Goal: Task Accomplishment & Management: Complete application form

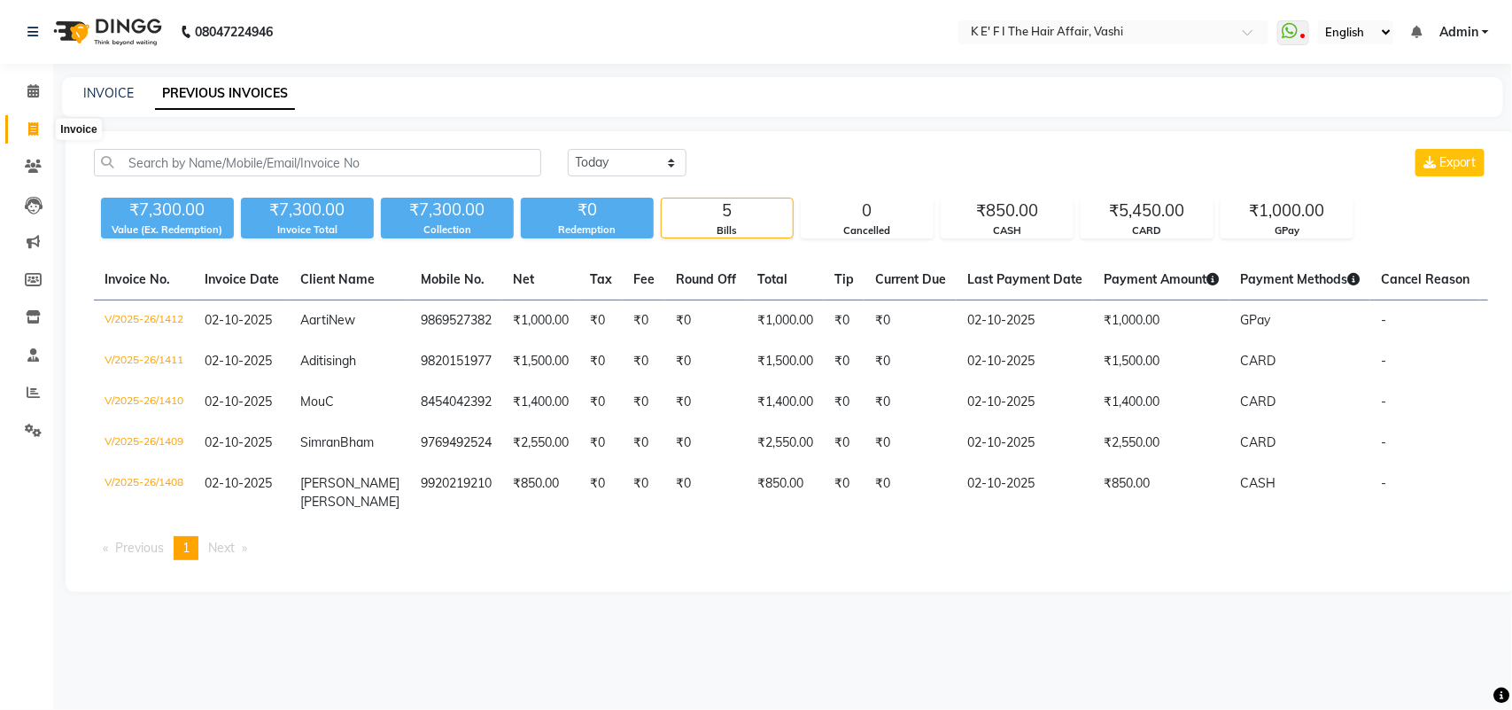
click at [37, 124] on icon at bounding box center [33, 128] width 10 height 13
select select "service"
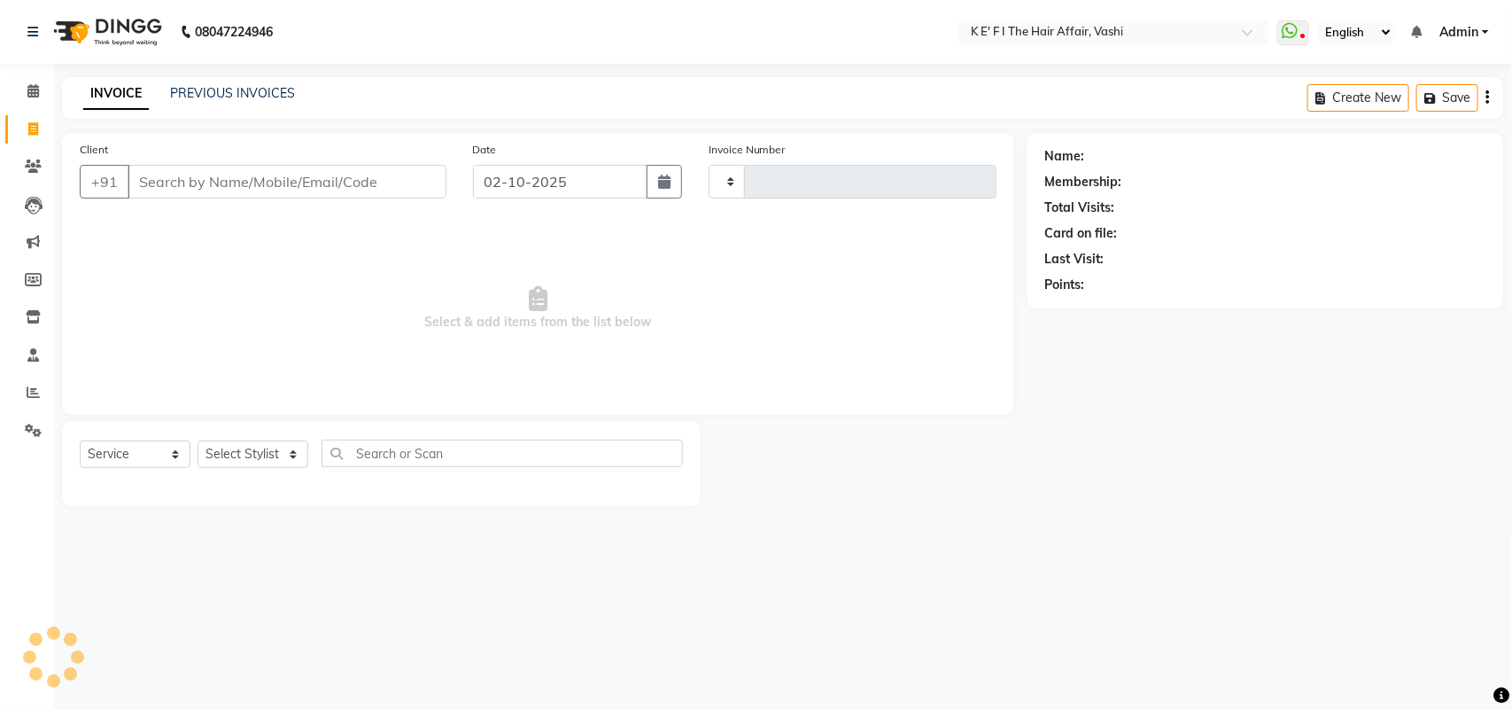
type input "1413"
select select "6025"
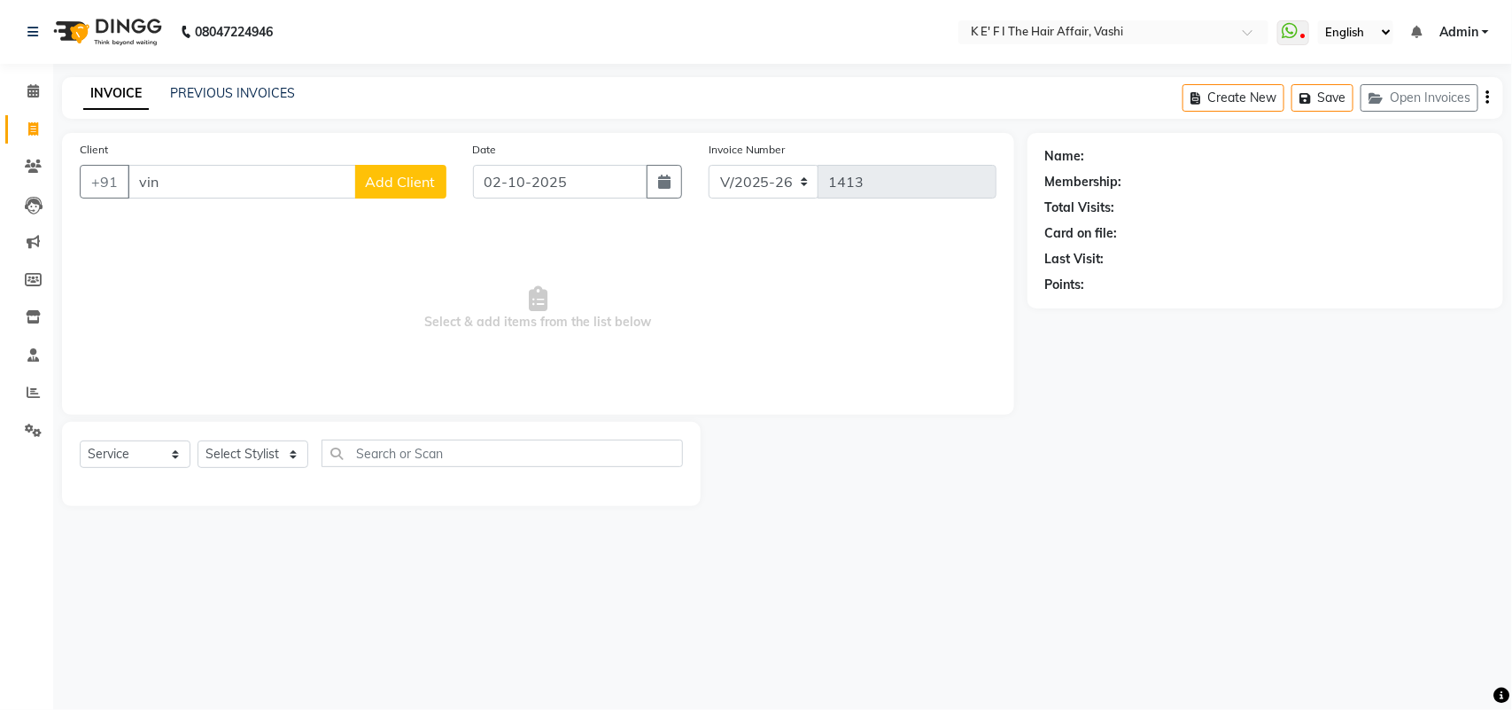
type input "vini"
select select "43807"
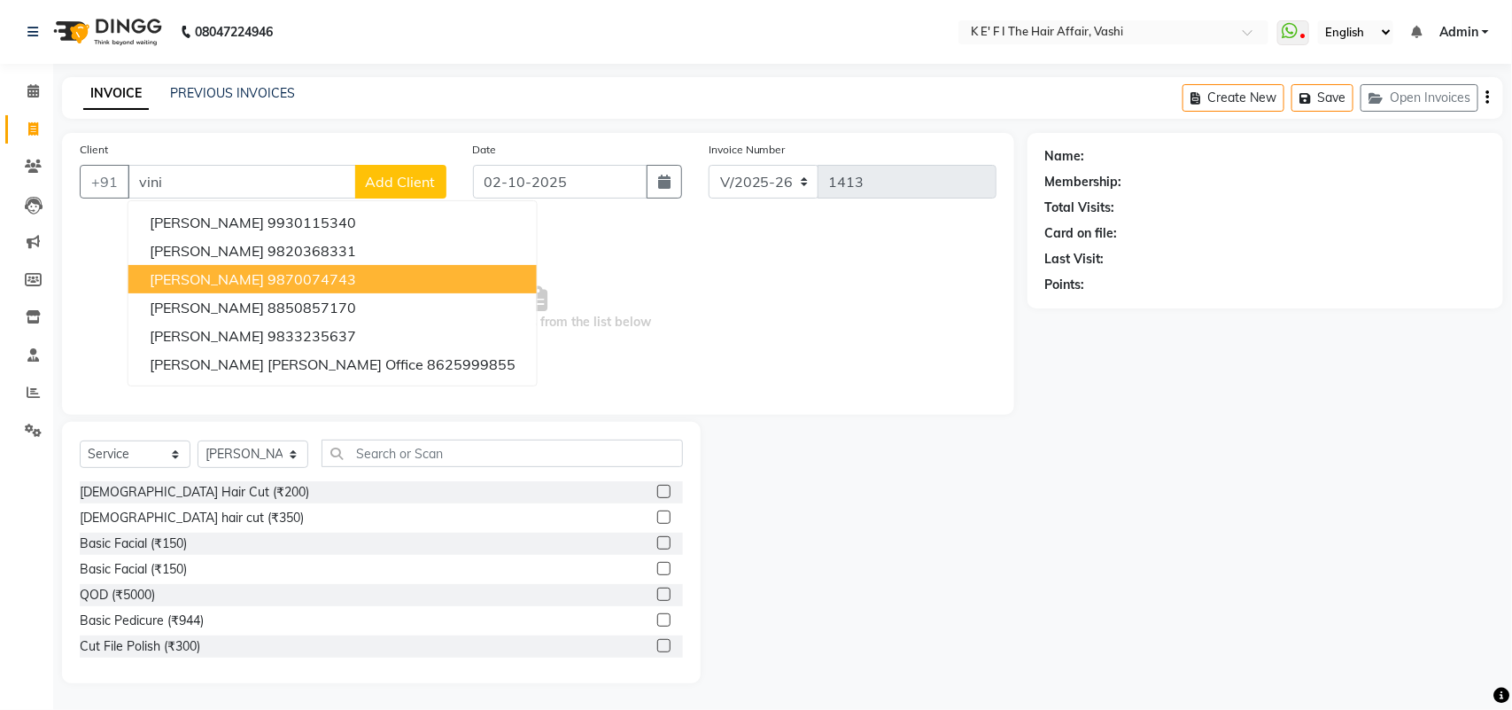
click at [268, 280] on ngb-highlight "9870074743" at bounding box center [312, 279] width 89 height 18
type input "9870074743"
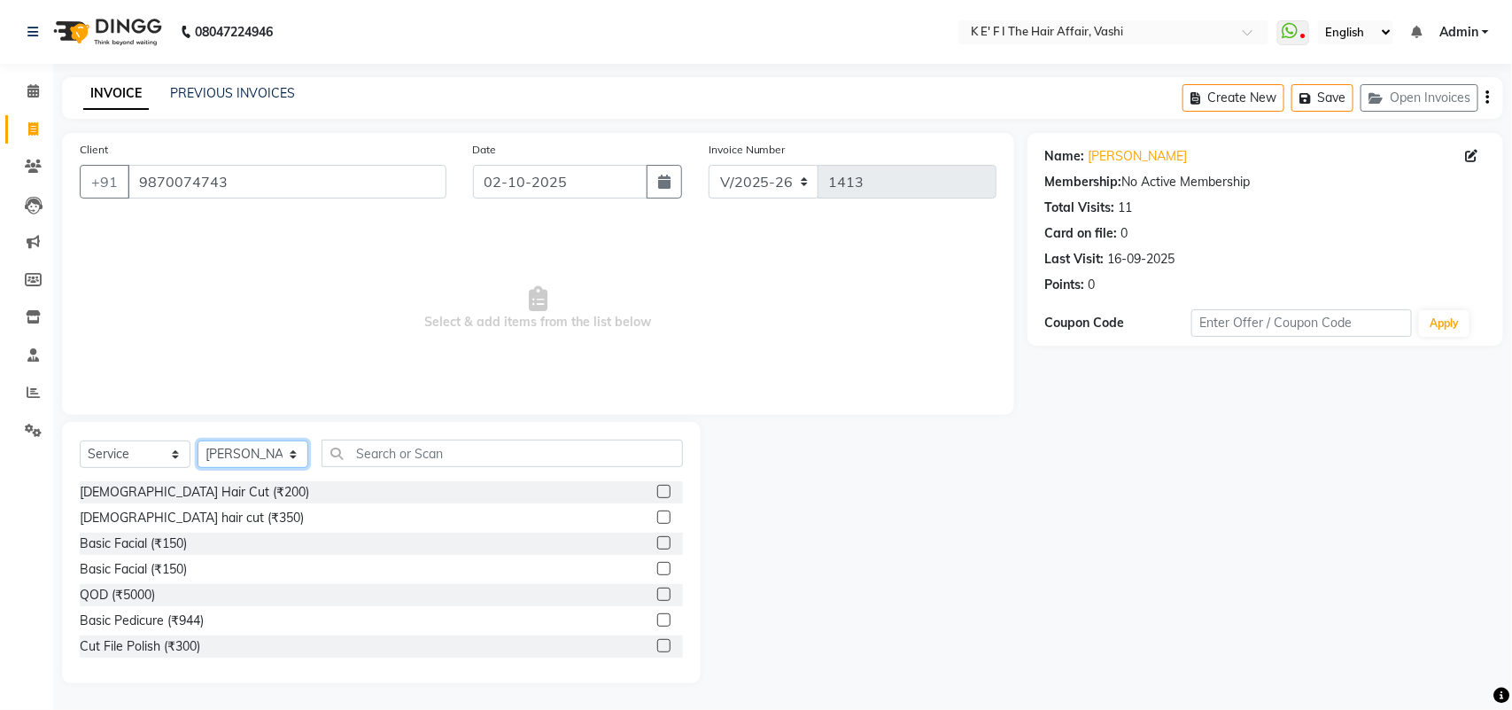
click at [261, 466] on select "Select Stylist aayaz [PERSON_NAME] [PERSON_NAME] Athem [PERSON_NAME] [PERSON_NA…" at bounding box center [253, 453] width 111 height 27
select select "47530"
click at [198, 440] on select "Select Stylist aayaz [PERSON_NAME] [PERSON_NAME] Athem [PERSON_NAME] [PERSON_NA…" at bounding box center [253, 453] width 111 height 27
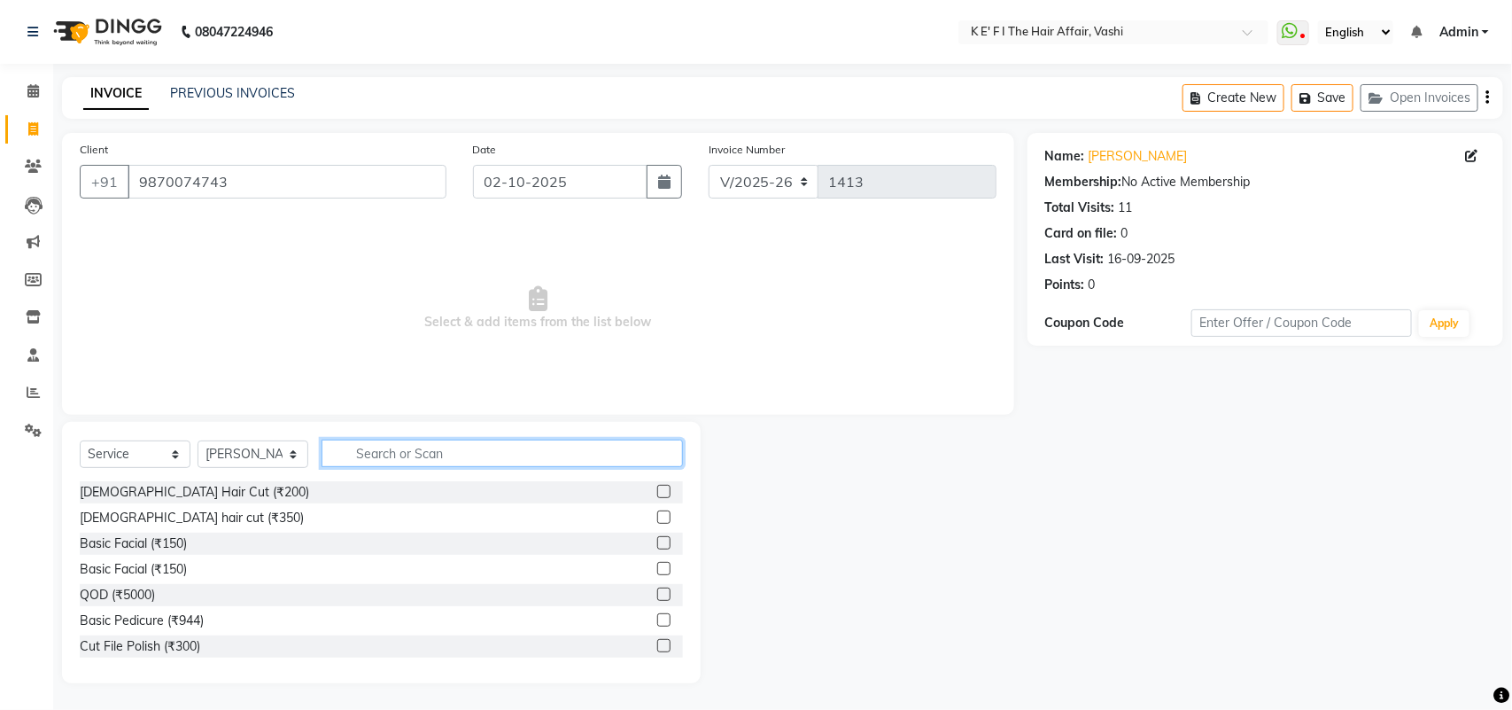
click at [383, 454] on input "text" at bounding box center [502, 452] width 361 height 27
click at [480, 459] on input "text" at bounding box center [502, 452] width 361 height 27
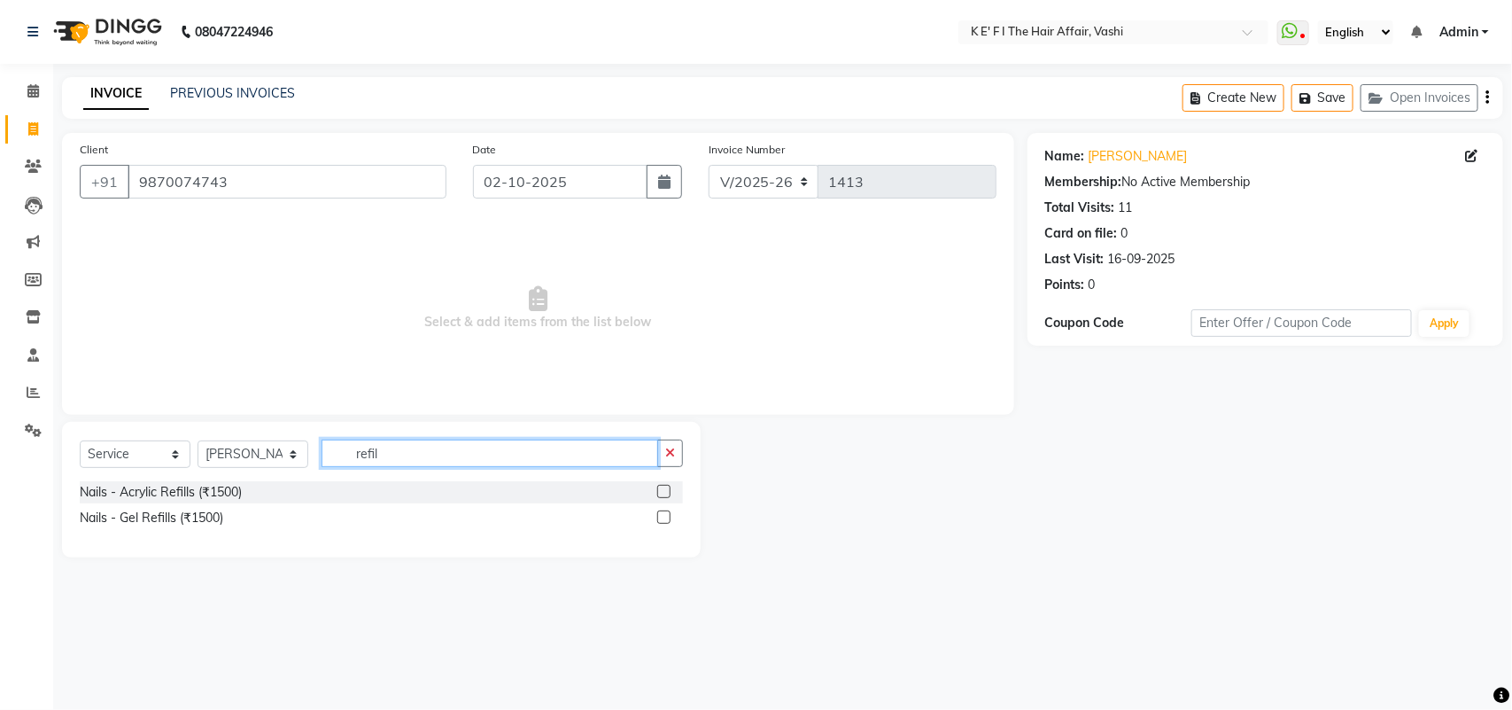
type input "refil"
click at [666, 487] on label at bounding box center [663, 491] width 13 height 13
click at [666, 487] on input "checkbox" at bounding box center [663, 492] width 12 height 12
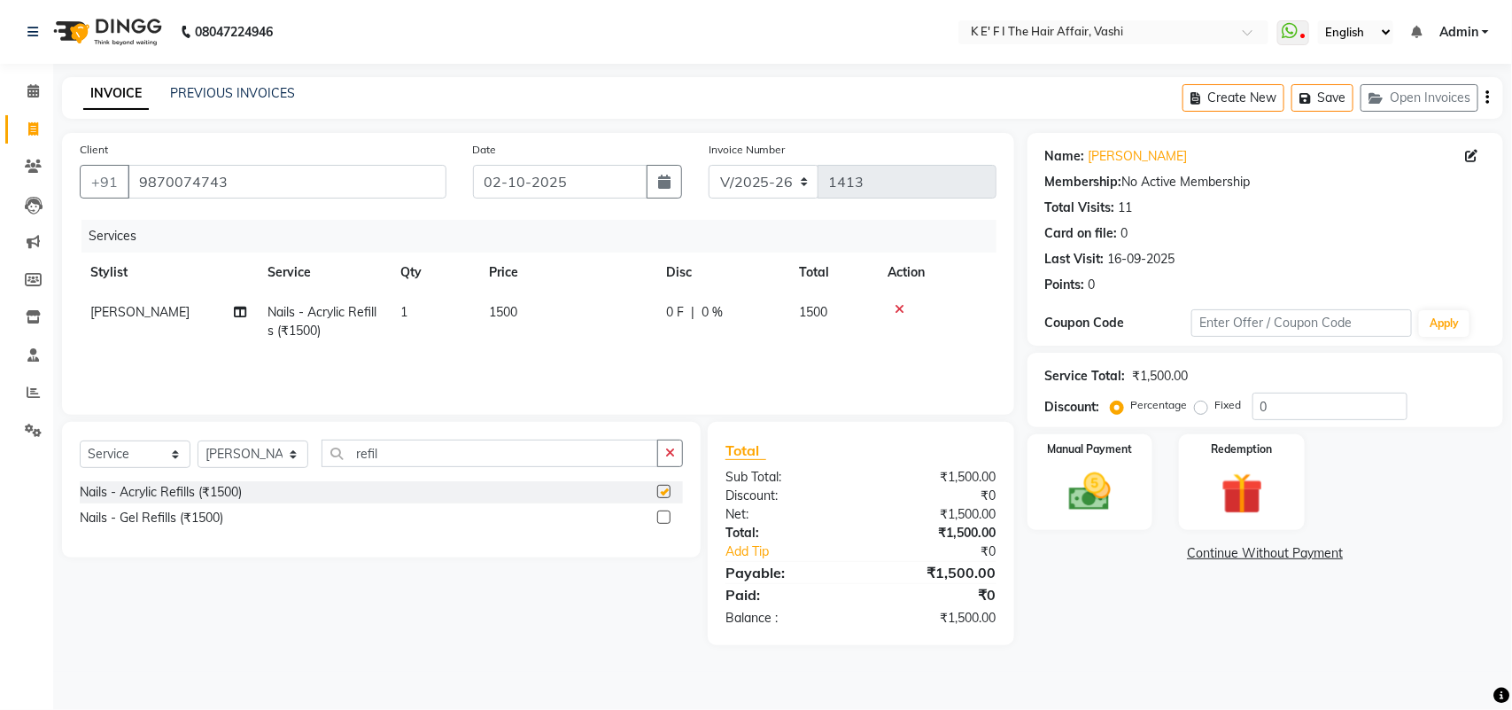
checkbox input "false"
click at [498, 311] on span "1500" at bounding box center [503, 312] width 28 height 16
select select "47530"
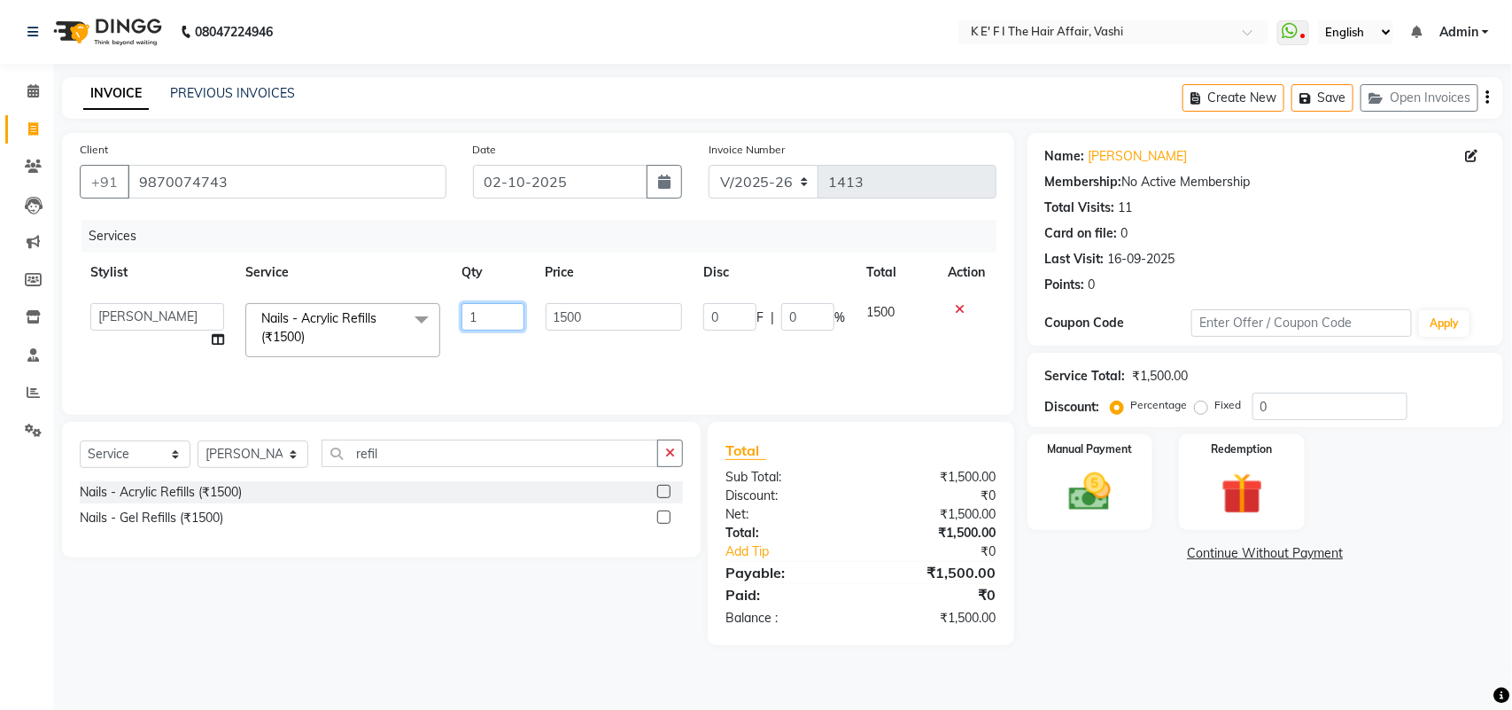
click at [507, 312] on input "1" at bounding box center [493, 316] width 62 height 27
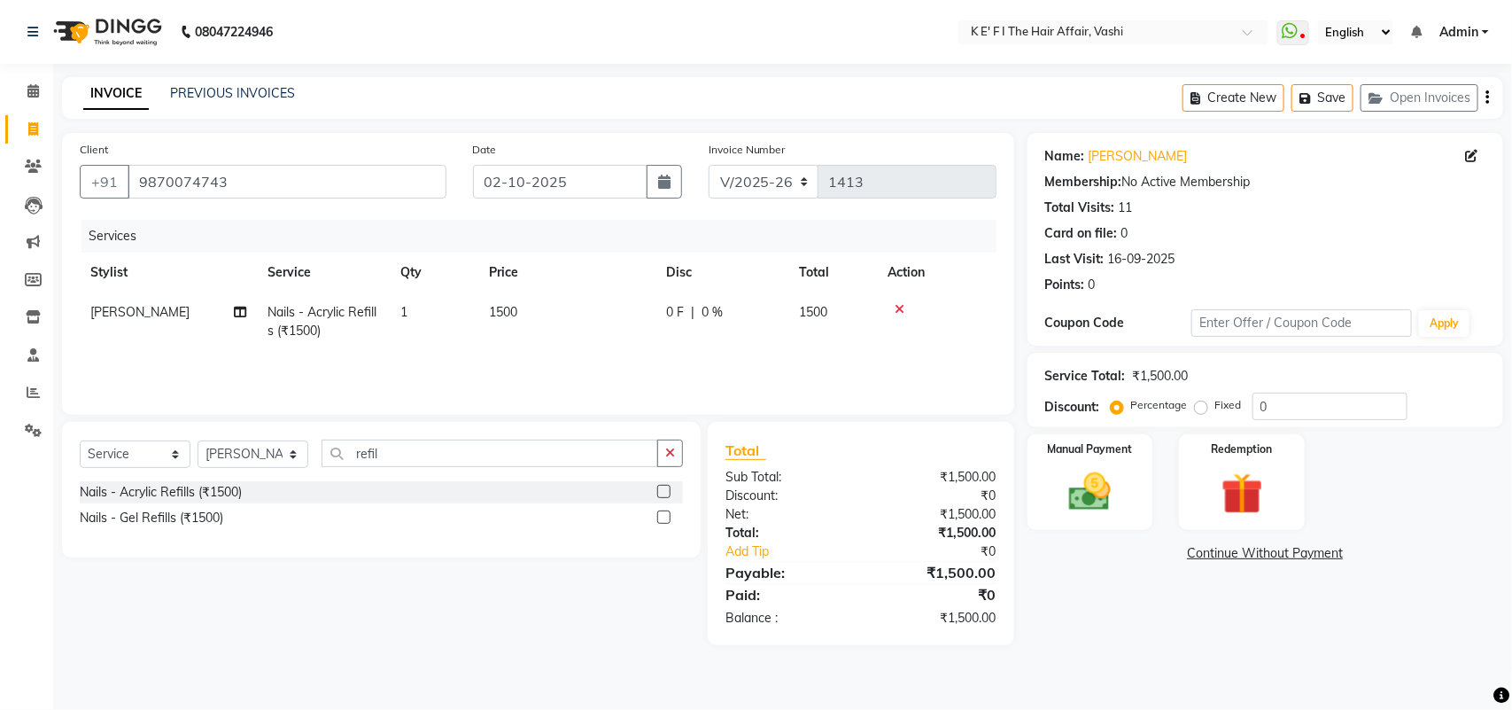
click at [559, 324] on td "1500" at bounding box center [566, 321] width 177 height 58
select select "47530"
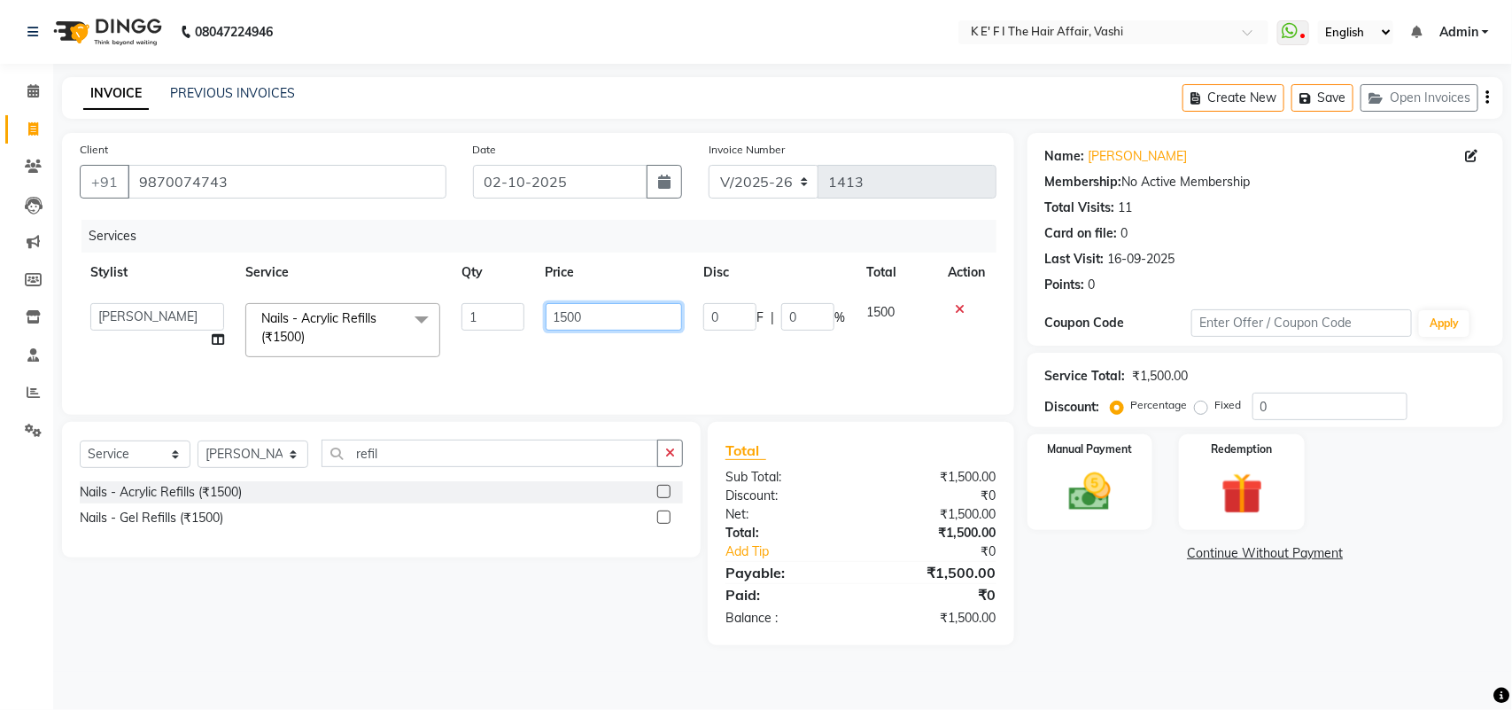
click at [559, 324] on input "1500" at bounding box center [614, 316] width 137 height 27
type input "1150"
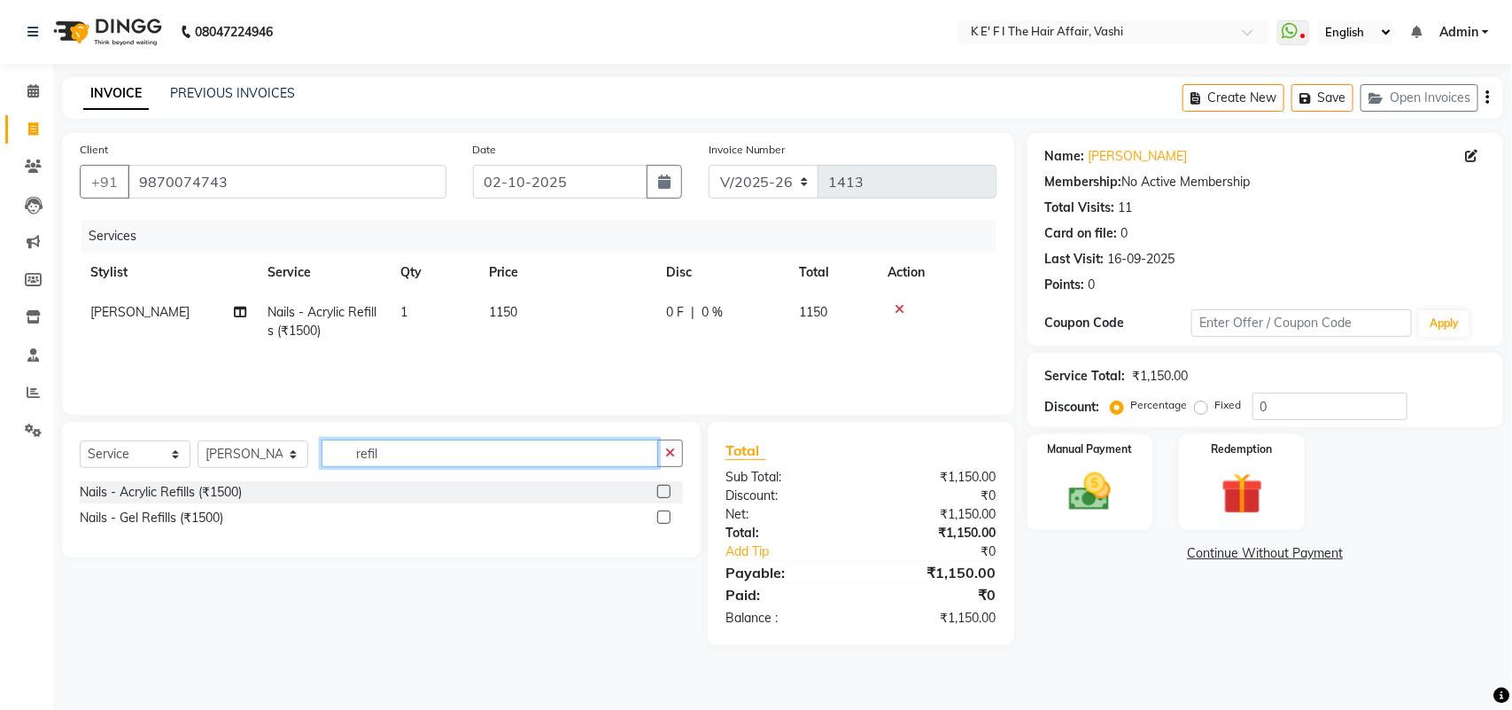
click at [401, 446] on input "refil" at bounding box center [490, 452] width 337 height 27
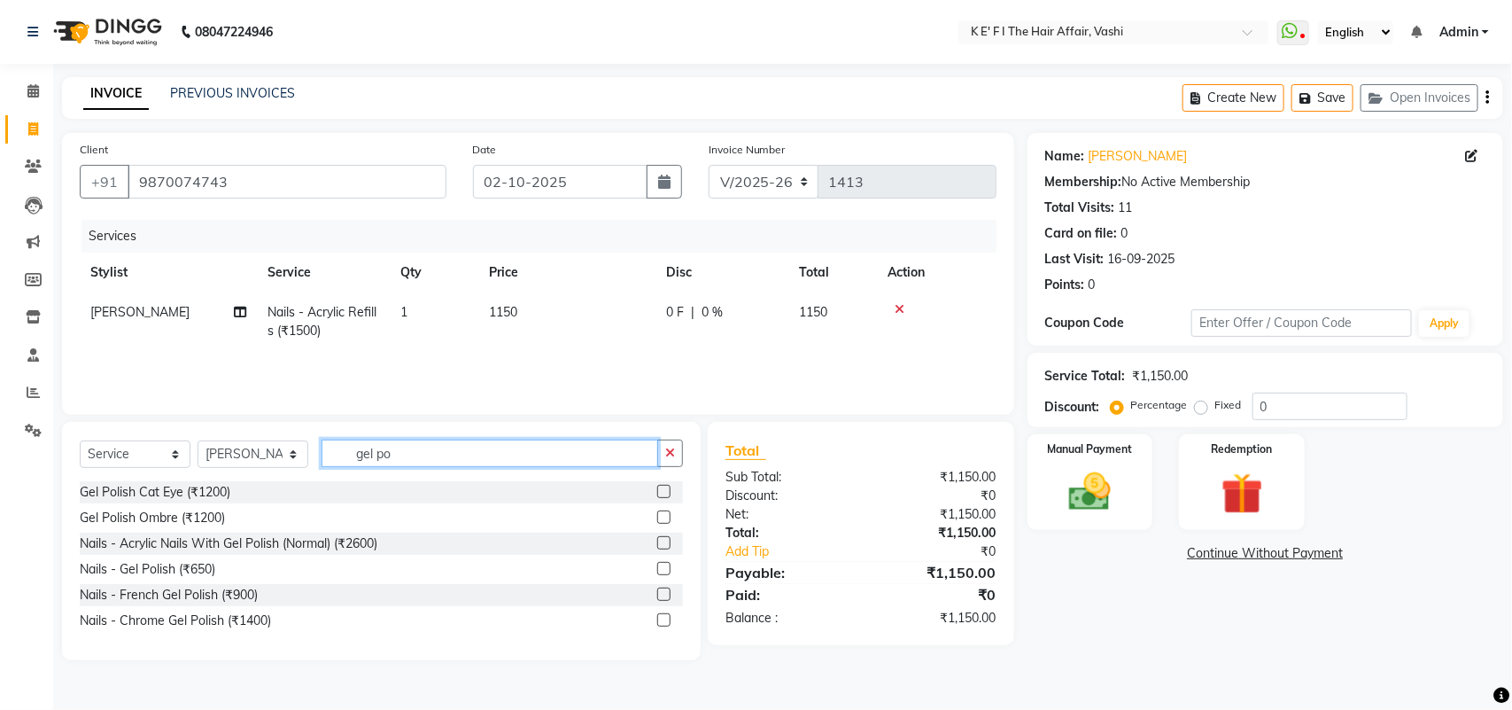
type input "gel po"
click at [661, 564] on label at bounding box center [663, 568] width 13 height 13
click at [661, 564] on input "checkbox" at bounding box center [663, 569] width 12 height 12
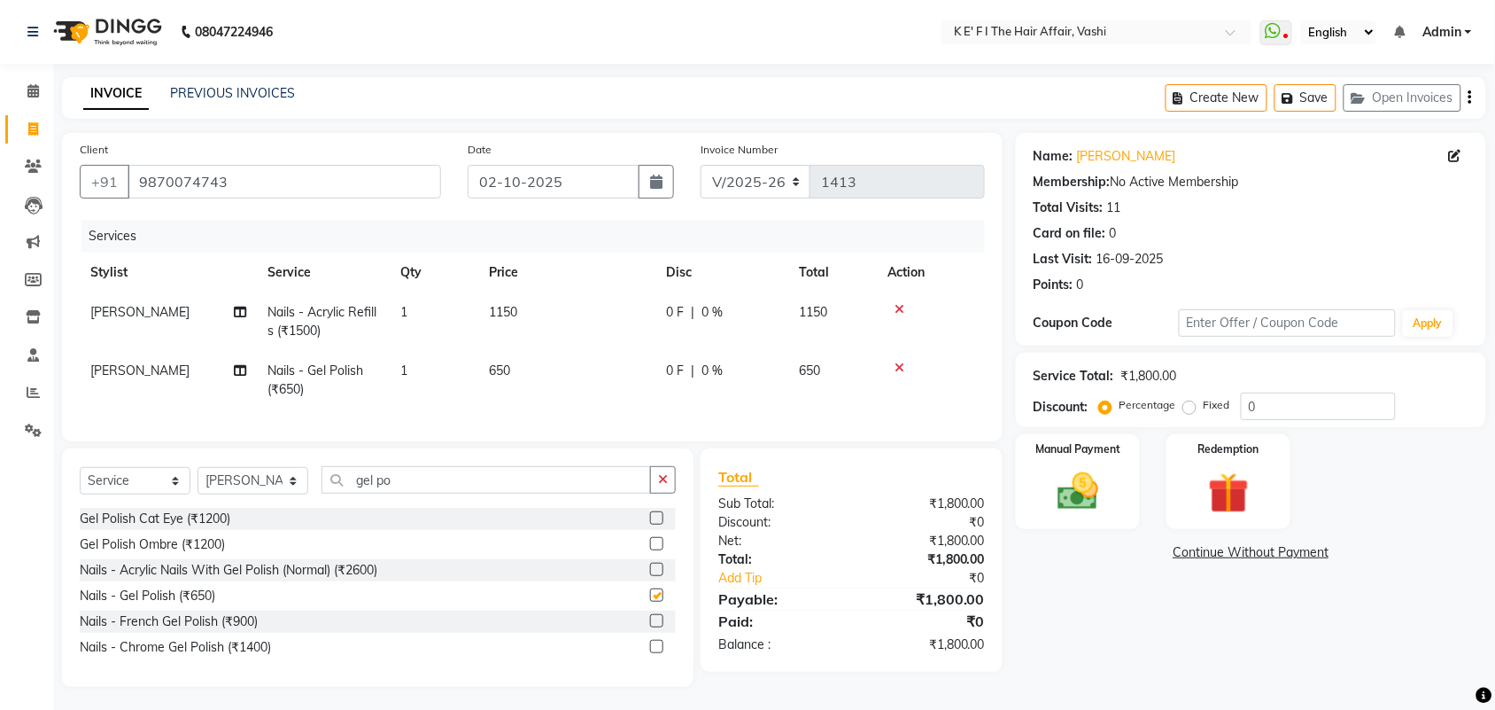
click at [514, 378] on td "650" at bounding box center [566, 380] width 177 height 58
checkbox input "false"
select select "47530"
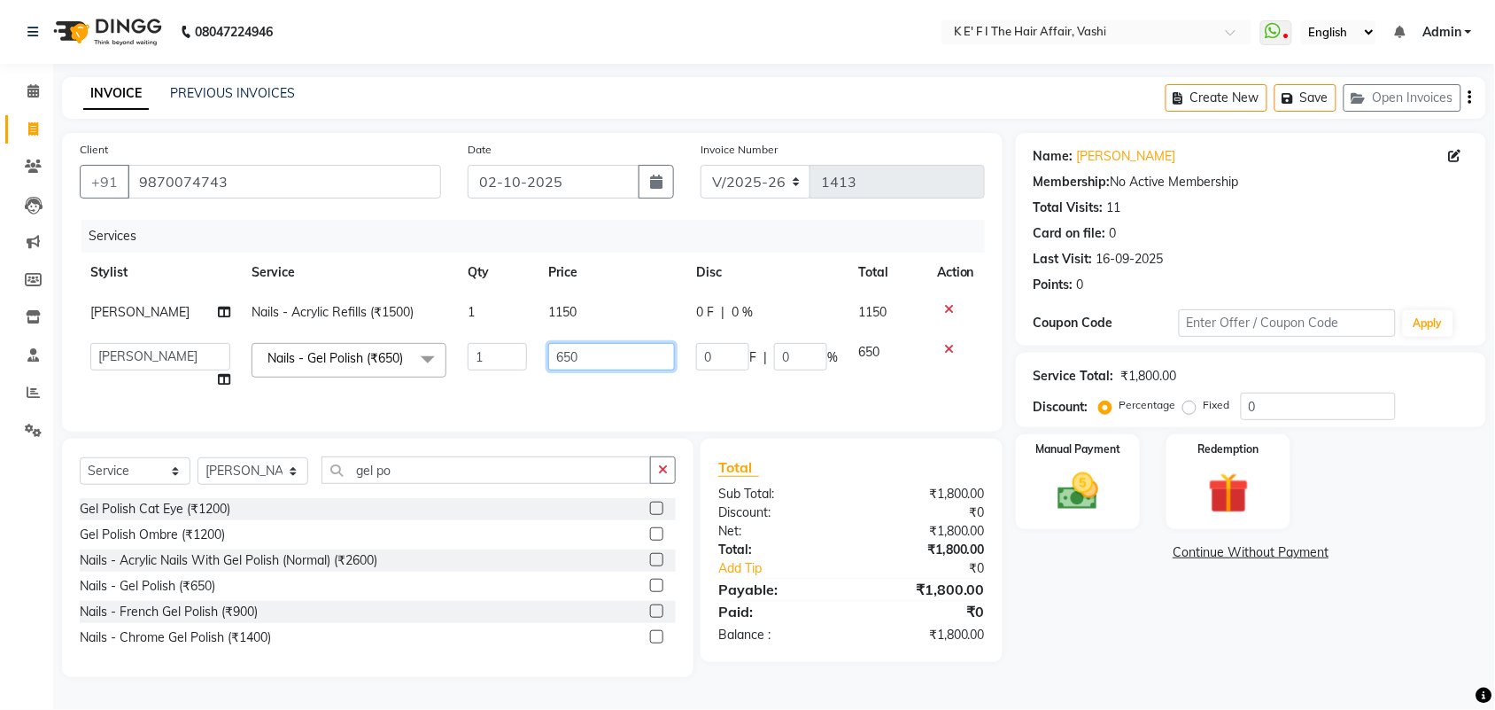
click at [563, 368] on input "650" at bounding box center [611, 356] width 127 height 27
click at [563, 366] on input "650" at bounding box center [611, 356] width 127 height 27
type input "500"
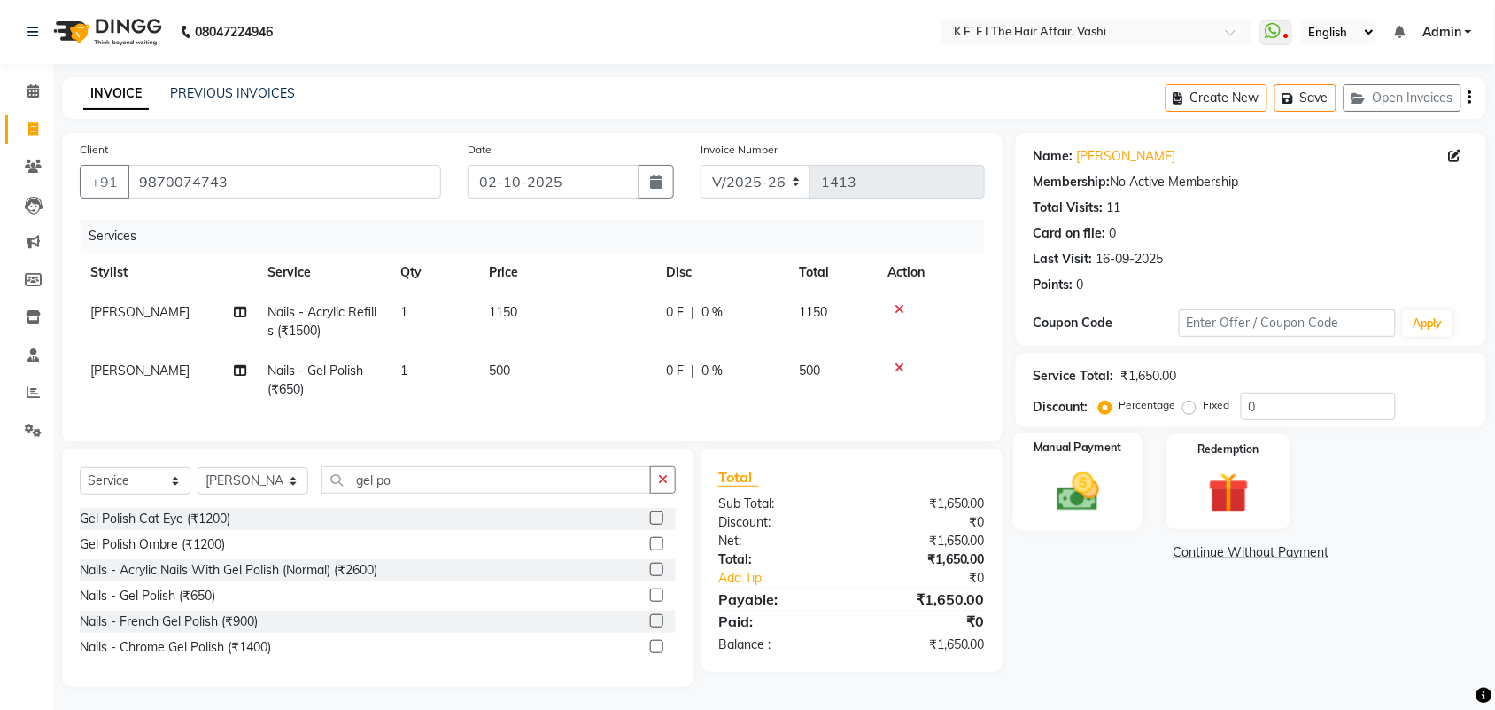
click at [1094, 468] on img at bounding box center [1078, 491] width 69 height 49
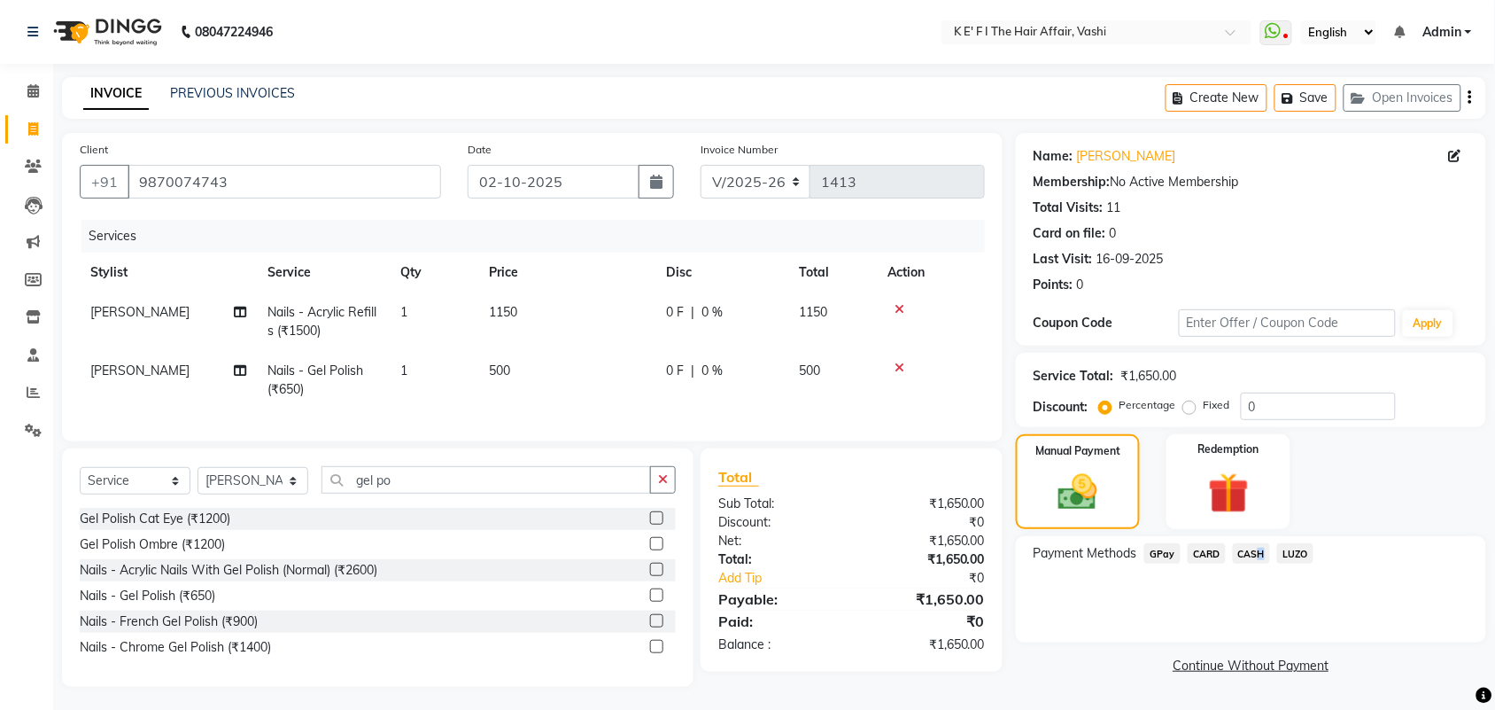
drag, startPoint x: 1255, startPoint y: 556, endPoint x: 1241, endPoint y: 569, distance: 18.8
click at [1245, 558] on span "CASH" at bounding box center [1252, 553] width 38 height 20
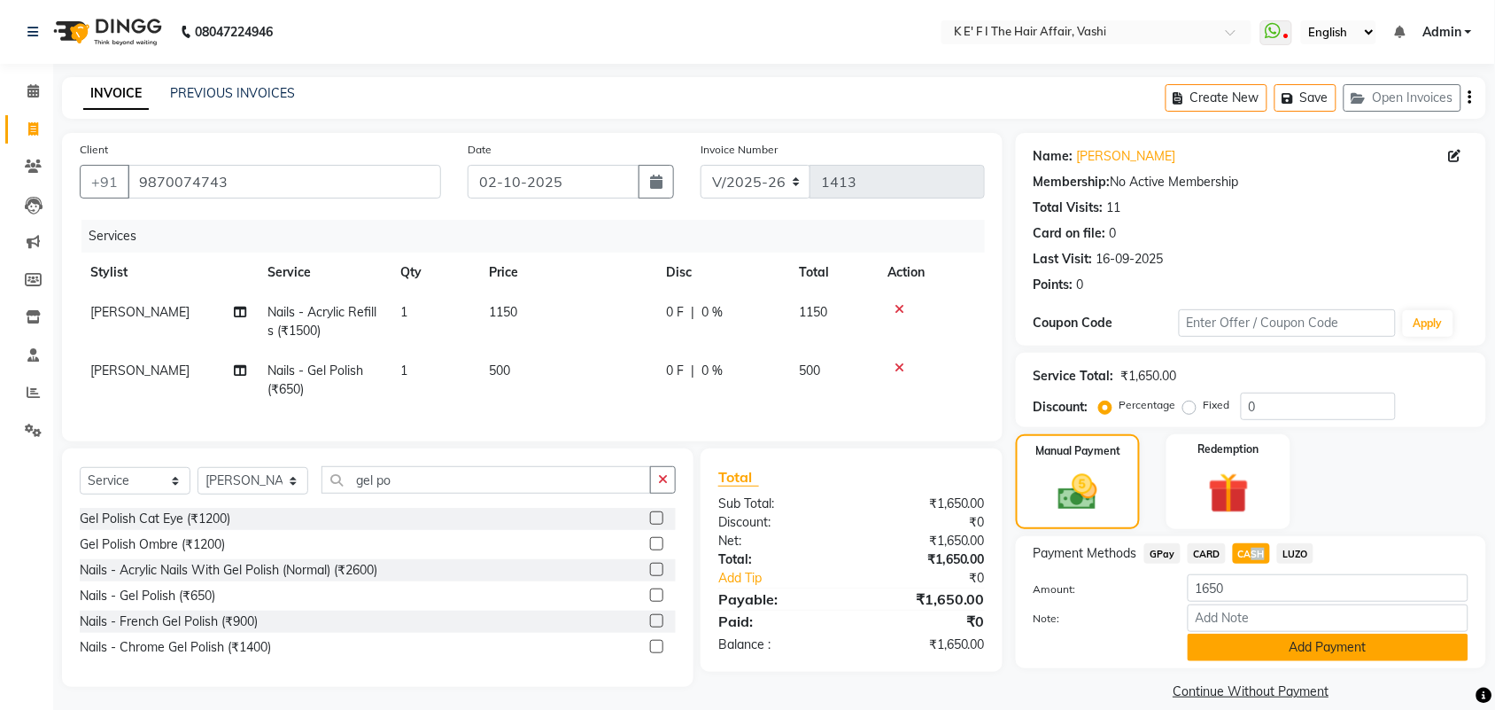
click at [1233, 634] on button "Add Payment" at bounding box center [1328, 646] width 281 height 27
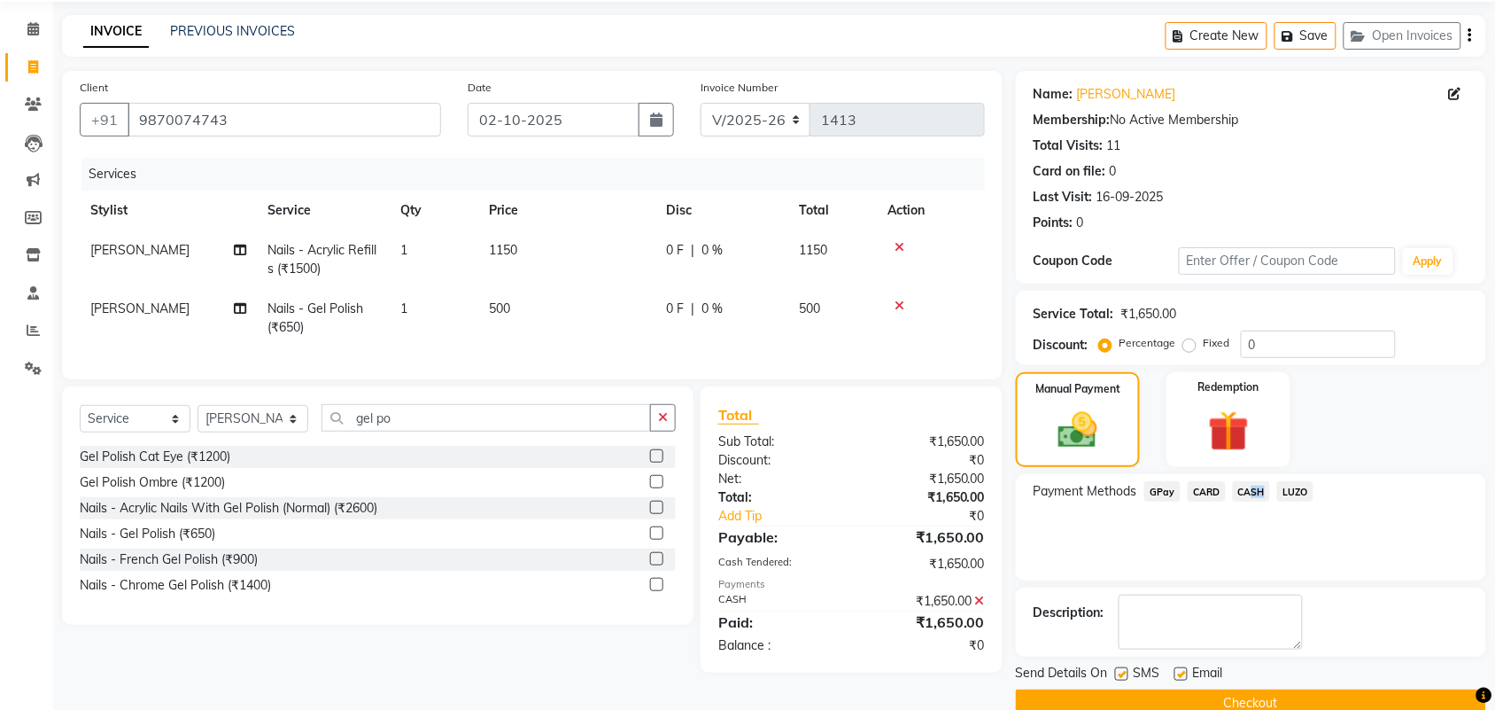
scroll to position [96, 0]
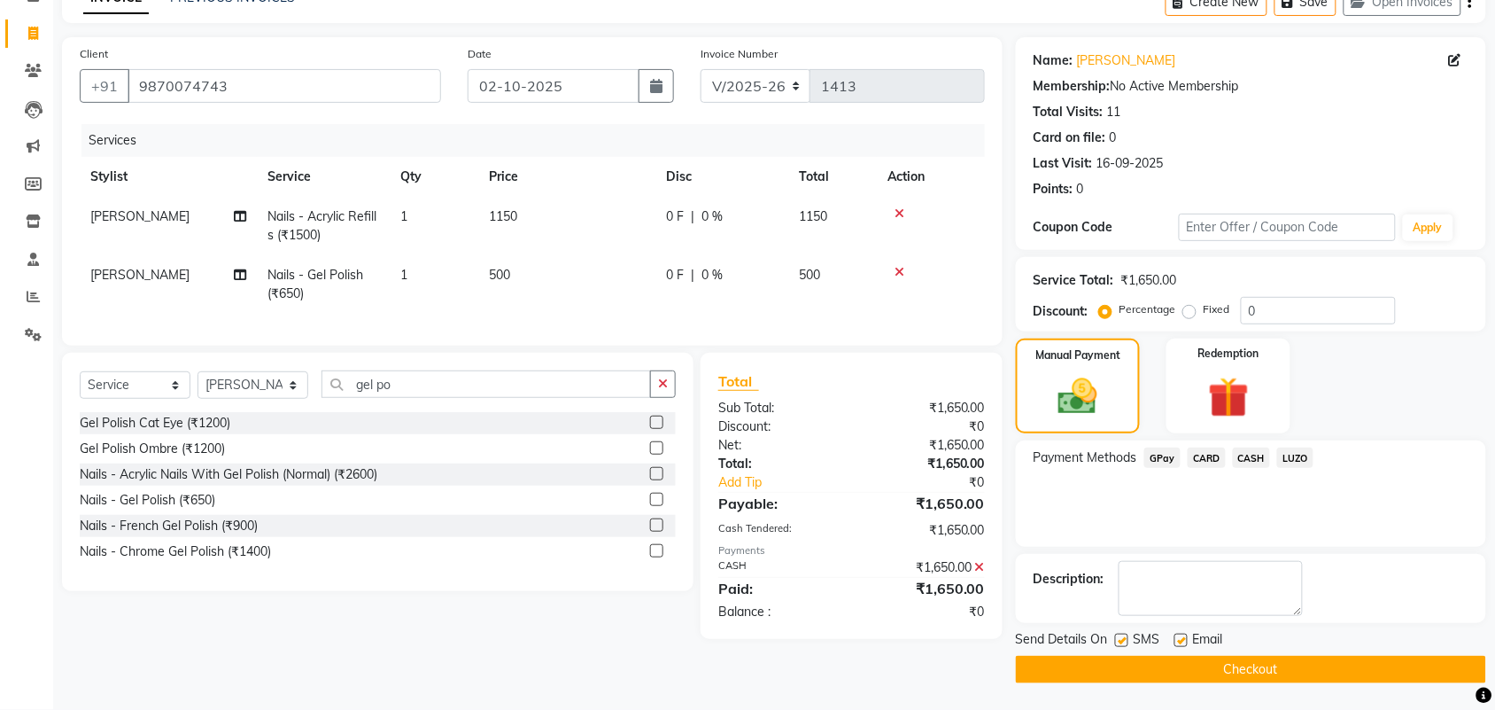
click at [1121, 639] on label at bounding box center [1121, 639] width 13 height 13
click at [1121, 639] on input "checkbox" at bounding box center [1121, 641] width 12 height 12
checkbox input "false"
drag, startPoint x: 1181, startPoint y: 633, endPoint x: 1181, endPoint y: 649, distance: 15.9
click at [1181, 634] on label at bounding box center [1181, 639] width 13 height 13
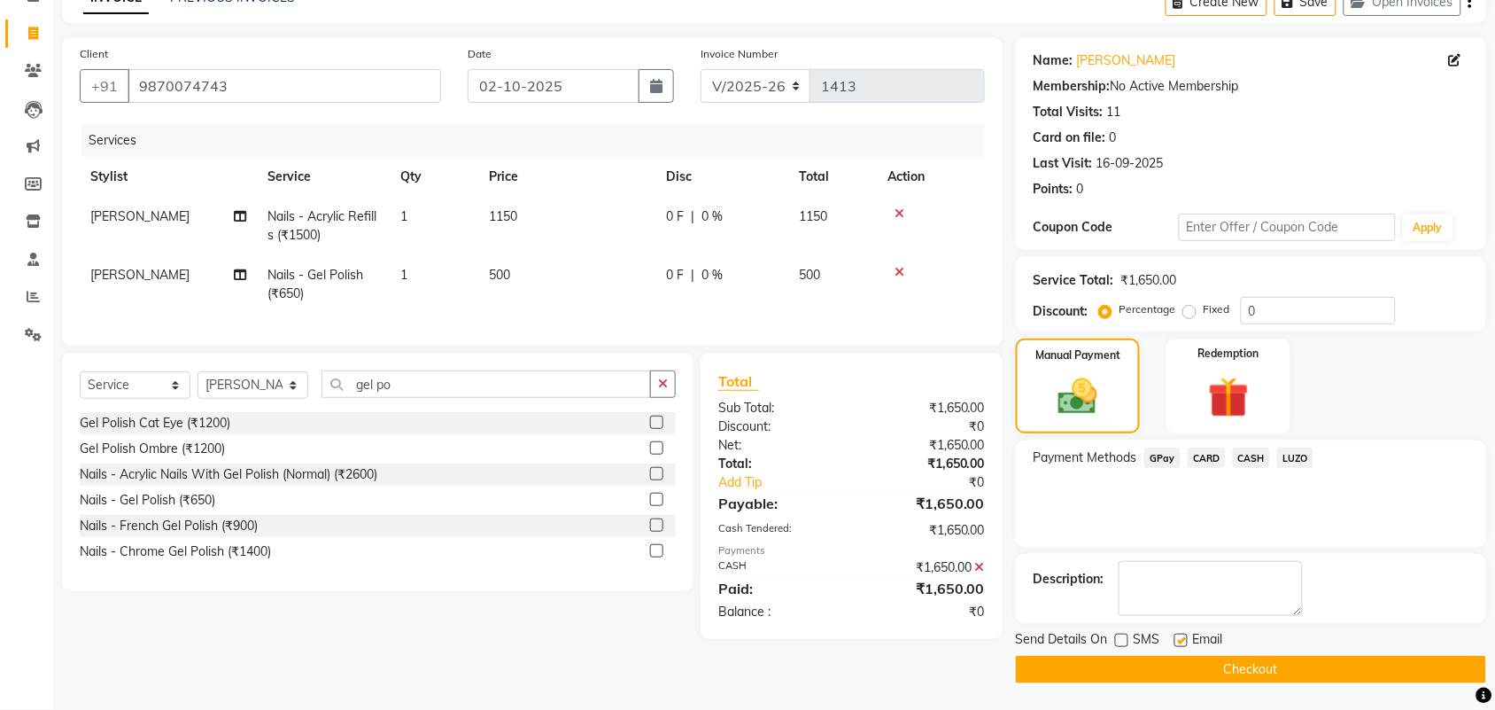
click at [1181, 635] on input "checkbox" at bounding box center [1181, 641] width 12 height 12
checkbox input "false"
click at [1184, 662] on button "Checkout" at bounding box center [1251, 669] width 470 height 27
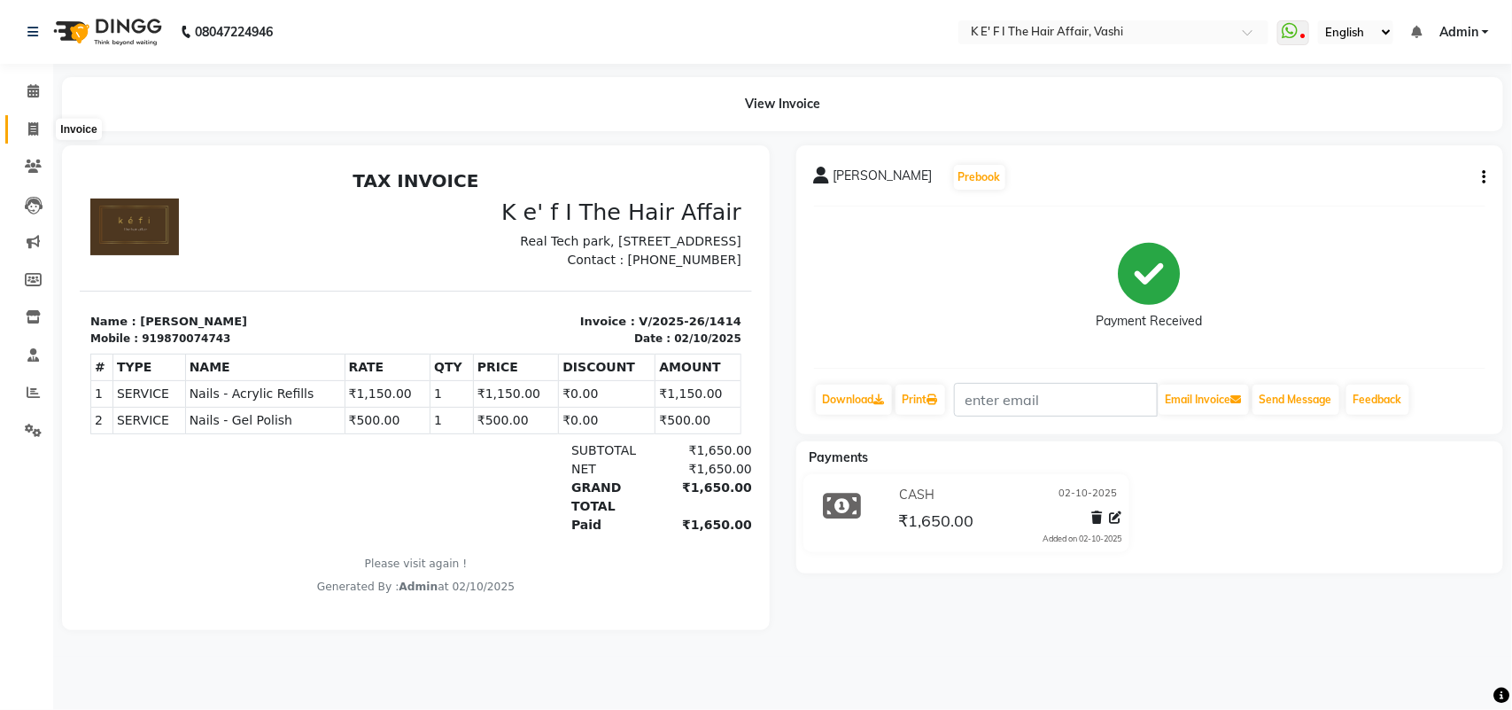
click at [34, 129] on icon at bounding box center [33, 128] width 10 height 13
select select "6025"
select select "service"
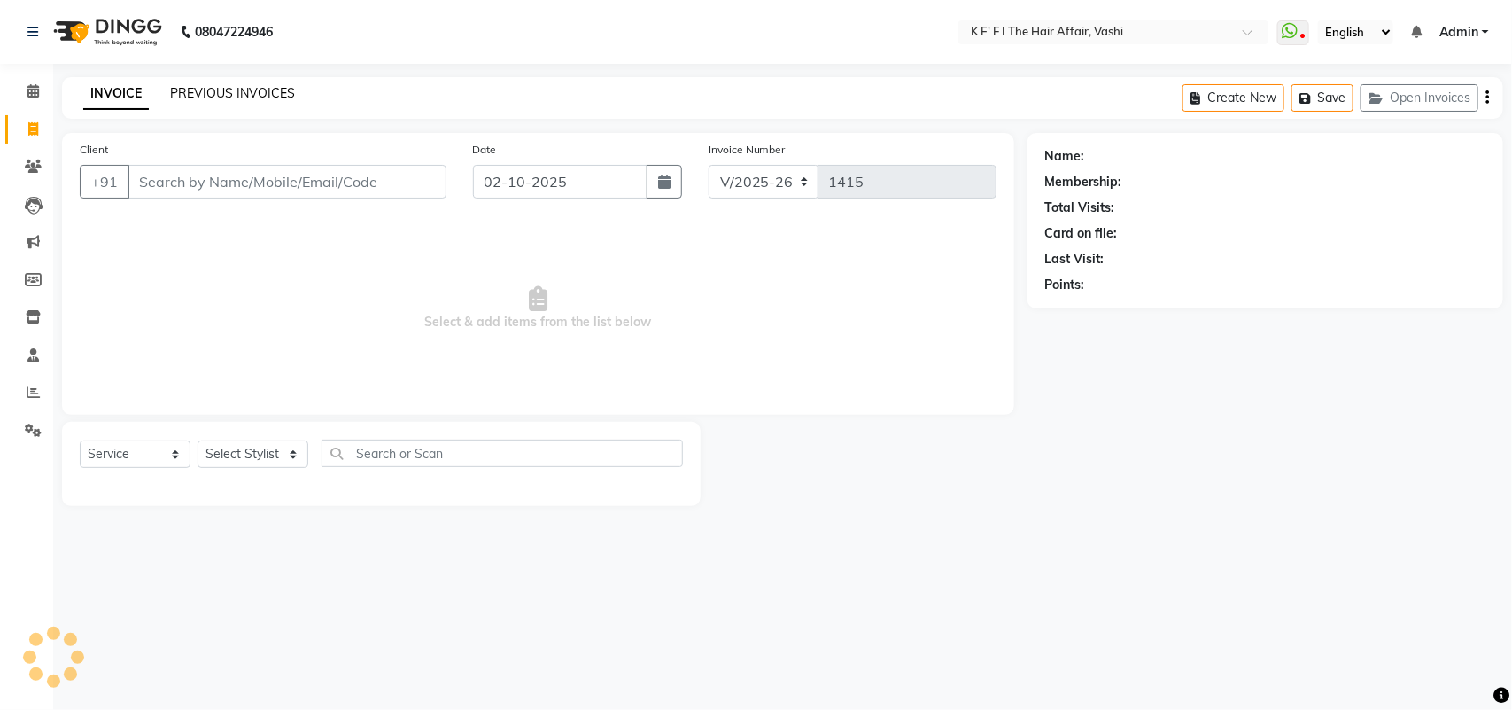
click at [239, 94] on link "PREVIOUS INVOICES" at bounding box center [232, 93] width 125 height 16
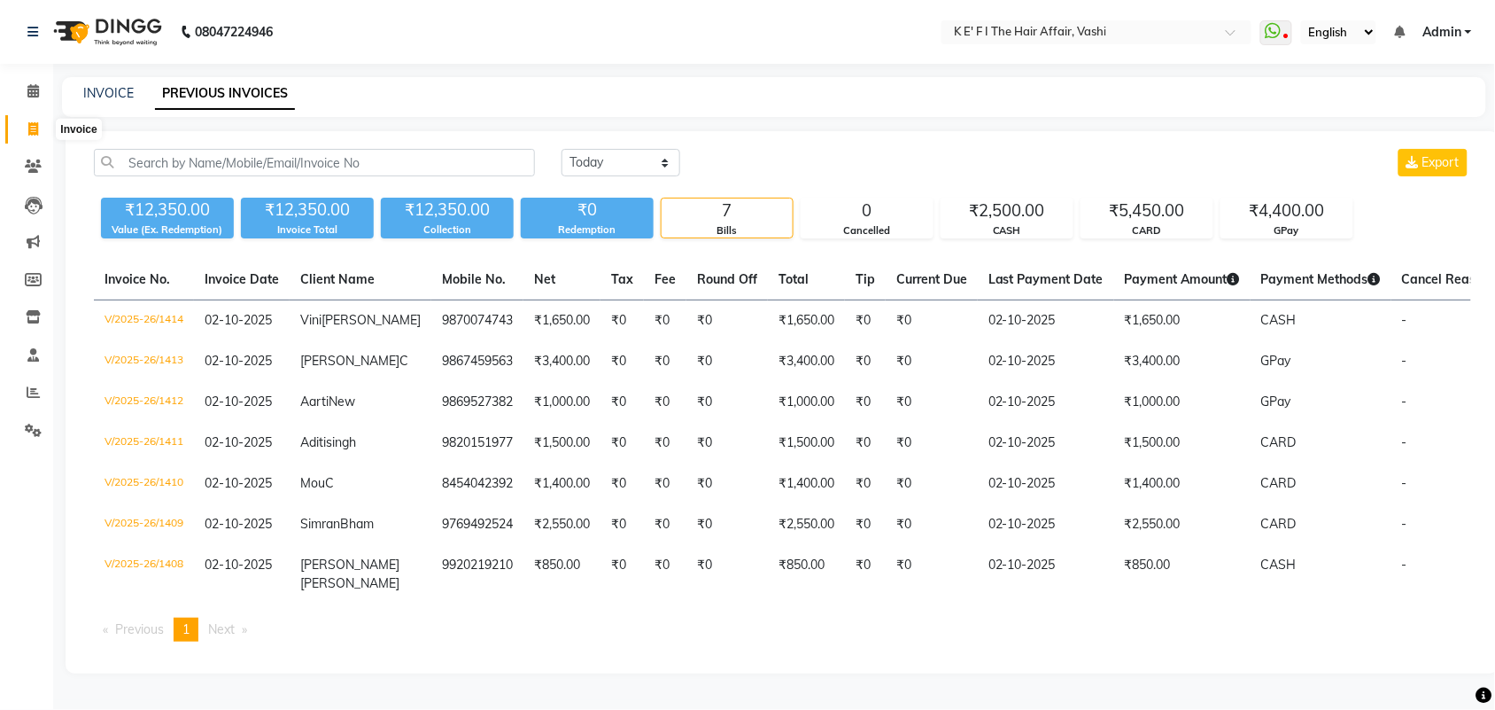
click at [35, 136] on span at bounding box center [33, 130] width 31 height 20
select select "6025"
select select "service"
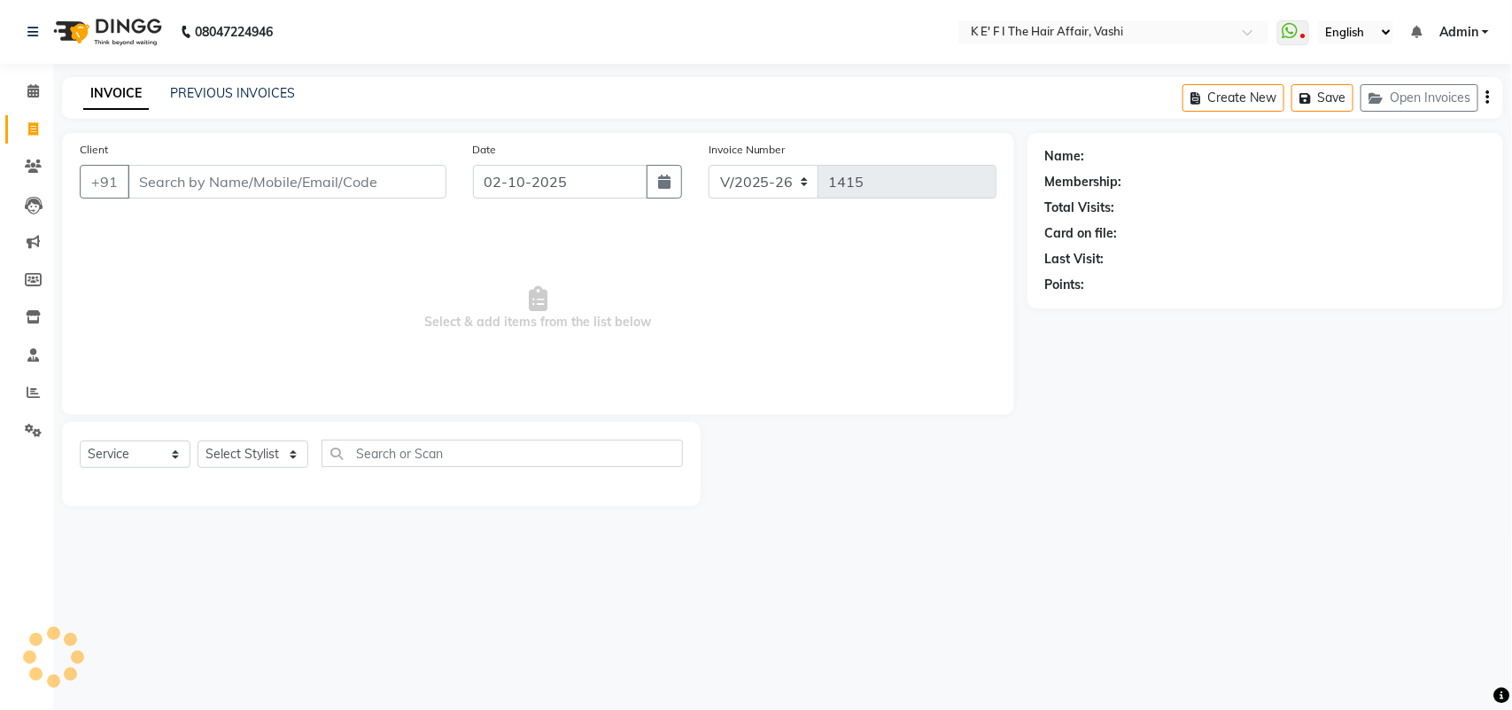
select select "43807"
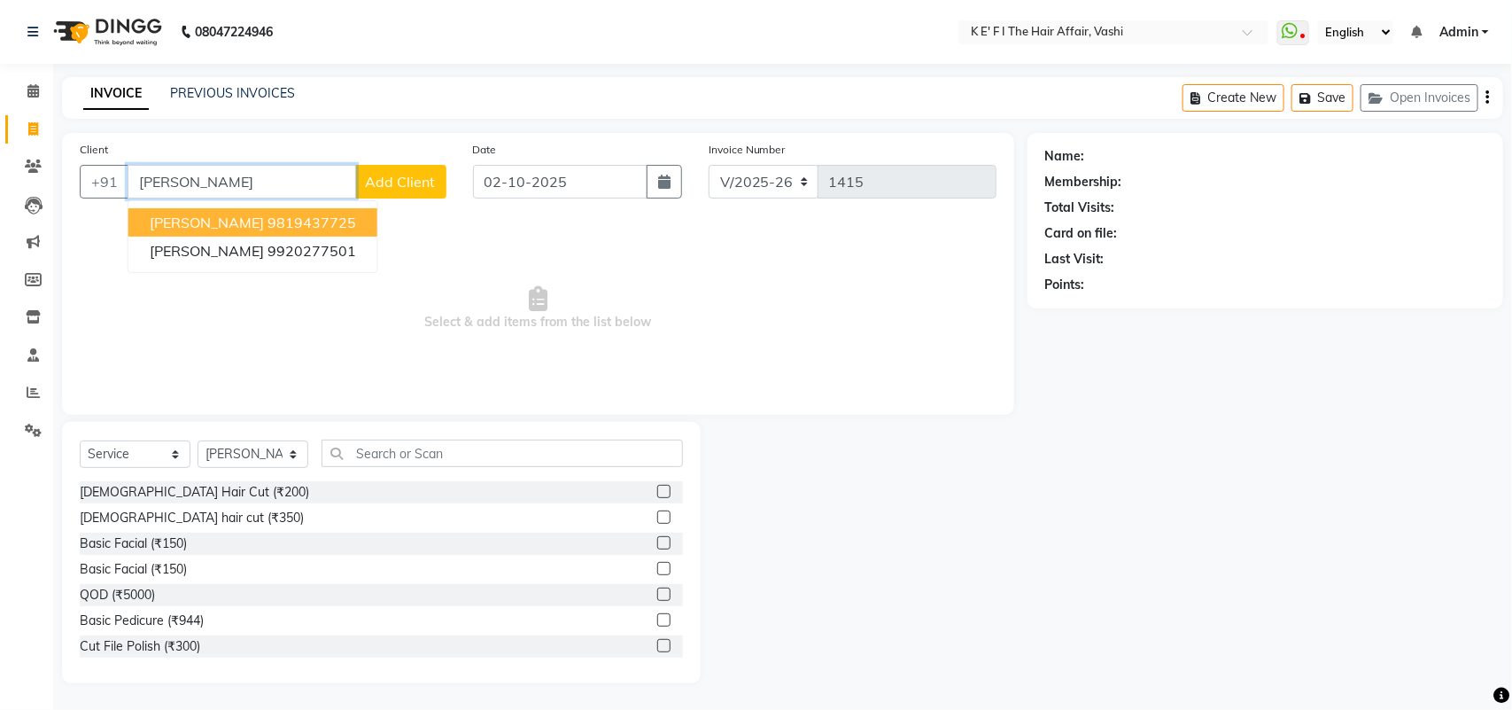
click at [315, 208] on button "[PERSON_NAME] 9819437725" at bounding box center [252, 222] width 249 height 28
type input "9819437725"
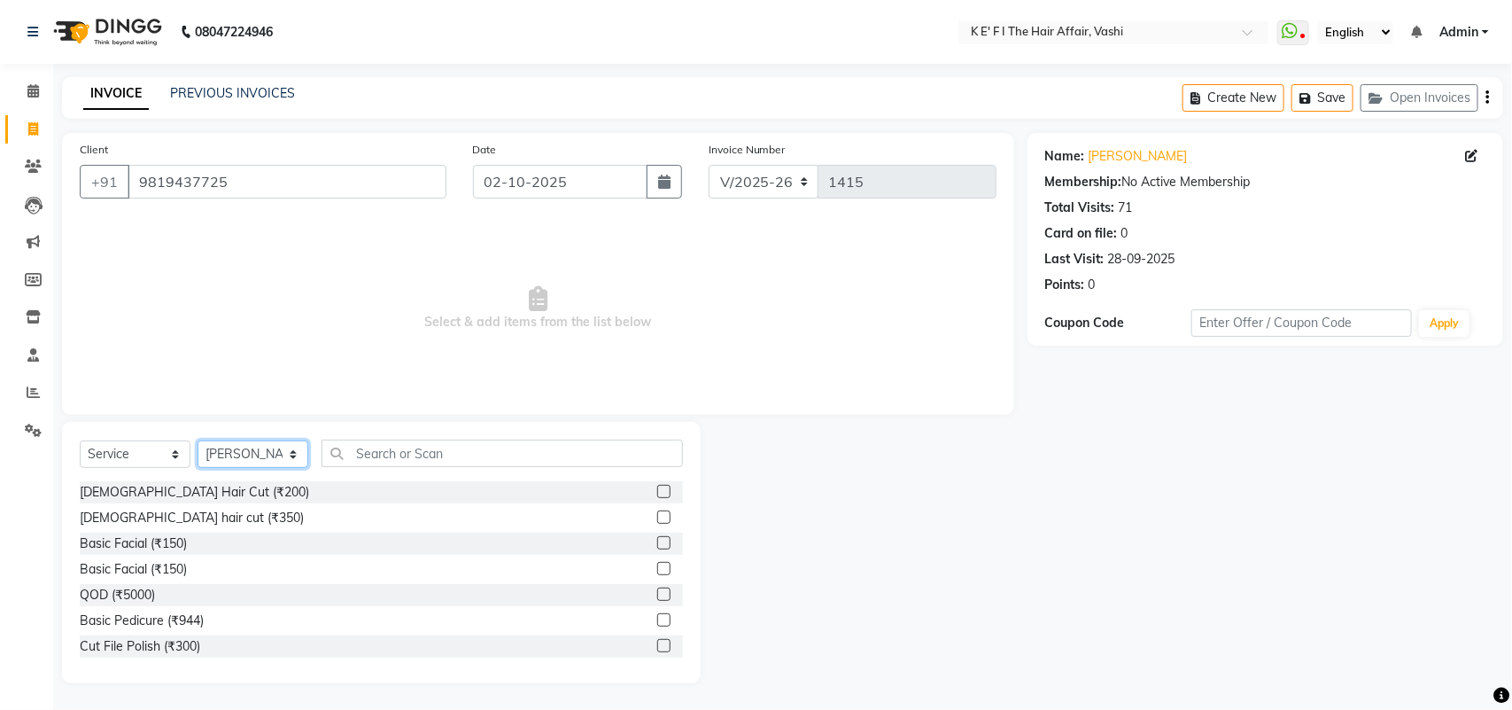
click at [245, 440] on select "Select Stylist aayaz [PERSON_NAME] [PERSON_NAME] Athem [PERSON_NAME] [PERSON_NA…" at bounding box center [253, 453] width 111 height 27
select select "85172"
click at [198, 440] on select "Select Stylist aayaz [PERSON_NAME] [PERSON_NAME] Athem [PERSON_NAME] [PERSON_NA…" at bounding box center [253, 453] width 111 height 27
click at [395, 436] on div "Select Service Product Membership Package Voucher Prepaid Gift Card Select Styl…" at bounding box center [381, 552] width 639 height 261
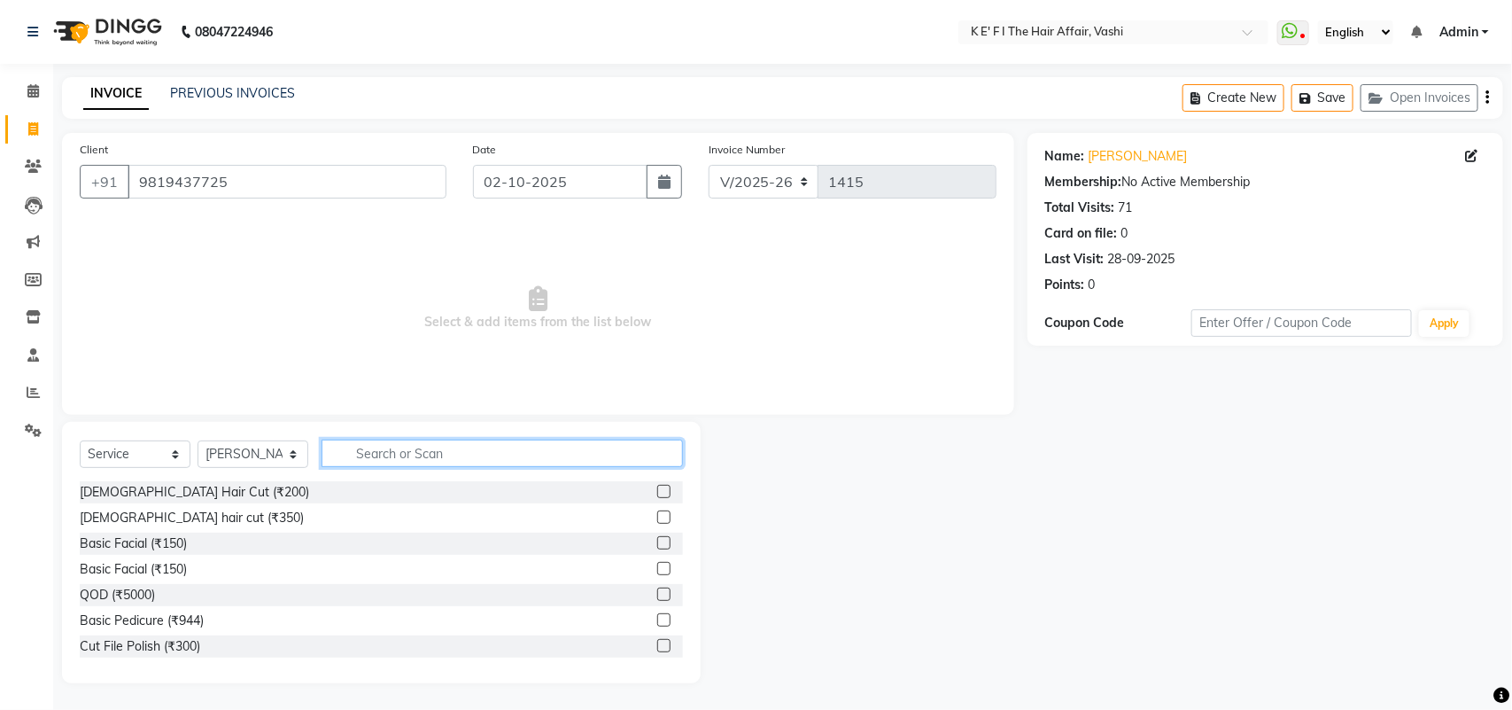
click at [401, 447] on input "text" at bounding box center [502, 452] width 361 height 27
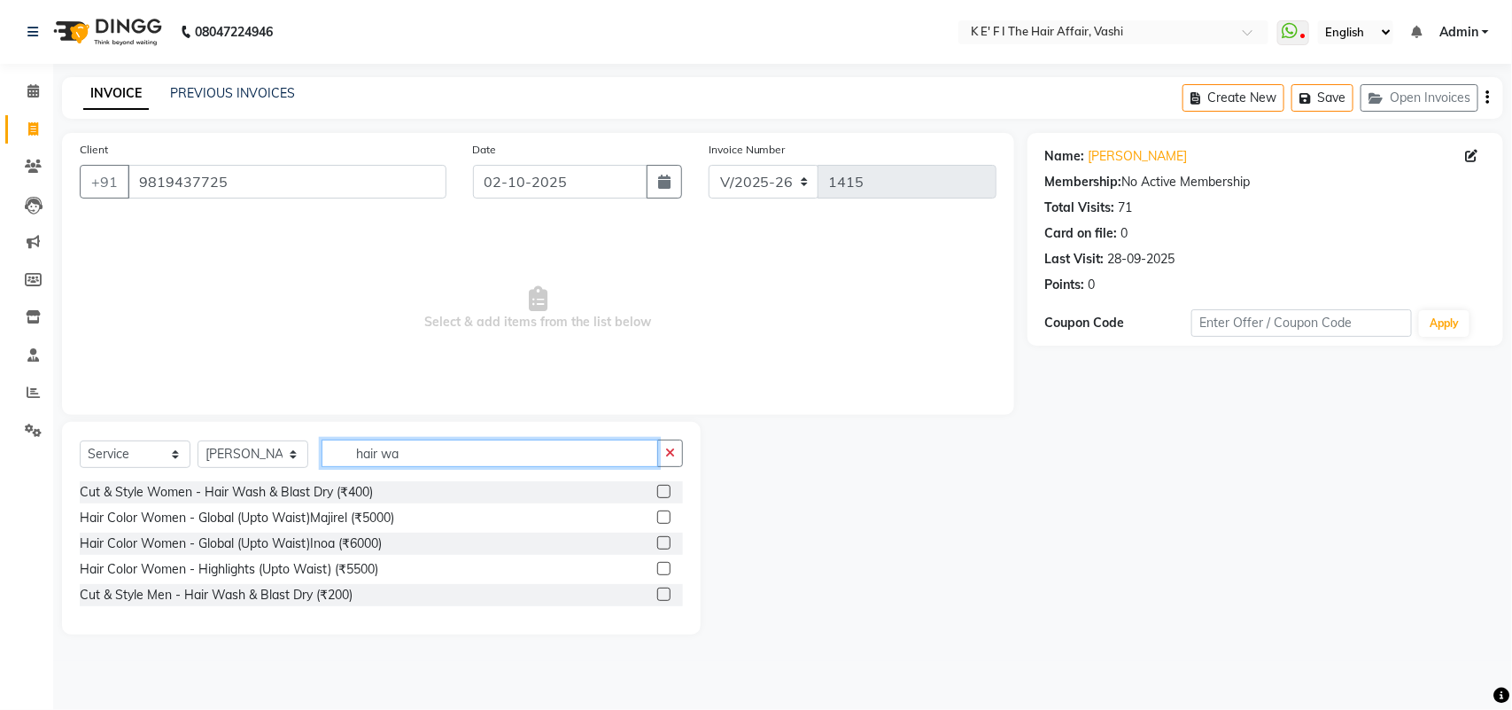
type input "hair wa"
click at [670, 587] on label at bounding box center [663, 593] width 13 height 13
click at [669, 589] on input "checkbox" at bounding box center [663, 595] width 12 height 12
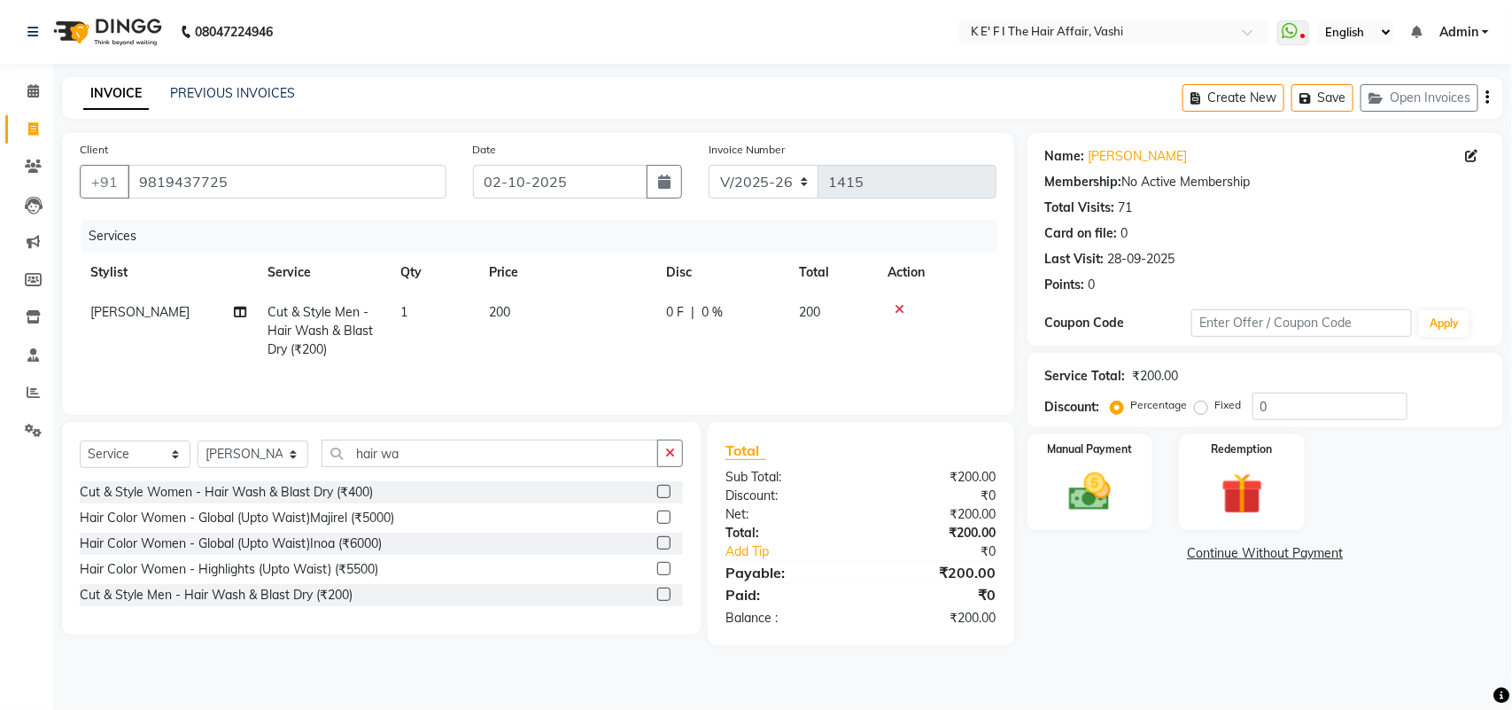
checkbox input "false"
click at [534, 306] on td "200" at bounding box center [566, 330] width 177 height 77
select select "85172"
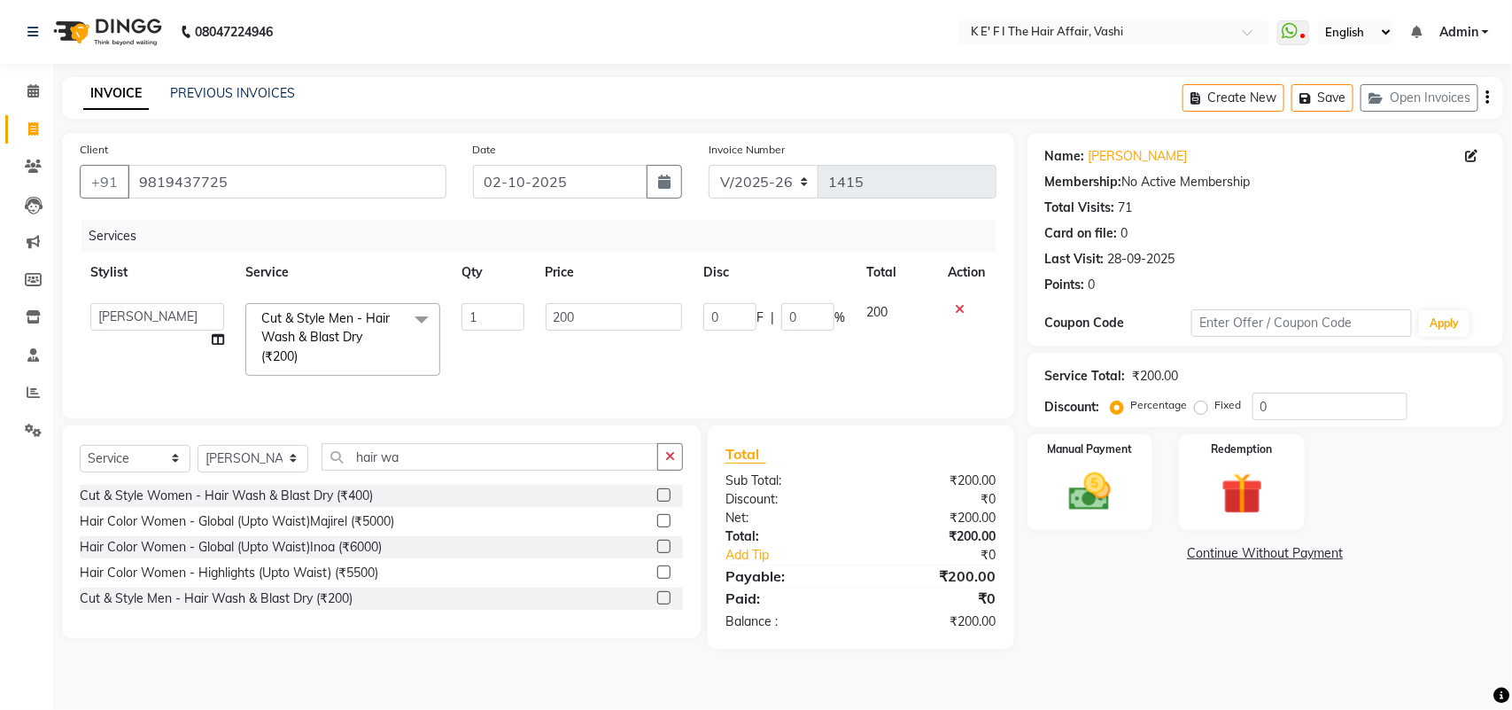
click at [535, 311] on td "200" at bounding box center [614, 339] width 159 height 94
click at [576, 316] on input "200" at bounding box center [614, 316] width 137 height 27
type input "150"
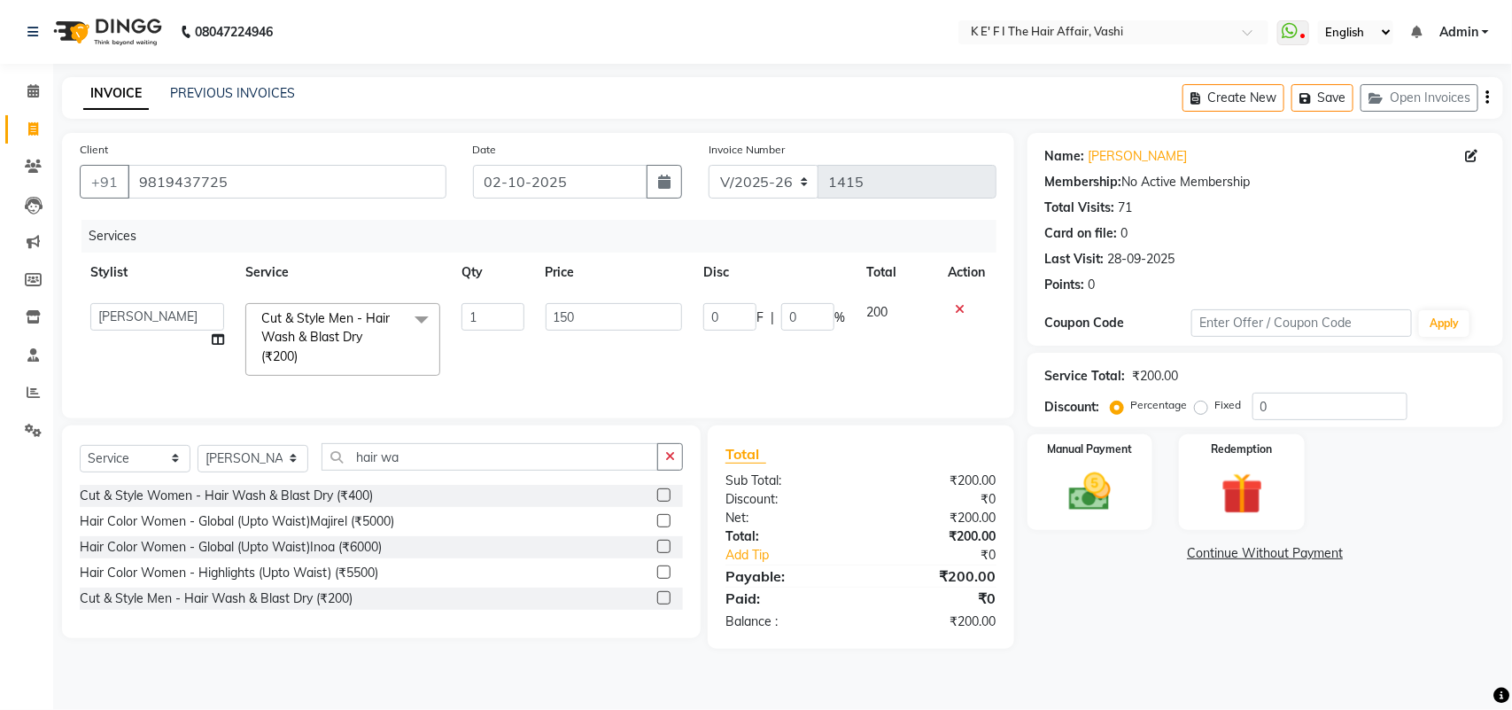
click at [573, 339] on td "150" at bounding box center [614, 339] width 159 height 94
select select "85172"
click at [1061, 474] on img at bounding box center [1090, 492] width 70 height 50
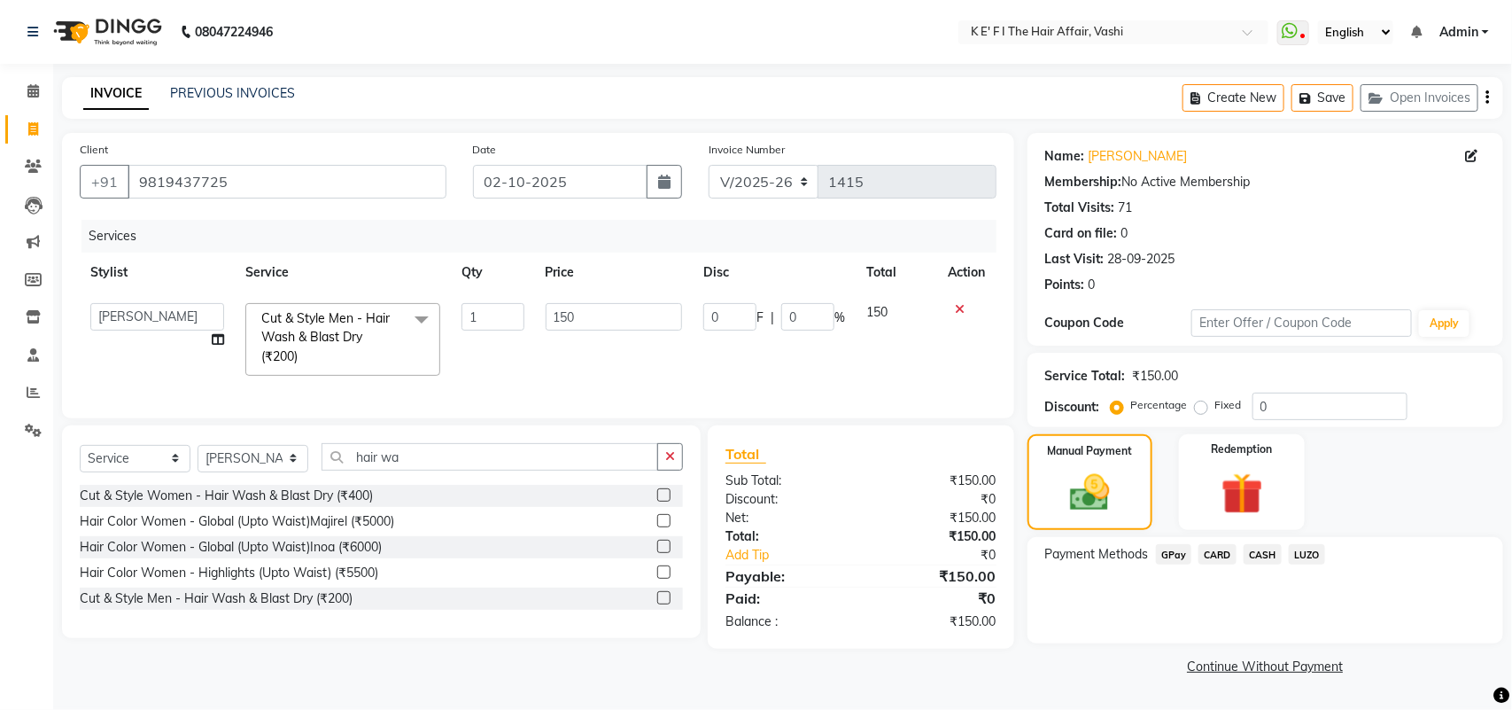
drag, startPoint x: 1252, startPoint y: 550, endPoint x: 1256, endPoint y: 559, distance: 9.9
click at [1256, 559] on span "CASH" at bounding box center [1263, 554] width 38 height 20
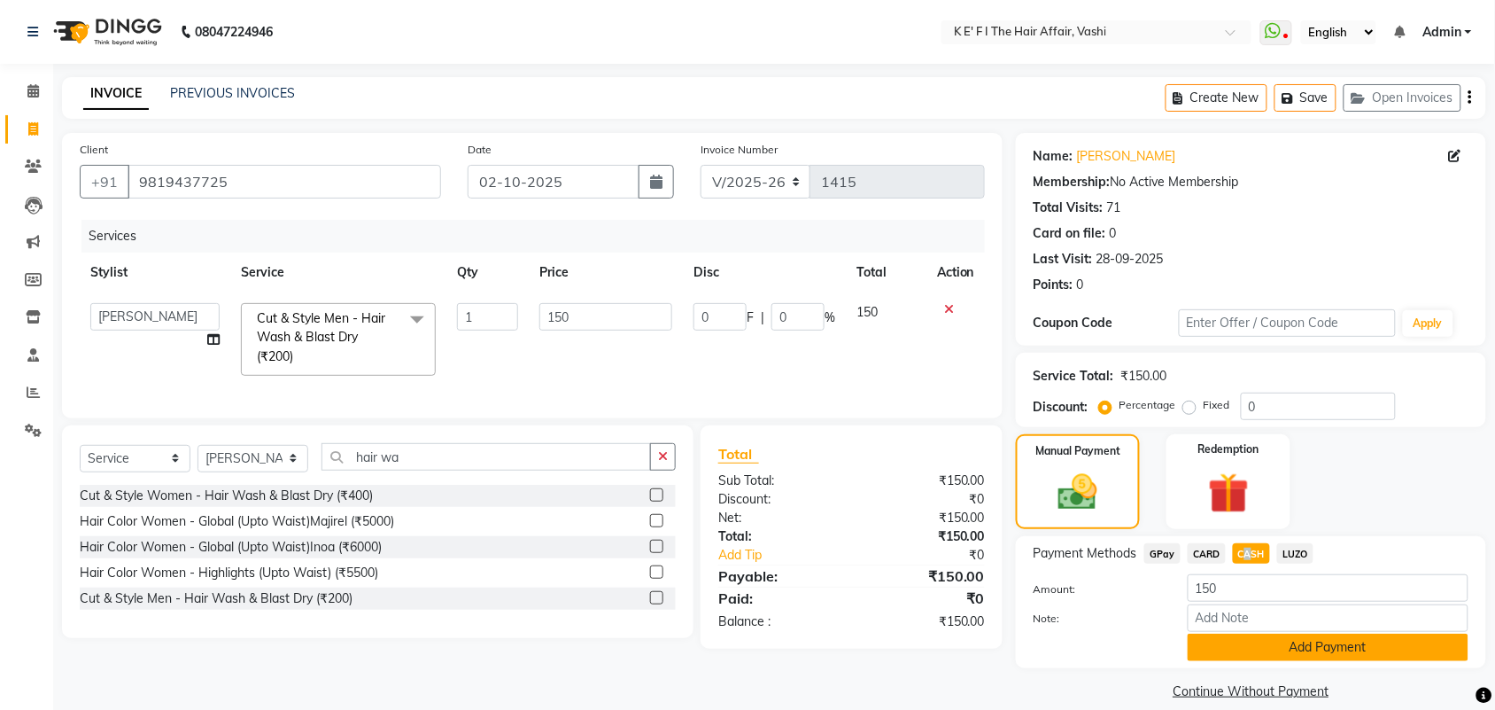
click at [1246, 654] on button "Add Payment" at bounding box center [1328, 646] width 281 height 27
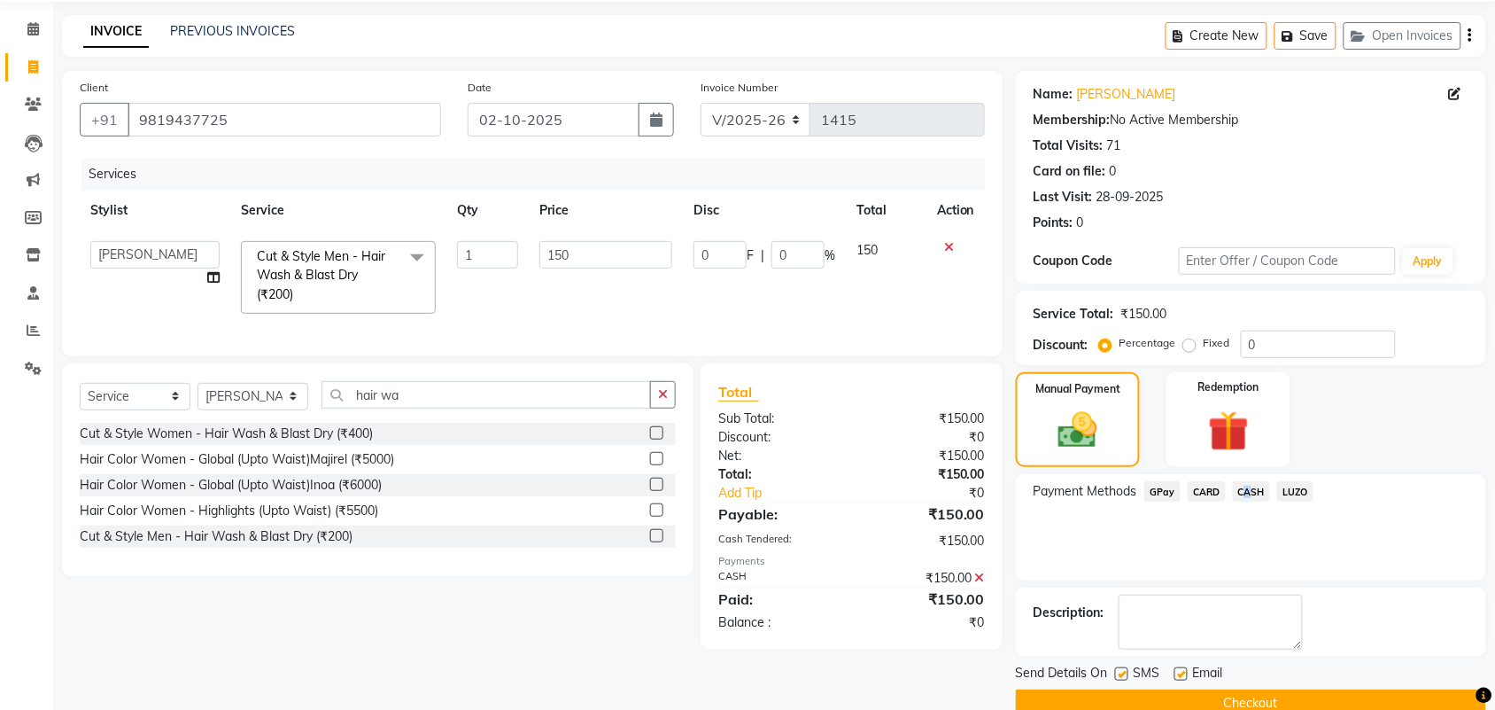
scroll to position [96, 0]
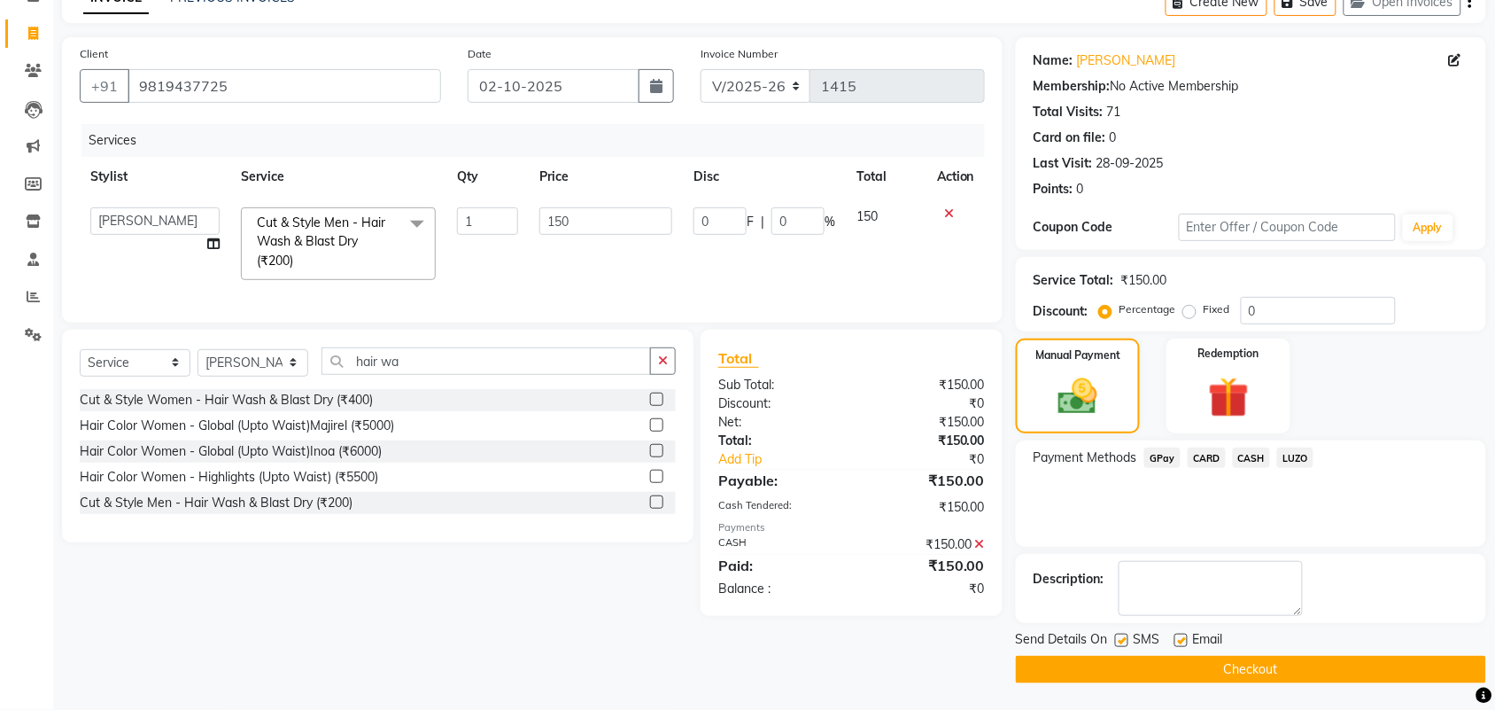
drag, startPoint x: 1132, startPoint y: 634, endPoint x: 1123, endPoint y: 638, distance: 9.5
click at [1130, 638] on div "SMS" at bounding box center [1144, 641] width 59 height 22
click at [1123, 638] on label at bounding box center [1121, 639] width 13 height 13
click at [1123, 638] on input "checkbox" at bounding box center [1121, 641] width 12 height 12
checkbox input "false"
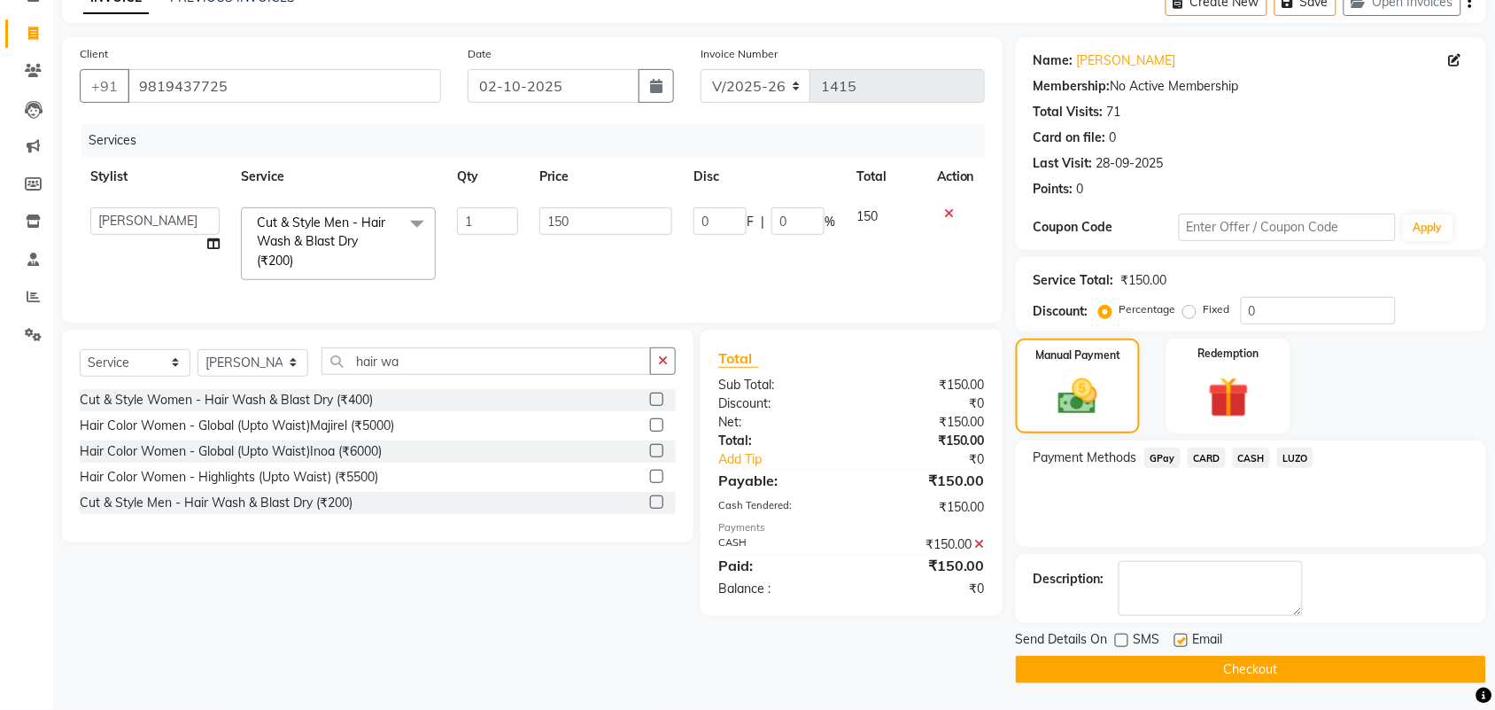
drag, startPoint x: 1179, startPoint y: 638, endPoint x: 1184, endPoint y: 649, distance: 12.7
click at [1180, 638] on label at bounding box center [1181, 639] width 13 height 13
click at [1180, 638] on input "checkbox" at bounding box center [1181, 641] width 12 height 12
checkbox input "false"
click at [1187, 658] on button "Checkout" at bounding box center [1251, 669] width 470 height 27
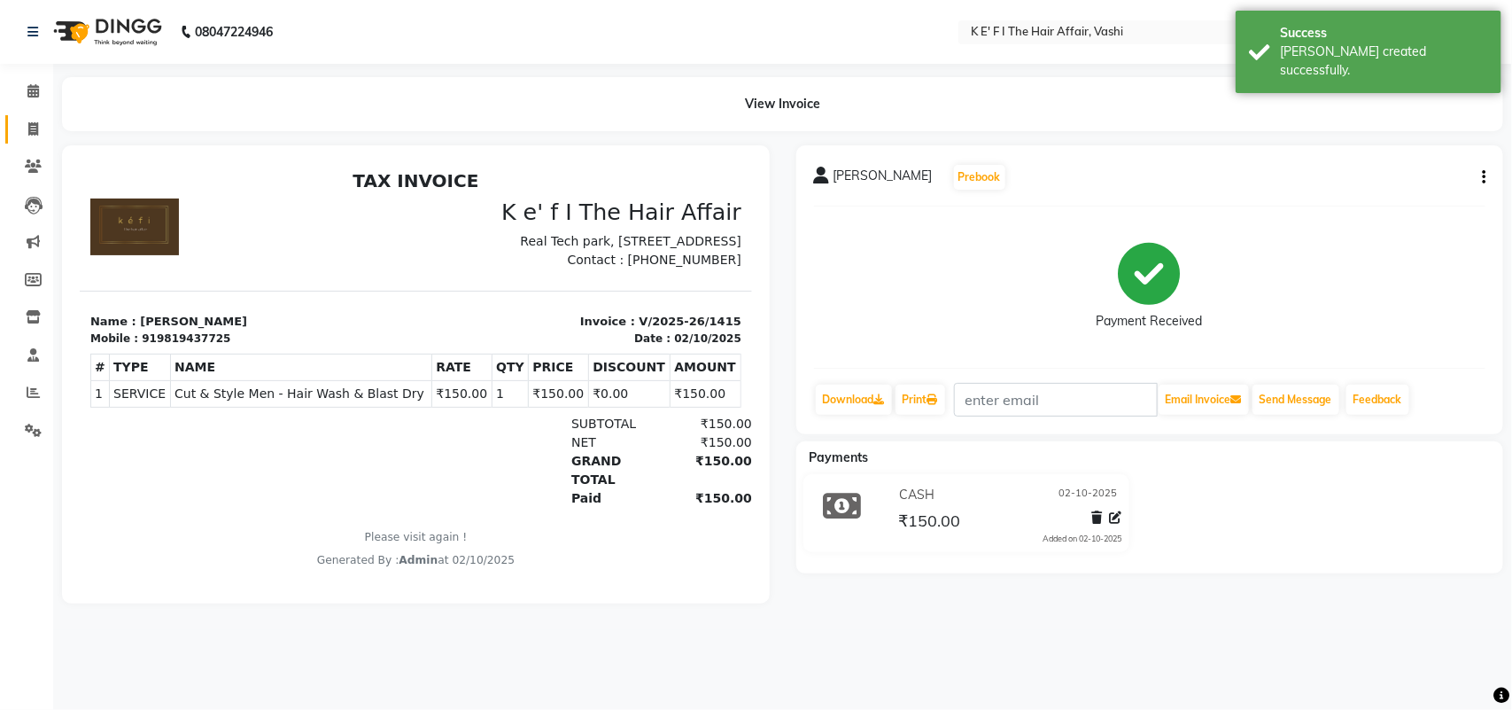
click at [25, 130] on span at bounding box center [33, 130] width 31 height 20
select select "6025"
select select "service"
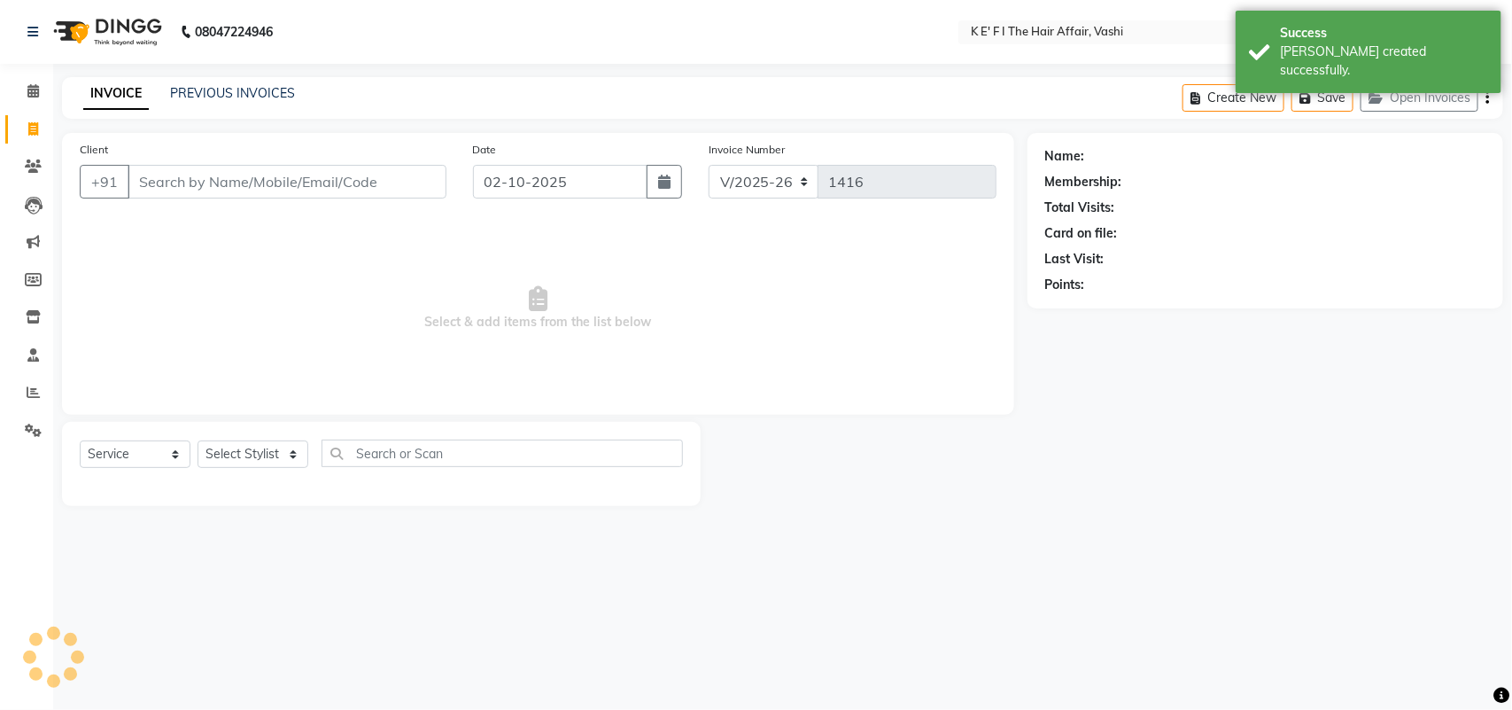
select select "43807"
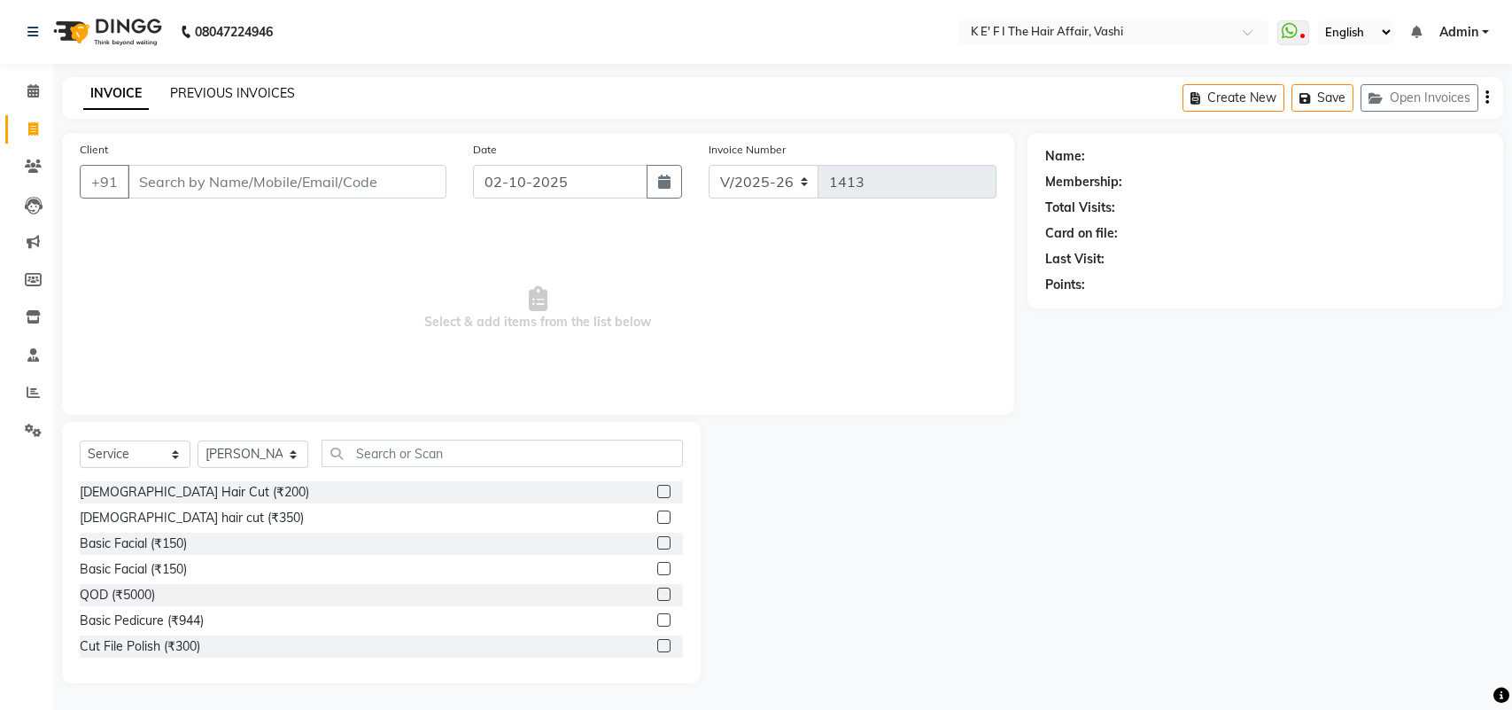
click at [227, 87] on link "PREVIOUS INVOICES" at bounding box center [232, 93] width 125 height 16
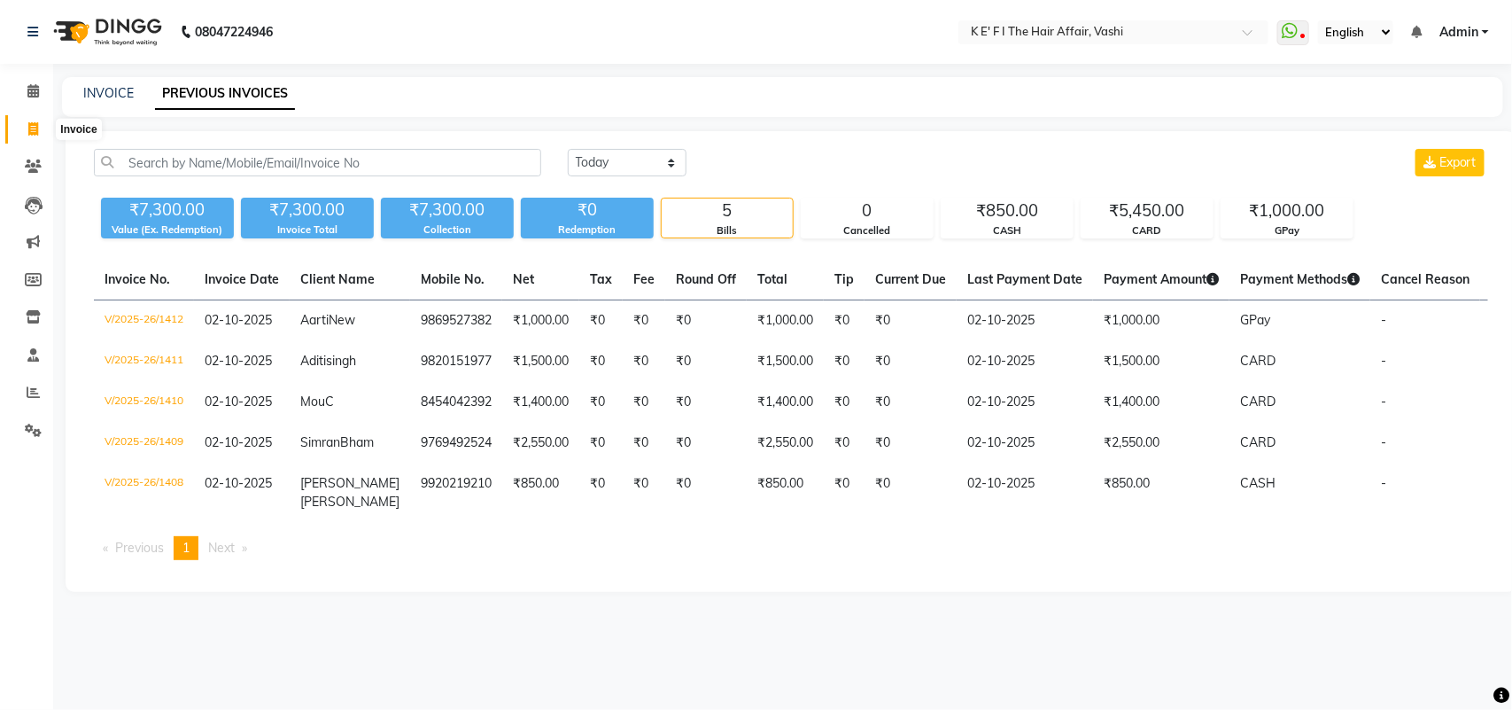
click at [35, 136] on span at bounding box center [33, 130] width 31 height 20
select select "6025"
select select "service"
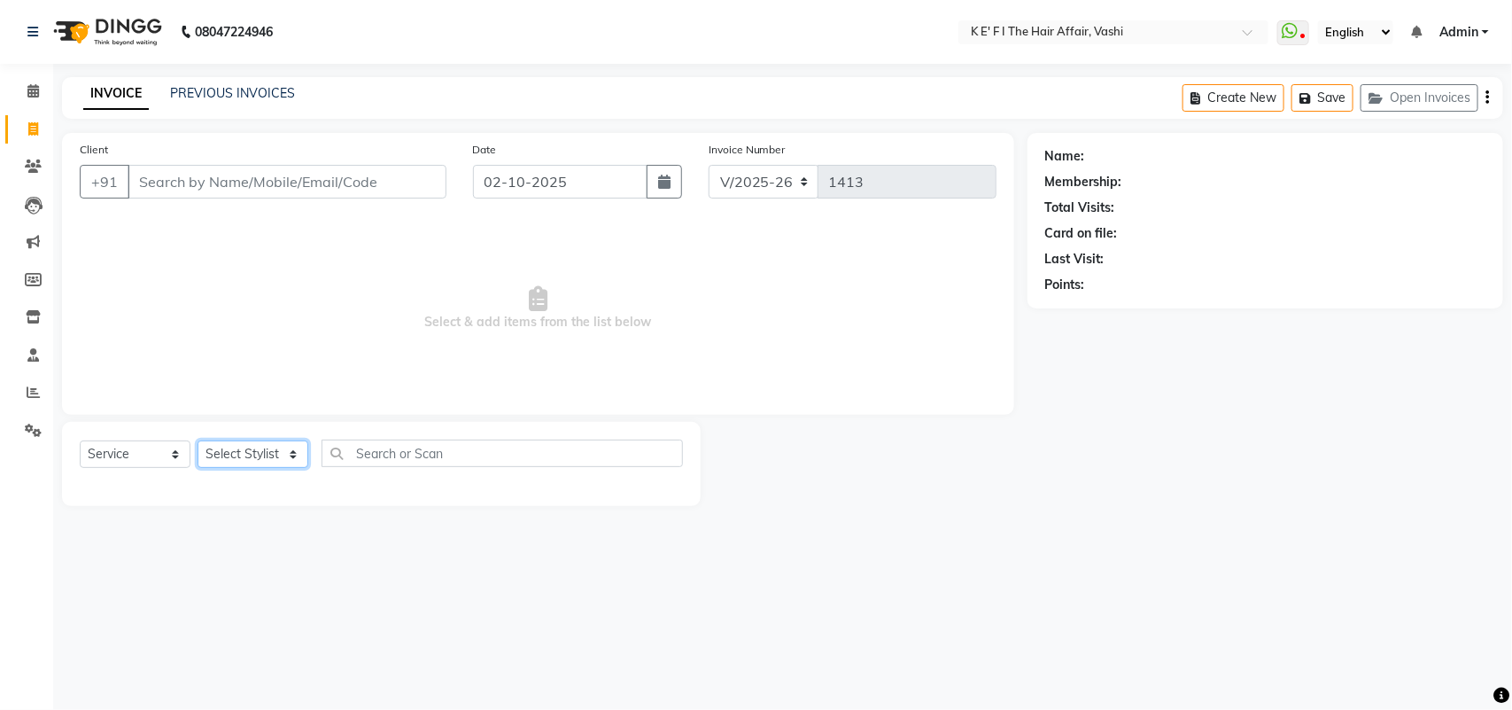
click at [241, 448] on select "Select Stylist" at bounding box center [253, 453] width 111 height 27
select select "43807"
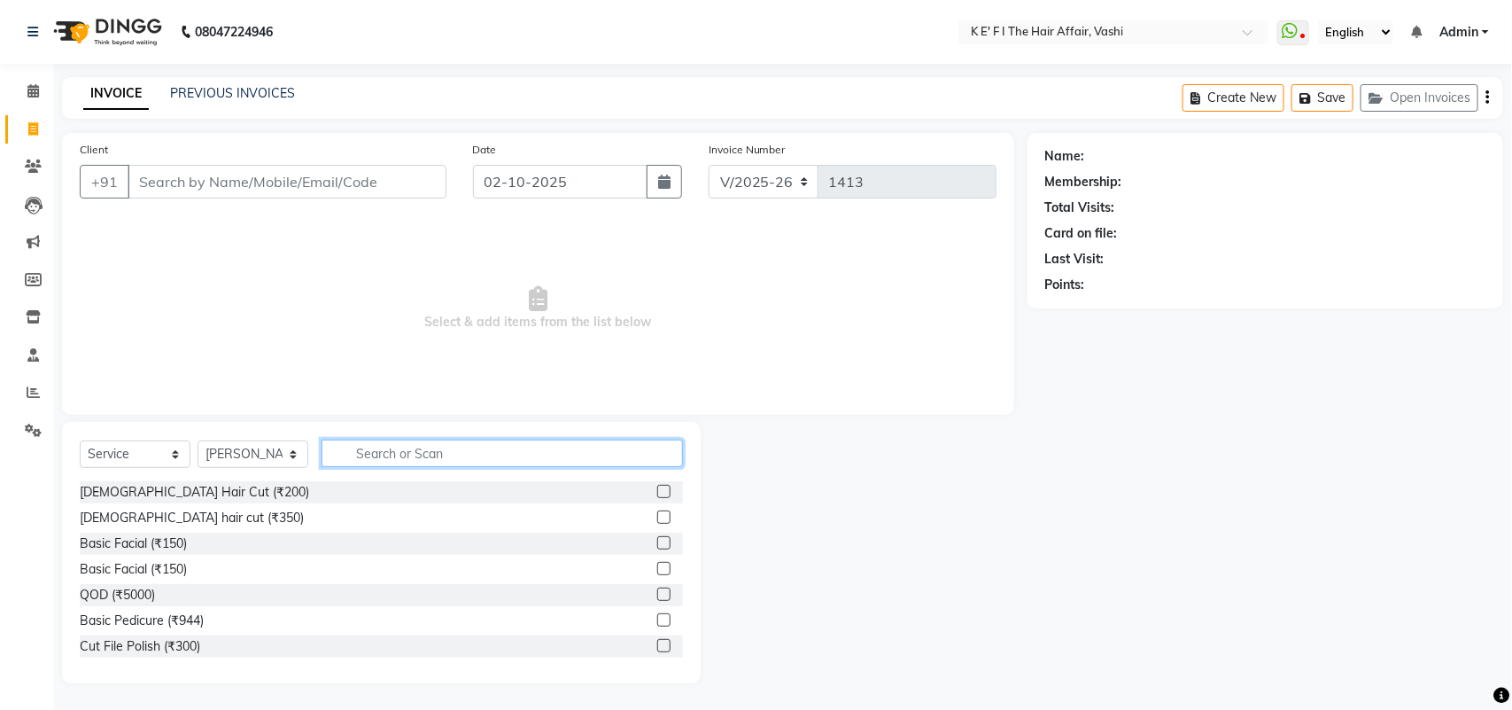
click at [412, 463] on input "text" at bounding box center [502, 452] width 361 height 27
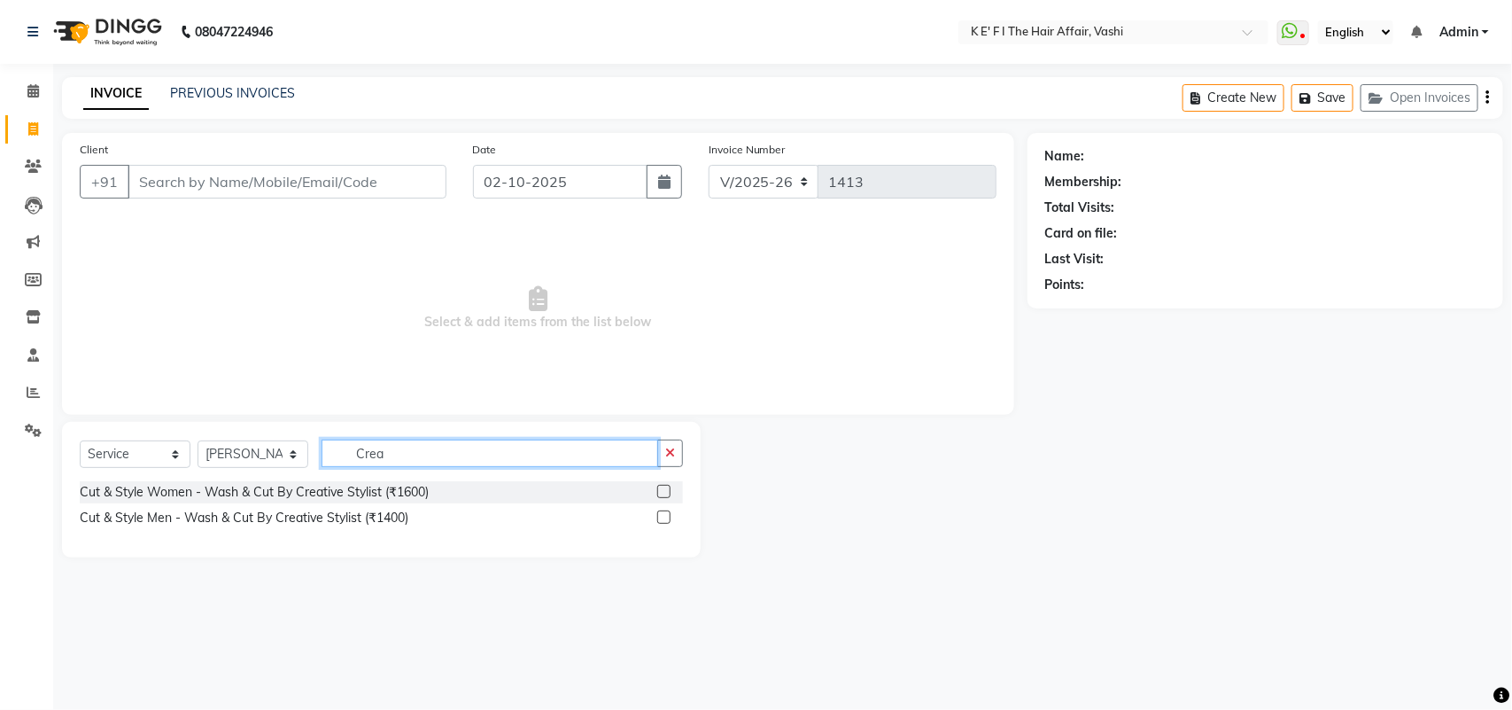
type input "Crea"
click at [663, 490] on label at bounding box center [663, 491] width 13 height 13
click at [663, 490] on input "checkbox" at bounding box center [663, 492] width 12 height 12
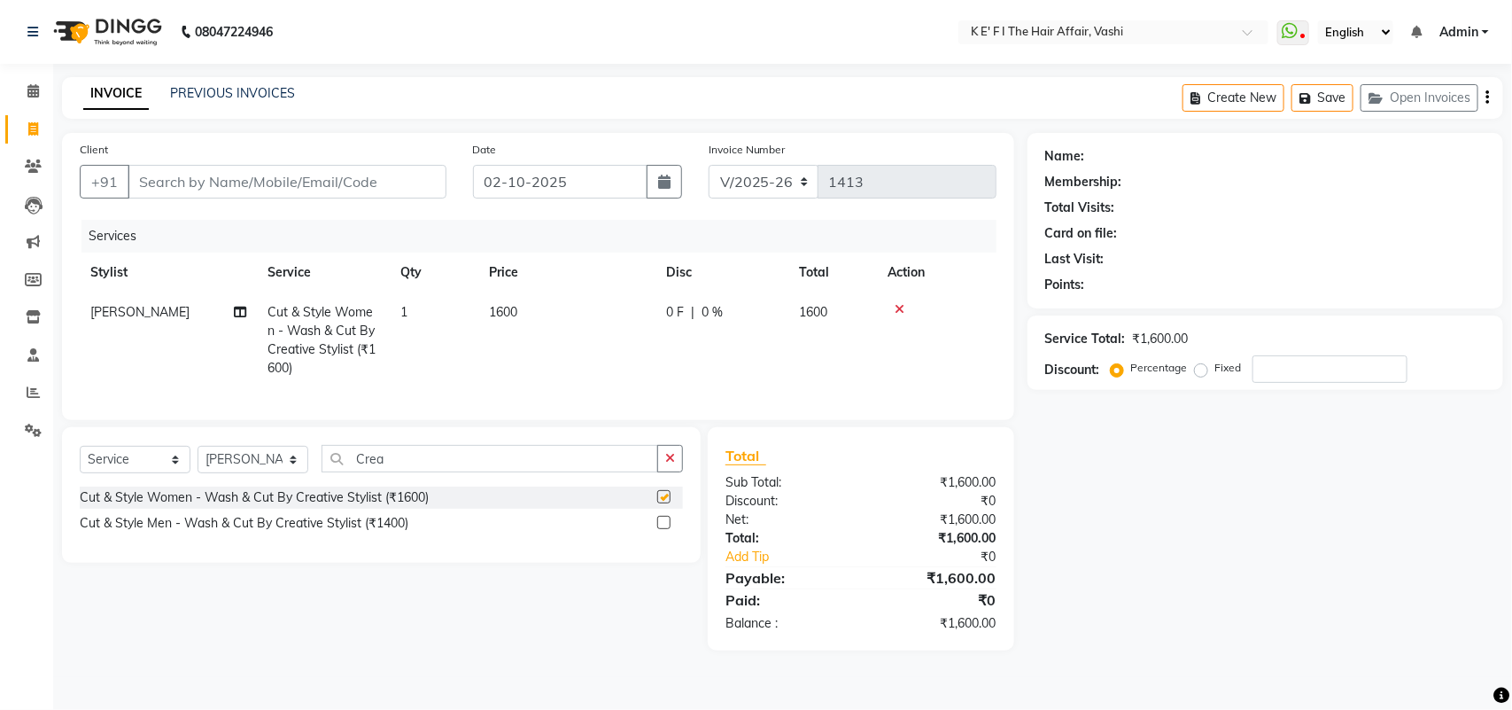
click at [549, 337] on td "1600" at bounding box center [566, 340] width 177 height 96
checkbox input "false"
select select "43807"
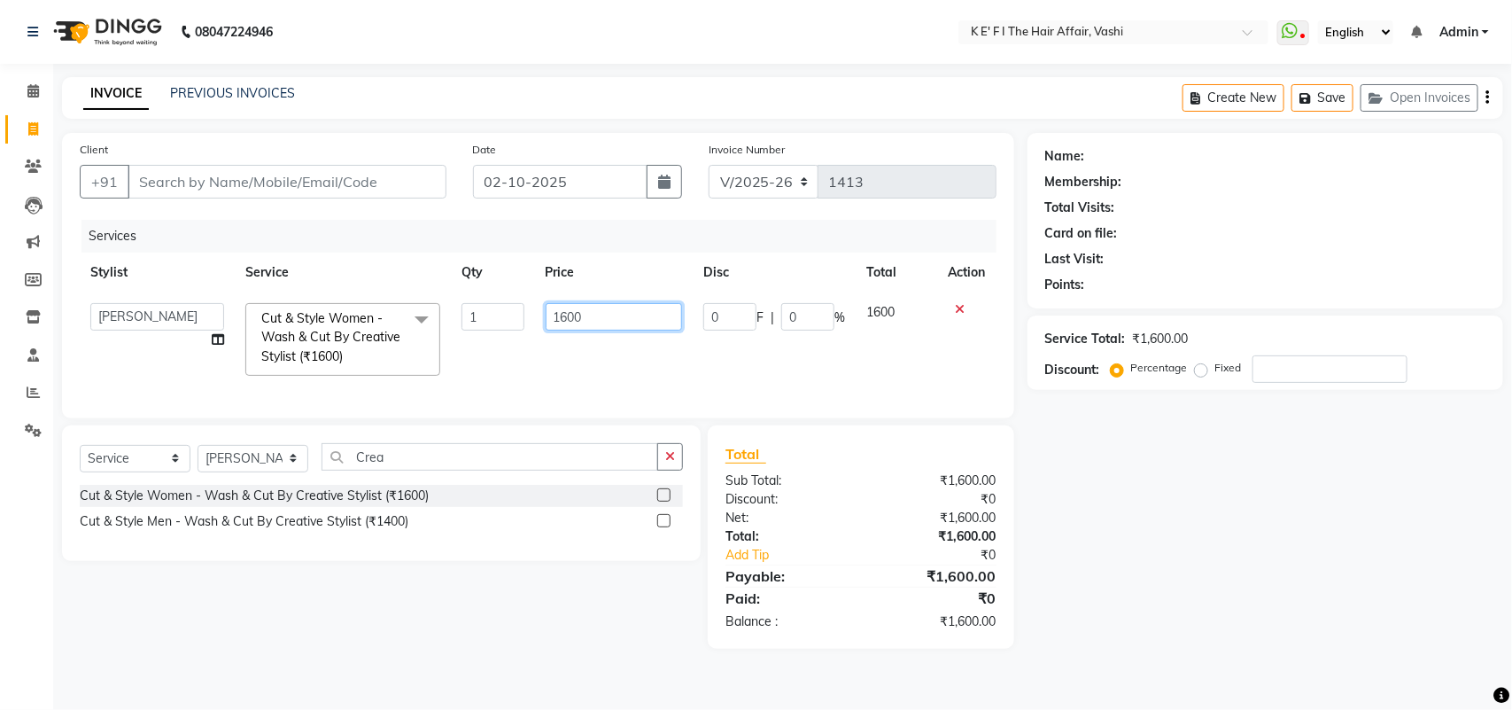
click at [561, 315] on input "1600" at bounding box center [614, 316] width 137 height 27
type input "1400"
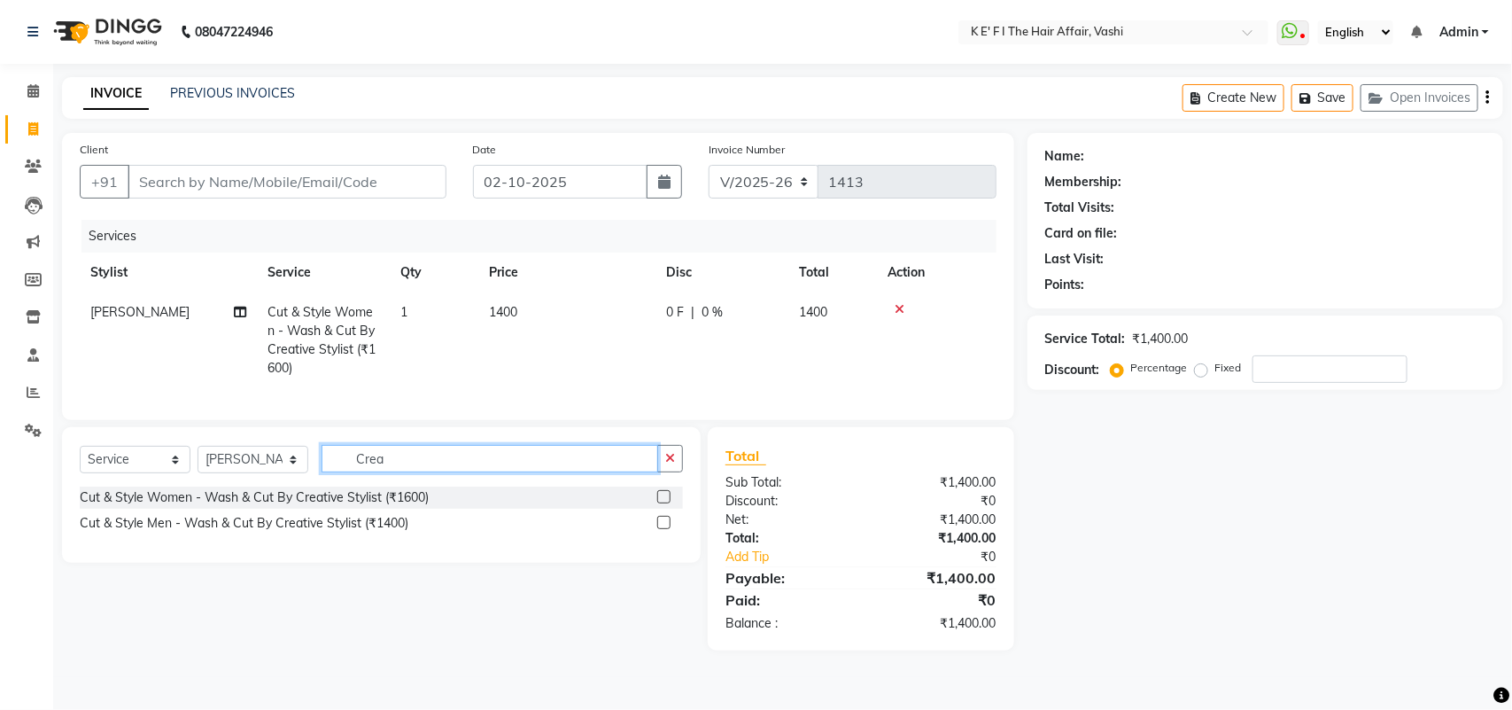
click at [391, 471] on input "Crea" at bounding box center [490, 458] width 337 height 27
type input "inte"
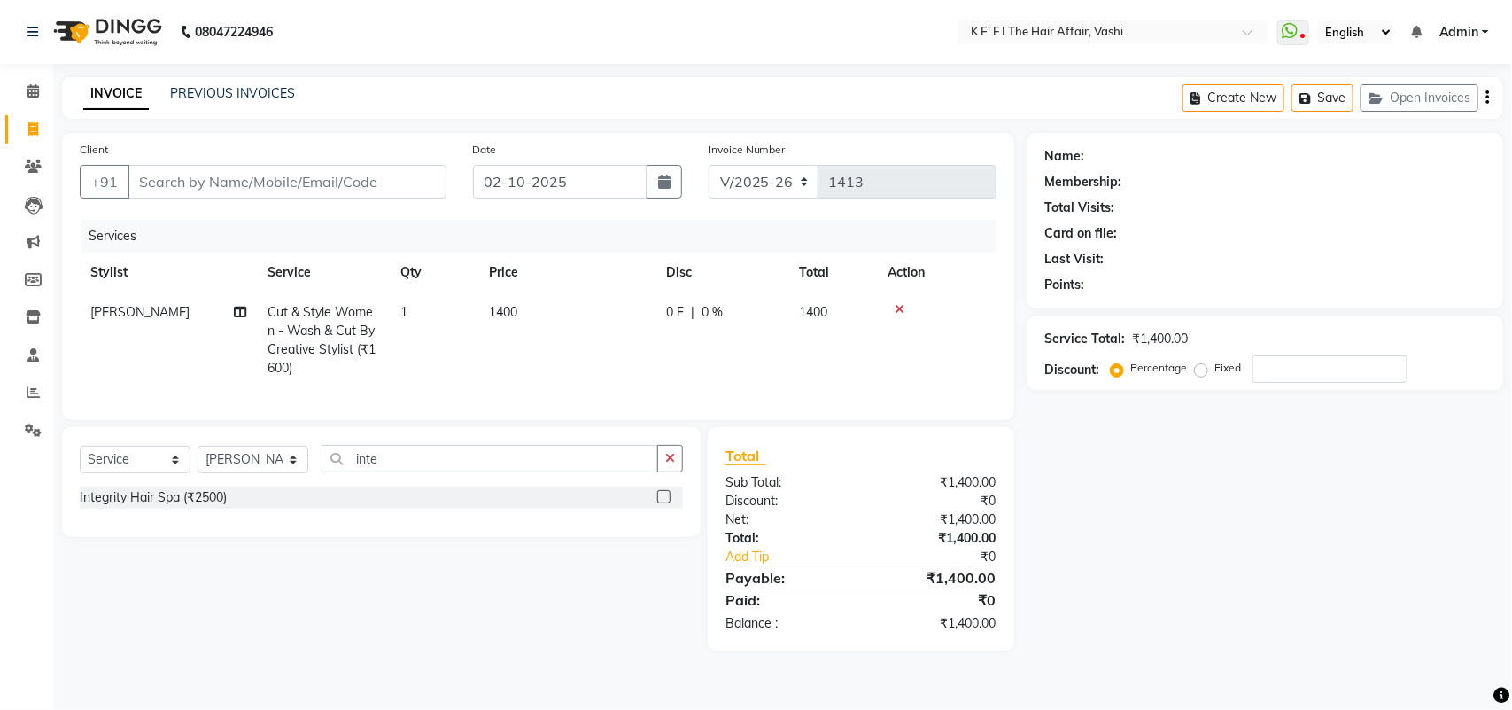
drag, startPoint x: 657, startPoint y: 502, endPoint x: 665, endPoint y: 518, distance: 17.8
click at [664, 509] on div at bounding box center [670, 497] width 26 height 22
click at [665, 503] on label at bounding box center [663, 496] width 13 height 13
click at [665, 503] on input "checkbox" at bounding box center [663, 498] width 12 height 12
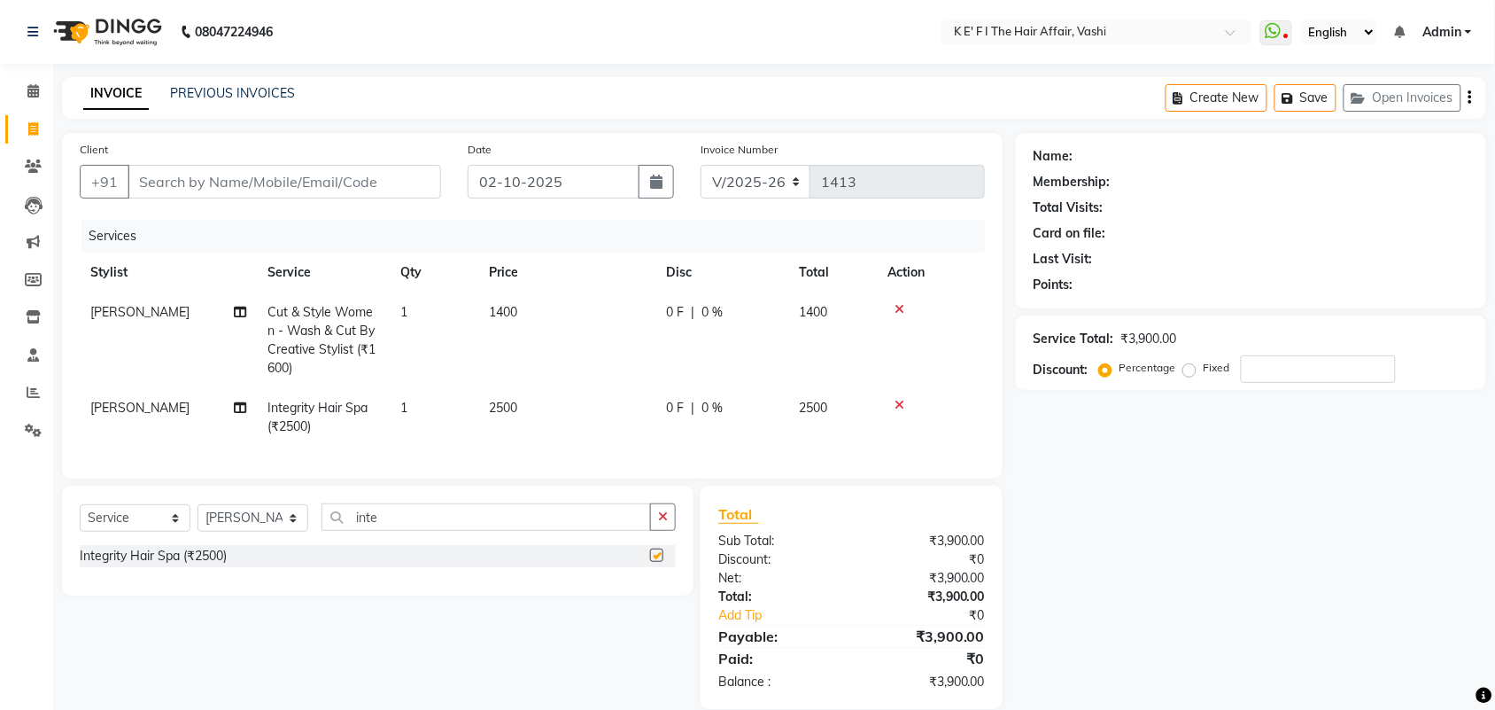
checkbox input "false"
click at [494, 428] on td "2500" at bounding box center [566, 417] width 177 height 58
select select "43807"
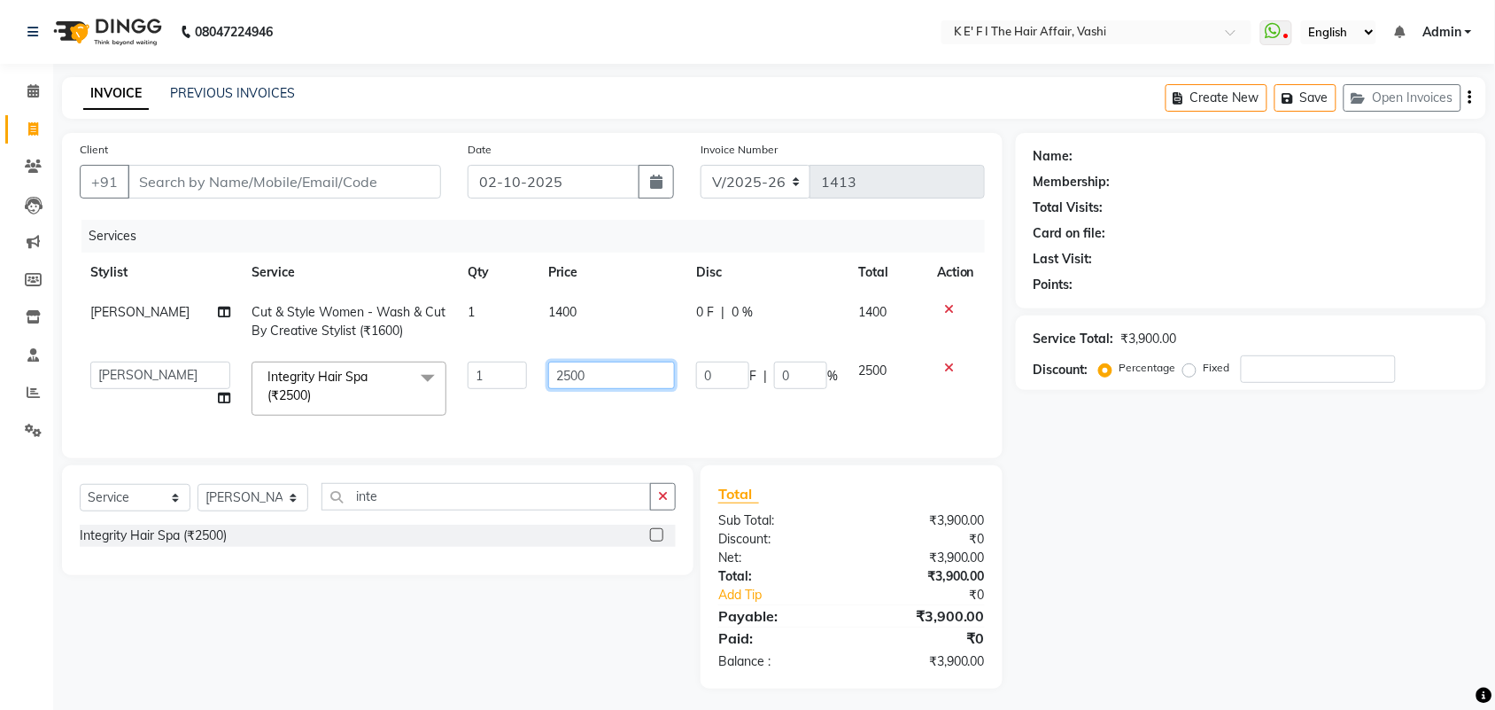
click at [578, 370] on input "2500" at bounding box center [611, 374] width 127 height 27
type input "1000"
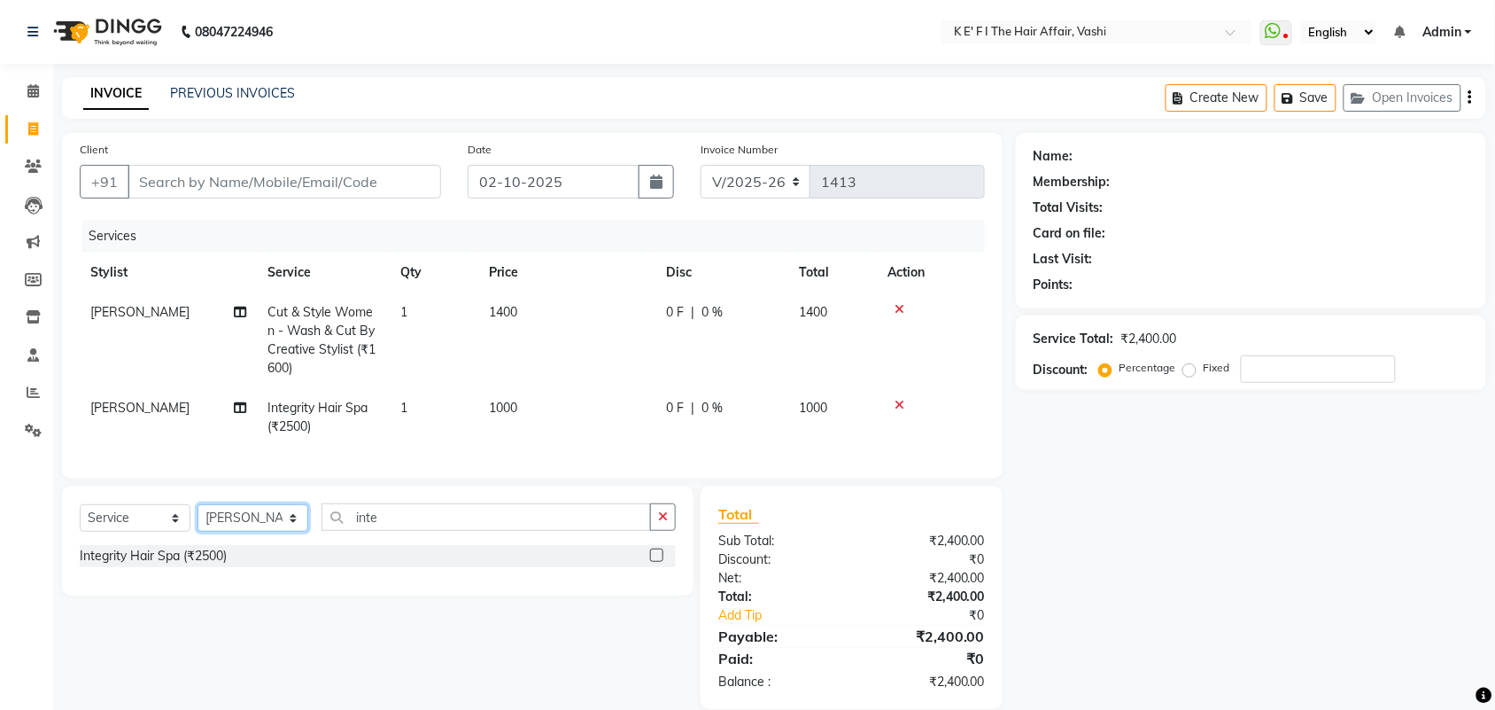
click at [240, 532] on select "Select Stylist aayaz [PERSON_NAME] [PERSON_NAME] Athem [PERSON_NAME] [PERSON_NA…" at bounding box center [253, 517] width 111 height 27
select select "85172"
click at [198, 520] on select "Select Stylist aayaz [PERSON_NAME] [PERSON_NAME] Athem [PERSON_NAME] [PERSON_NA…" at bounding box center [253, 517] width 111 height 27
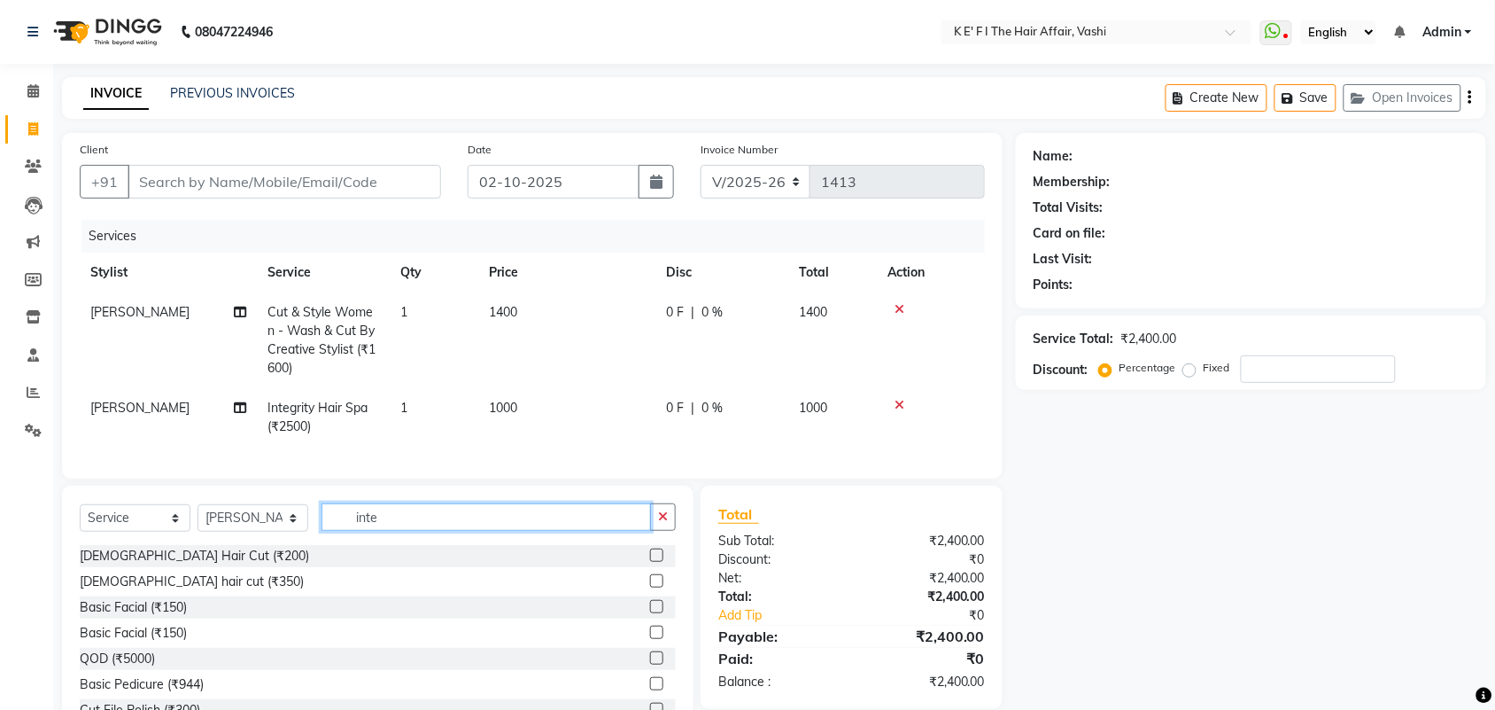
click at [384, 531] on input "inte" at bounding box center [487, 516] width 330 height 27
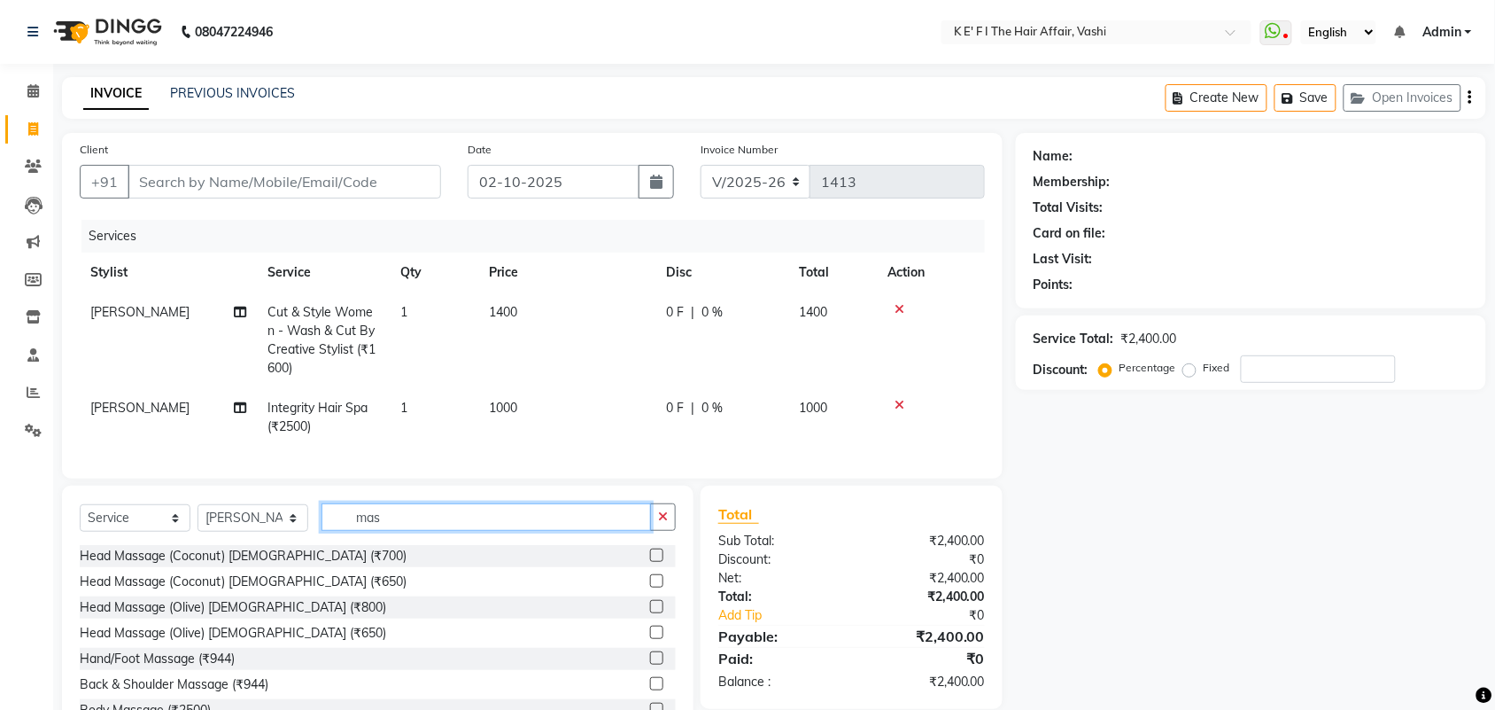
type input "mas"
click at [650, 690] on label at bounding box center [656, 683] width 13 height 13
click at [650, 690] on input "checkbox" at bounding box center [656, 685] width 12 height 12
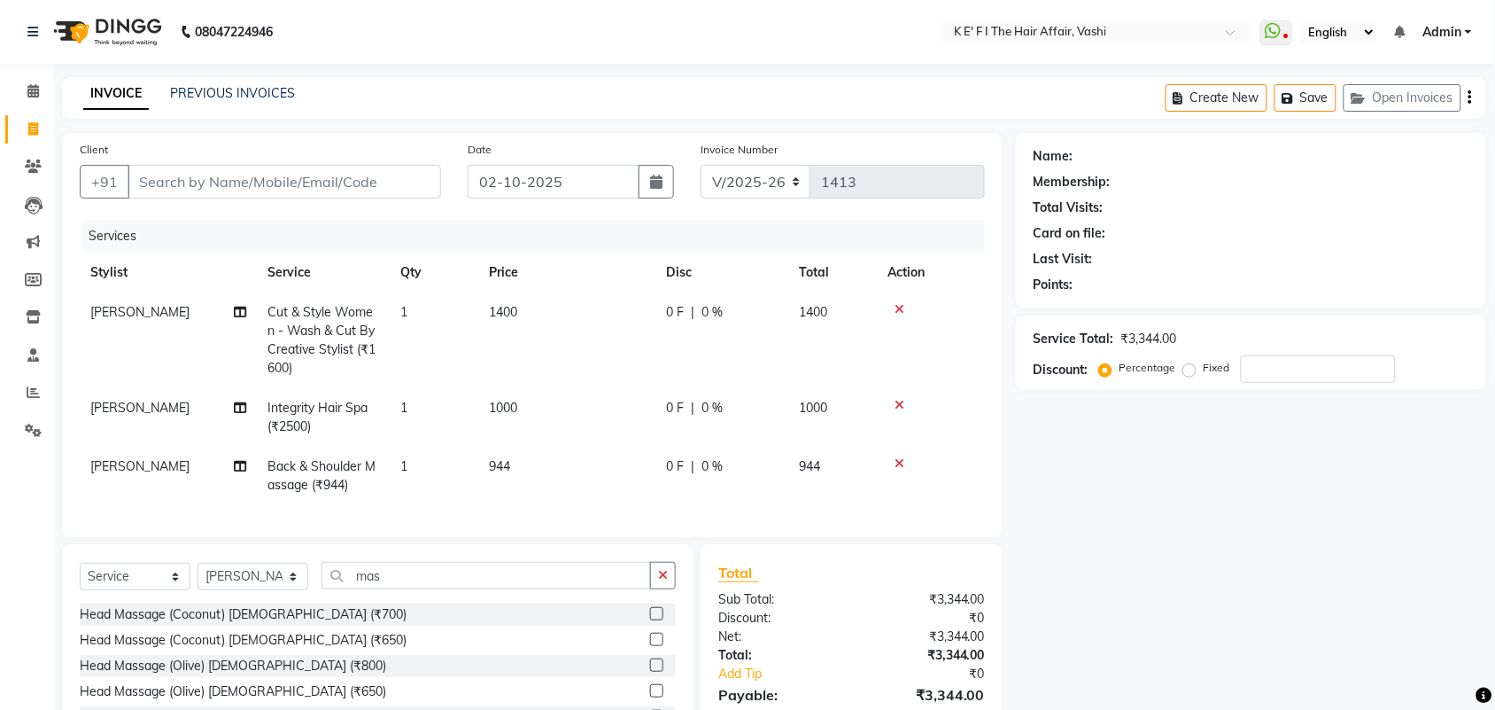
click at [507, 511] on div "Services Stylist Service Qty Price Disc Total Action Sonal Sharma Cut & Style W…" at bounding box center [532, 369] width 905 height 299
checkbox input "false"
click at [505, 483] on td "944" at bounding box center [566, 475] width 177 height 58
select select "85172"
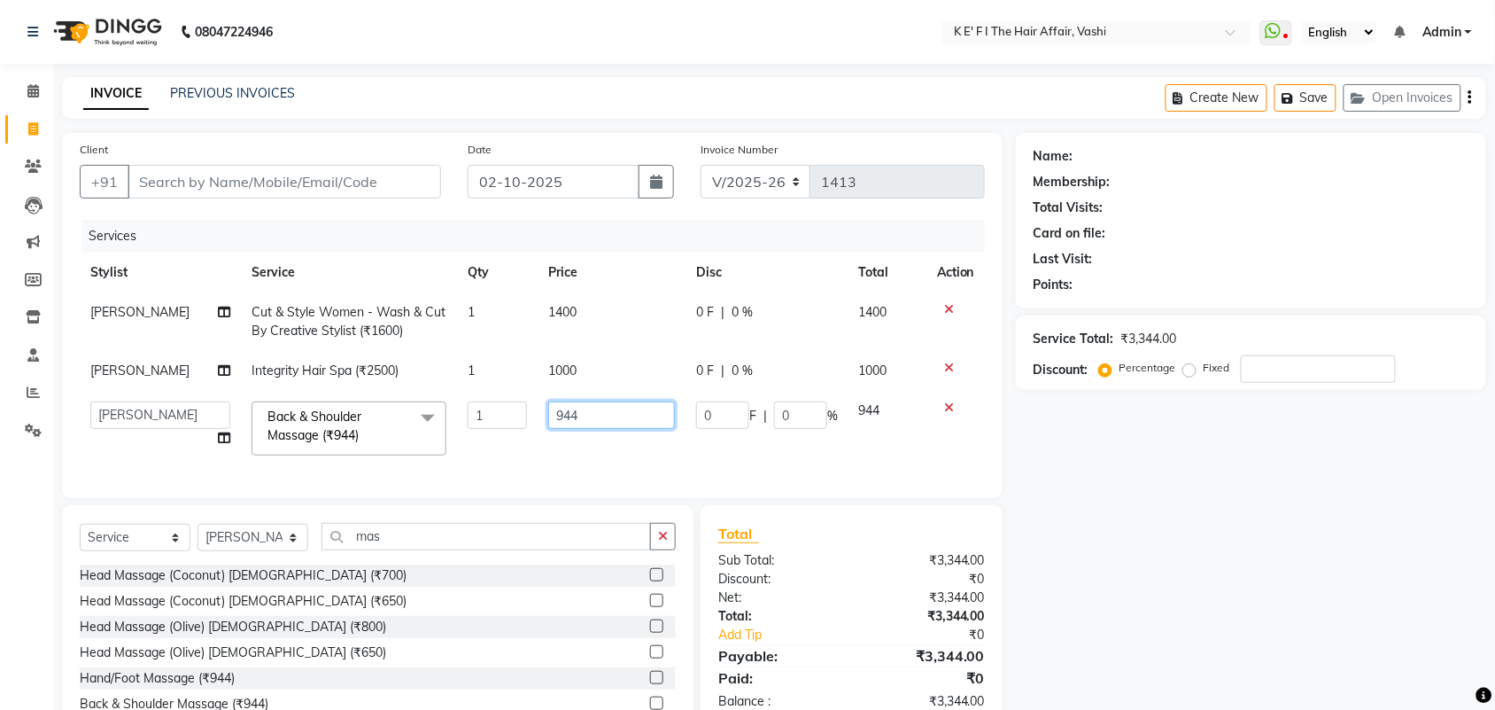
click at [561, 418] on input "944" at bounding box center [611, 414] width 127 height 27
type input "1000"
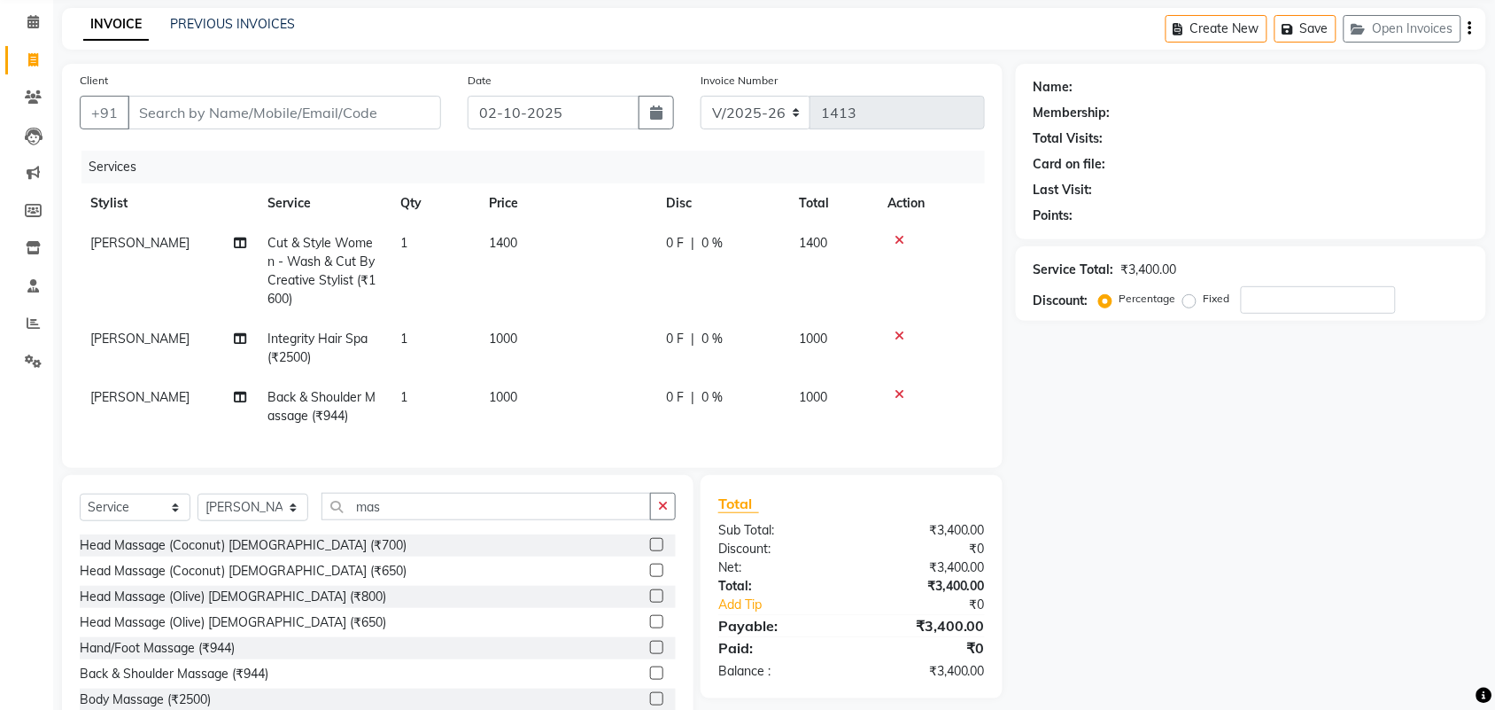
scroll to position [138, 0]
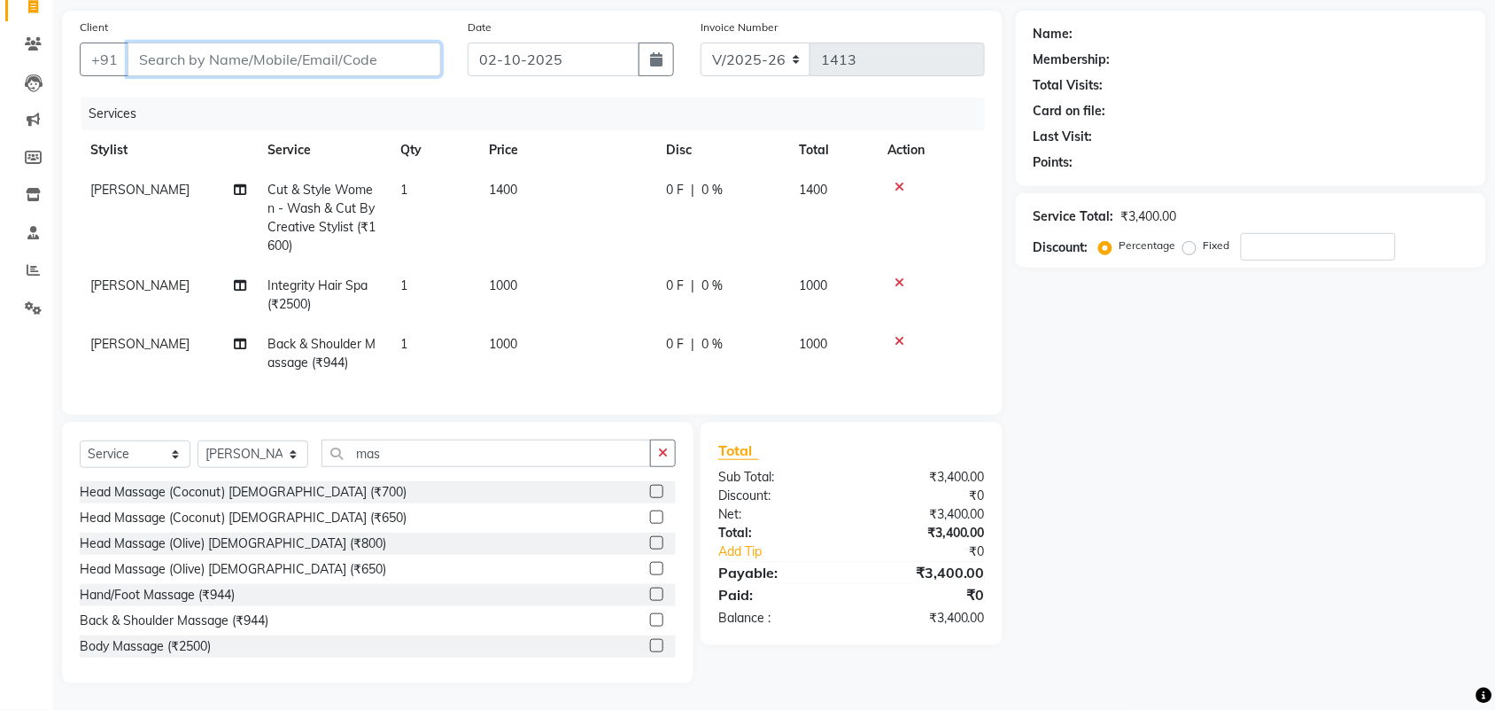
click at [272, 50] on input "Client" at bounding box center [285, 60] width 314 height 34
type input "s"
type input "0"
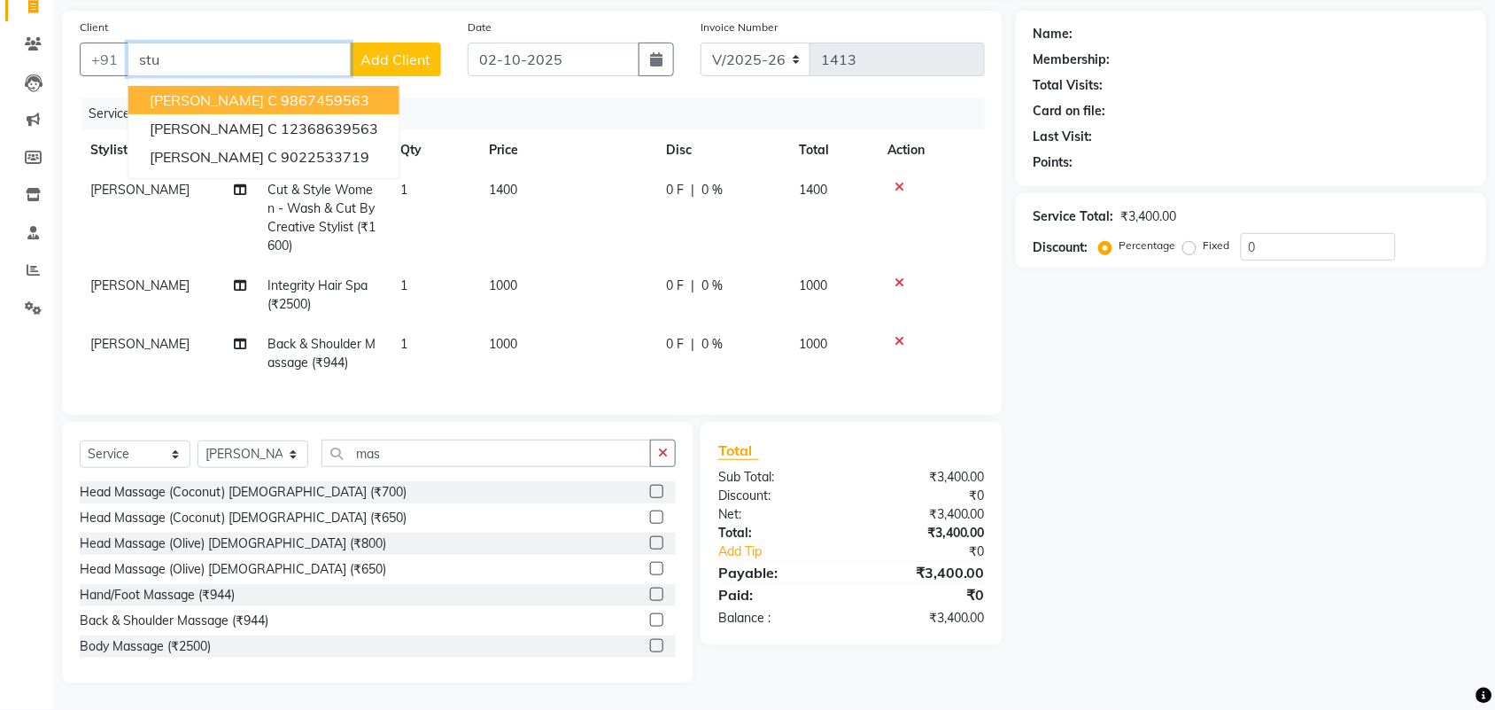
click at [281, 91] on ngb-highlight "9867459563" at bounding box center [325, 100] width 89 height 18
type input "9867459563"
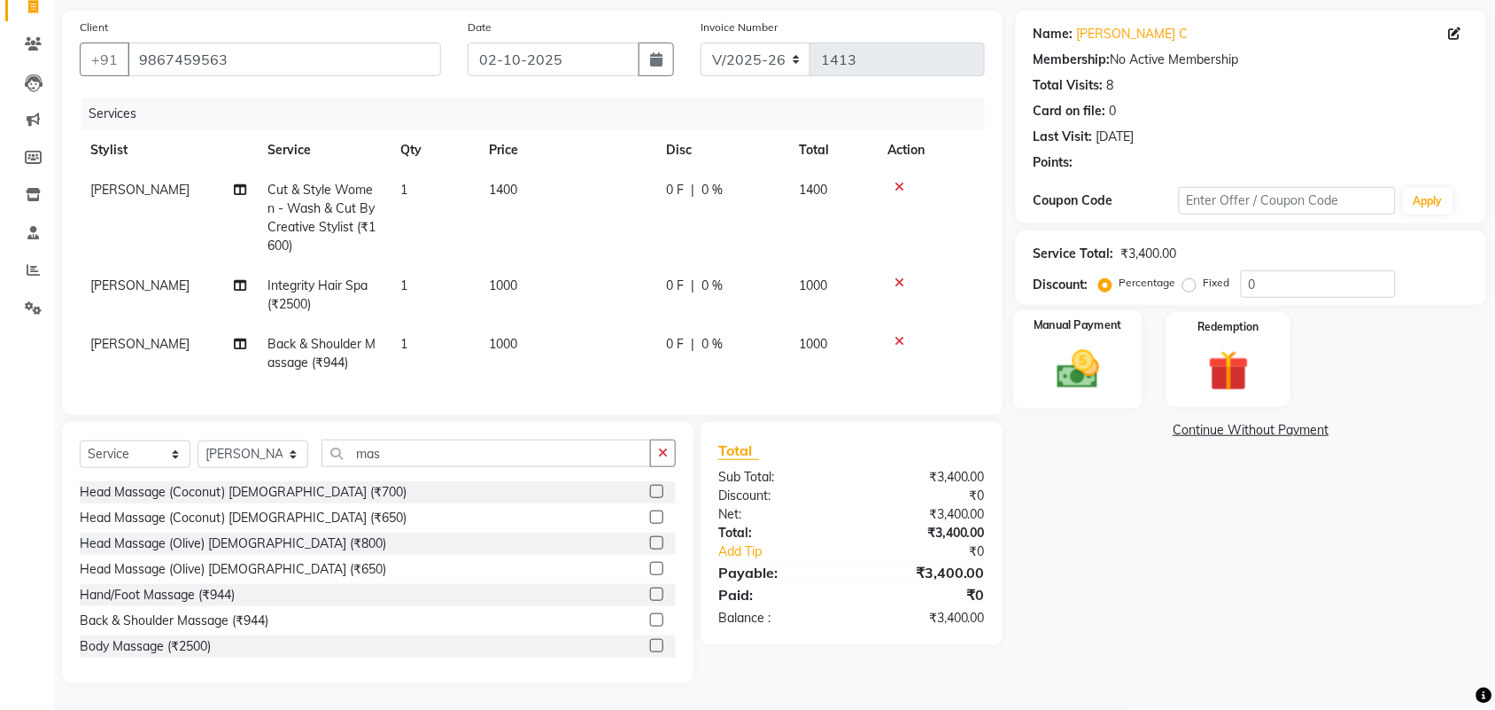
click at [1038, 317] on label "Manual Payment" at bounding box center [1078, 325] width 89 height 17
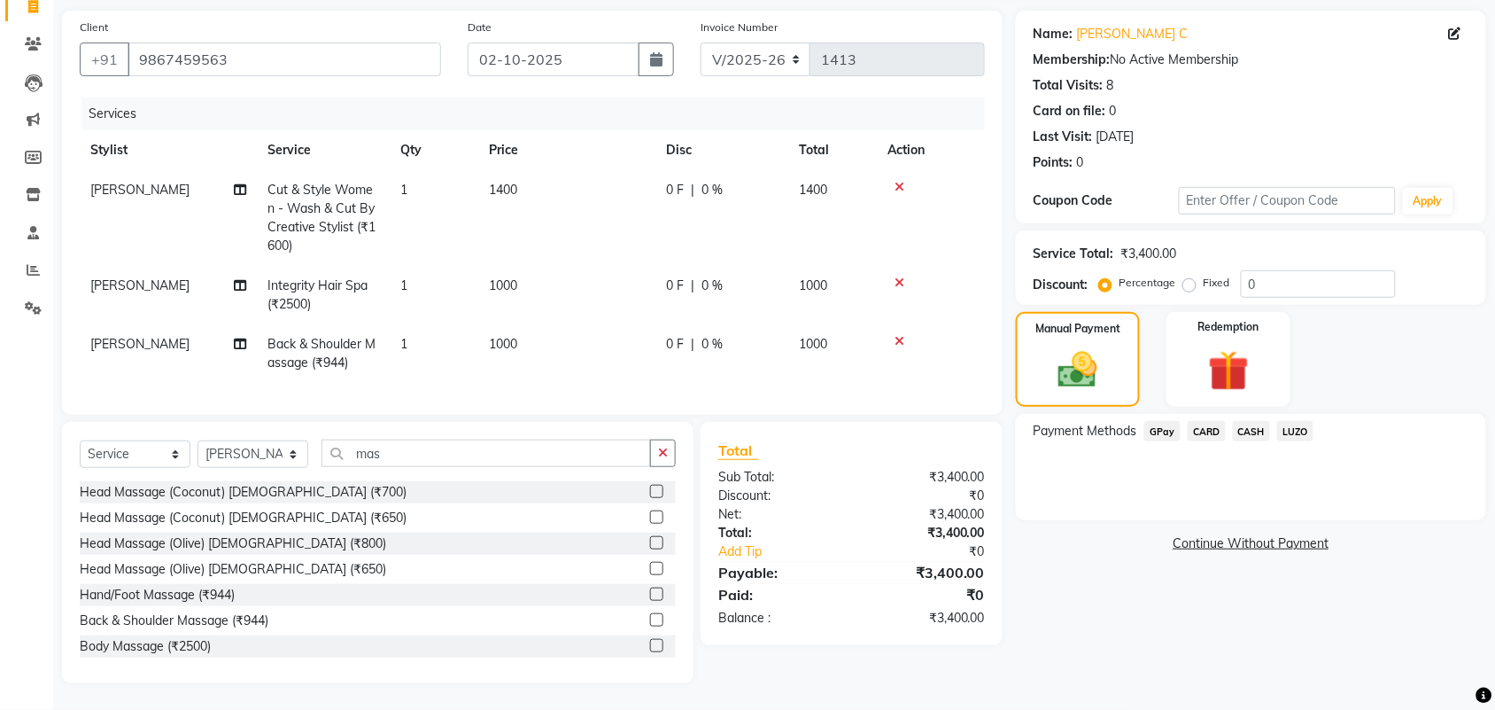
click at [1152, 423] on span "GPay" at bounding box center [1163, 431] width 36 height 20
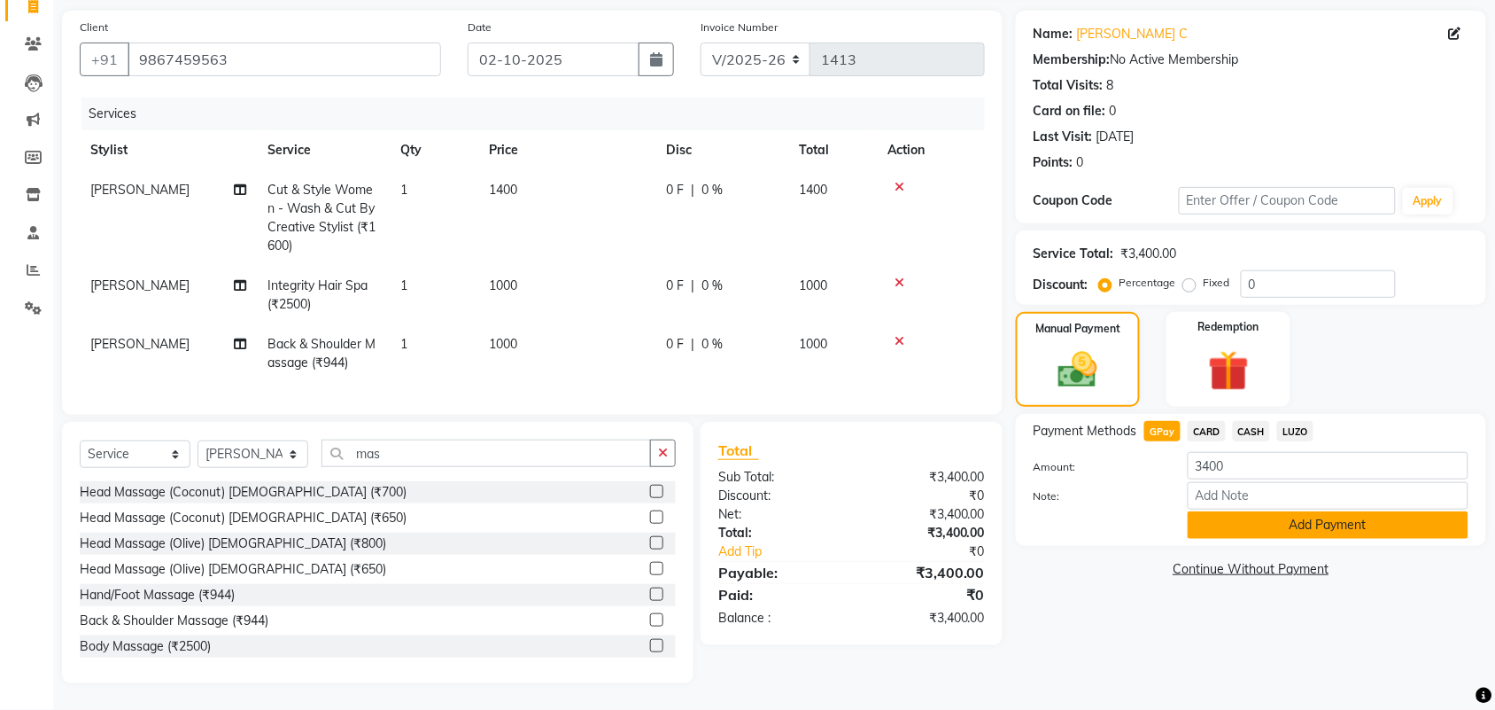
drag, startPoint x: 1224, startPoint y: 507, endPoint x: 1223, endPoint y: 493, distance: 14.2
click at [1223, 511] on button "Add Payment" at bounding box center [1328, 524] width 281 height 27
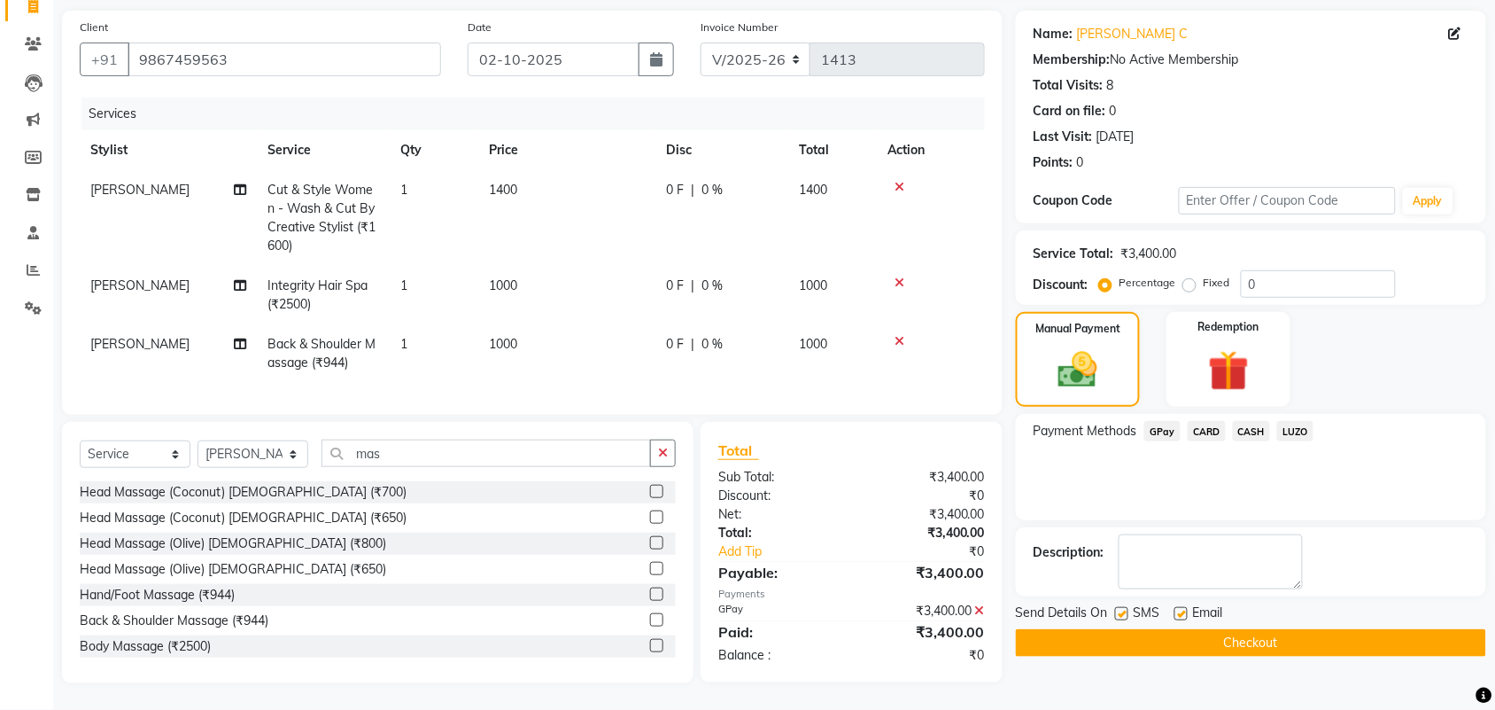
click at [1161, 422] on span "GPay" at bounding box center [1163, 431] width 36 height 20
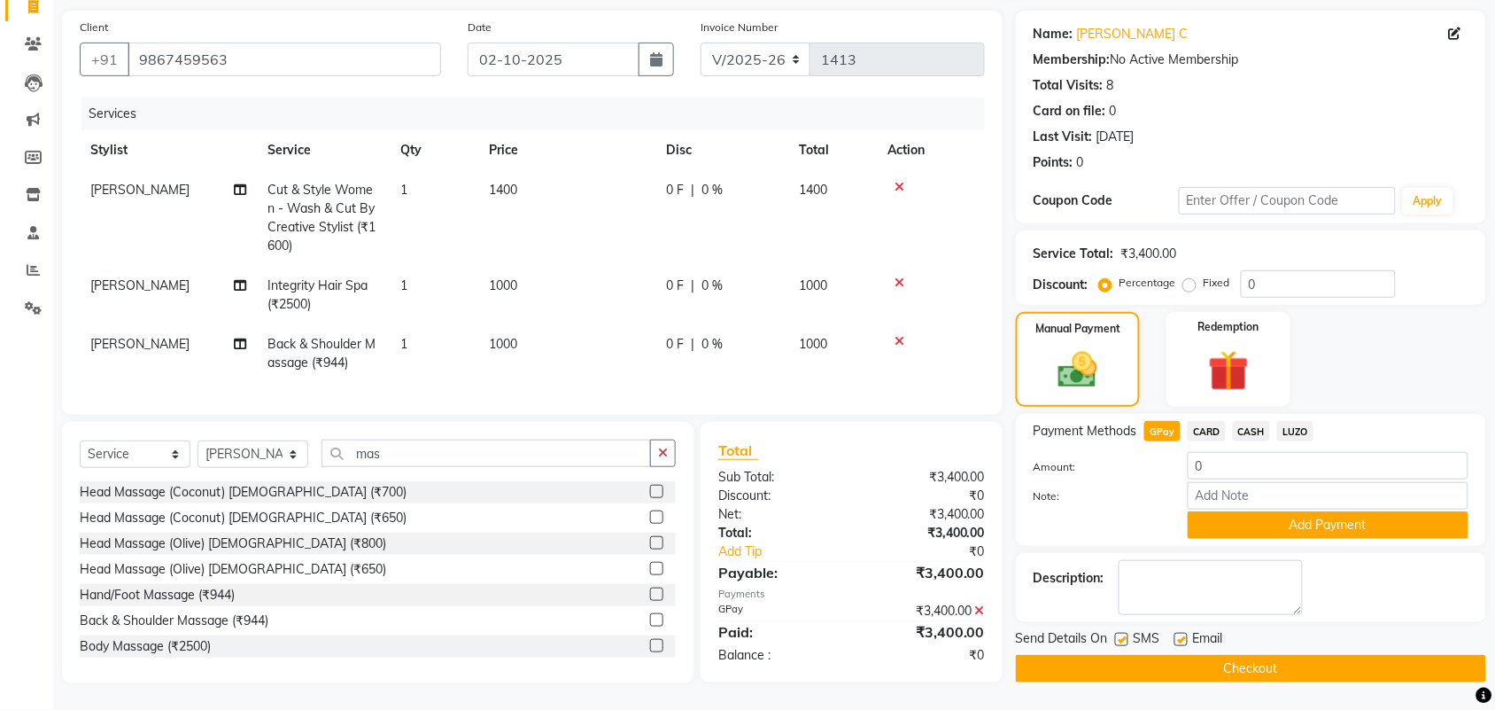
click at [1119, 633] on label at bounding box center [1121, 639] width 13 height 13
click at [1119, 634] on input "checkbox" at bounding box center [1121, 640] width 12 height 12
checkbox input "false"
click at [1184, 633] on label at bounding box center [1181, 639] width 13 height 13
click at [1184, 634] on input "checkbox" at bounding box center [1181, 640] width 12 height 12
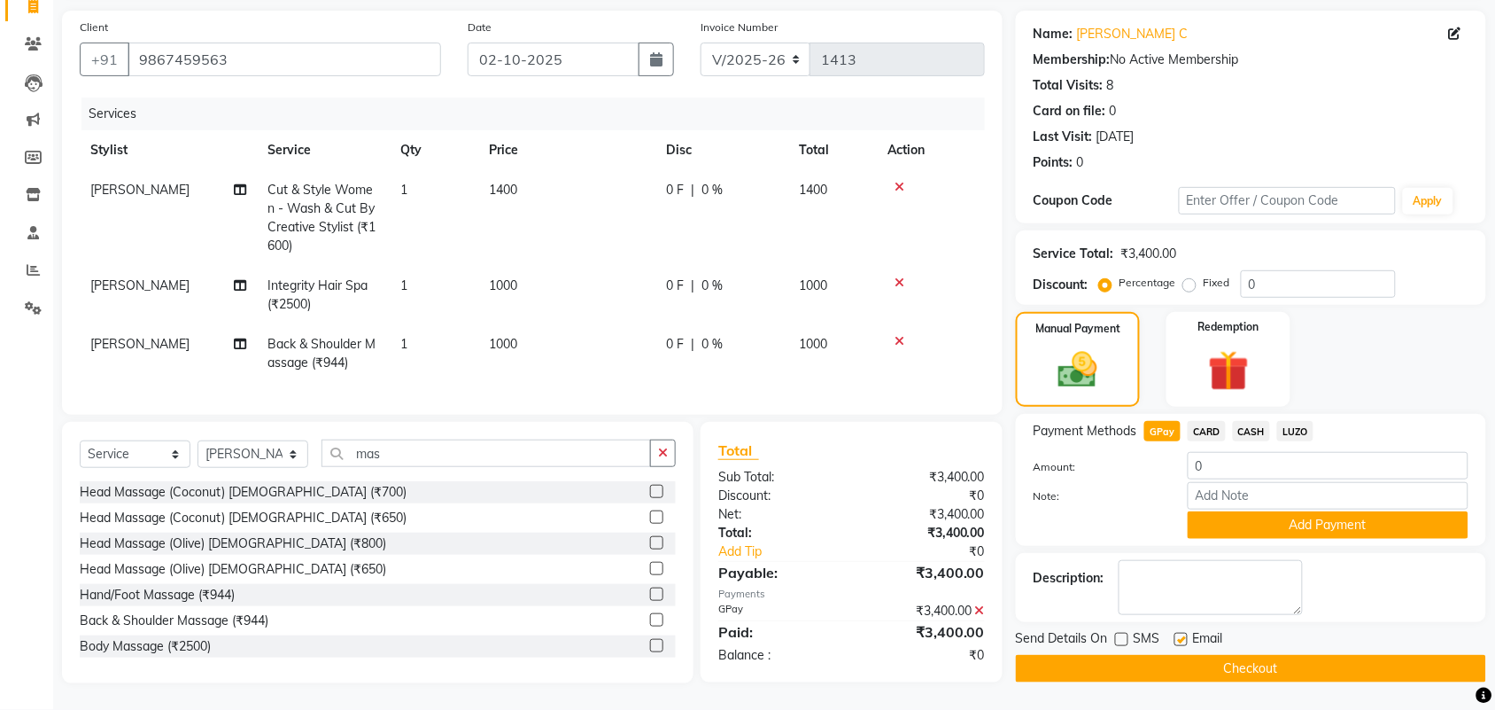
checkbox input "false"
click at [1209, 657] on button "Checkout" at bounding box center [1251, 668] width 470 height 27
